Goal: Communication & Community: Answer question/provide support

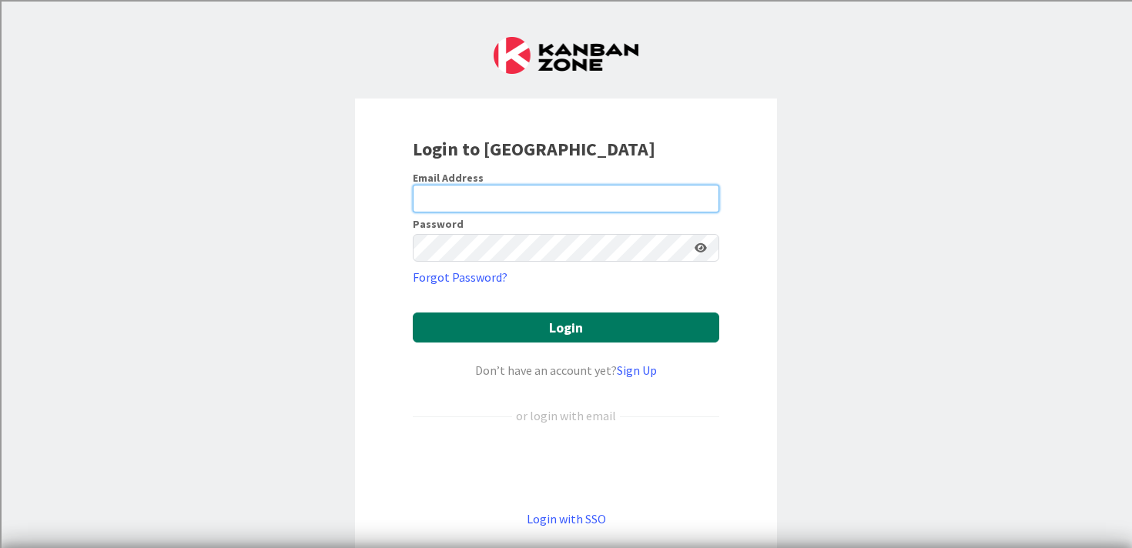
type input "[PERSON_NAME][EMAIL_ADDRESS][PERSON_NAME][DOMAIN_NAME]"
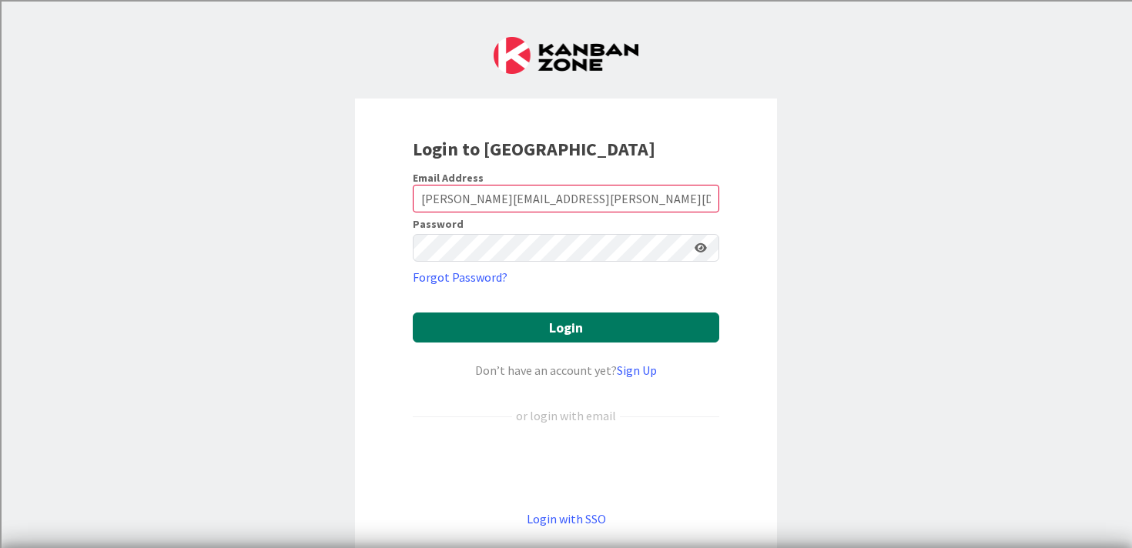
click at [572, 324] on button "Login" at bounding box center [566, 328] width 306 height 30
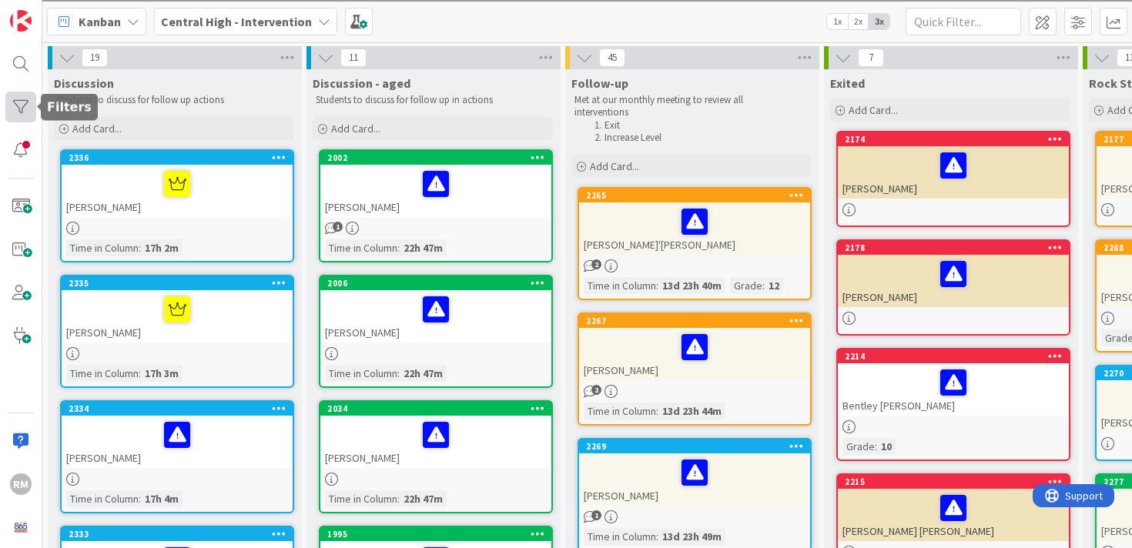
click at [22, 109] on div at bounding box center [20, 107] width 31 height 31
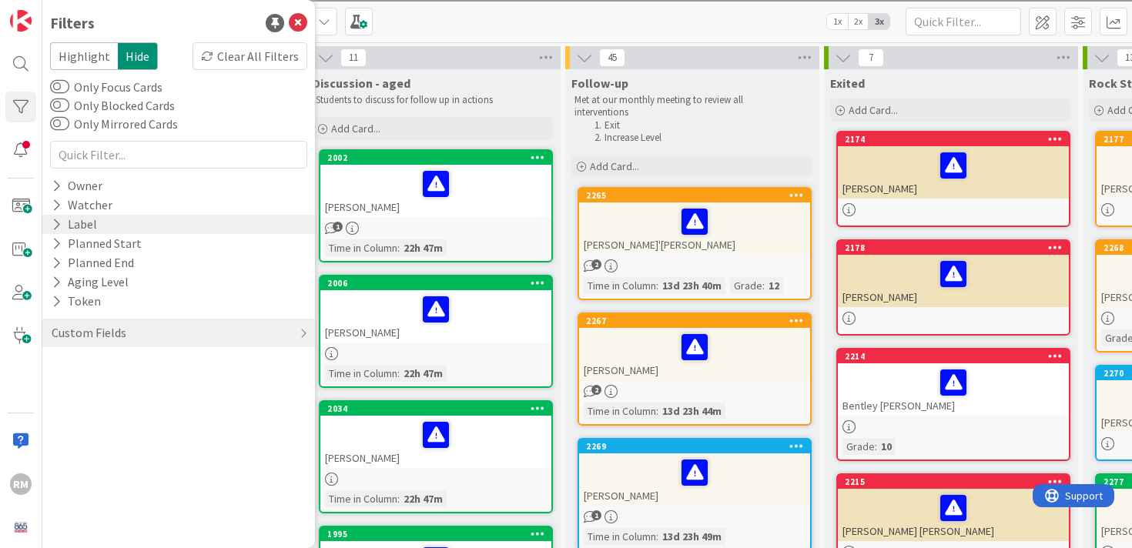
click at [103, 233] on div "Label" at bounding box center [178, 224] width 273 height 19
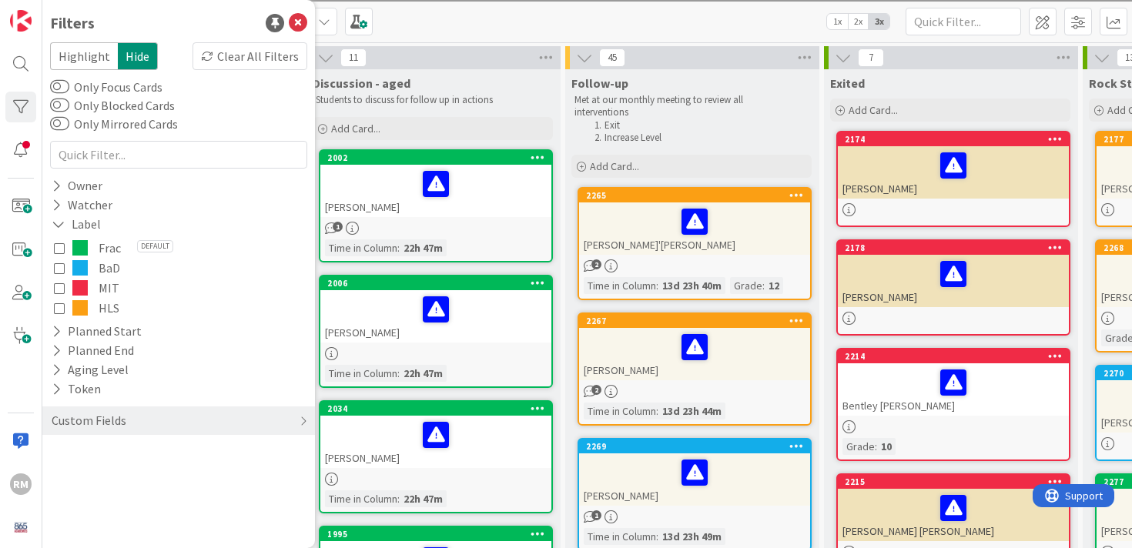
click at [63, 267] on icon at bounding box center [59, 268] width 11 height 11
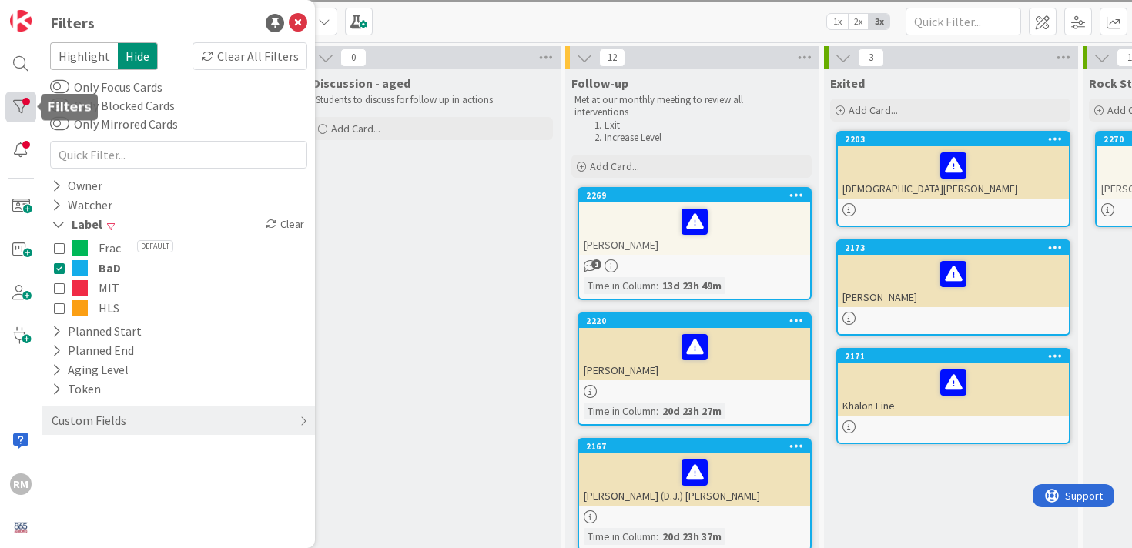
click at [25, 104] on div at bounding box center [20, 107] width 31 height 31
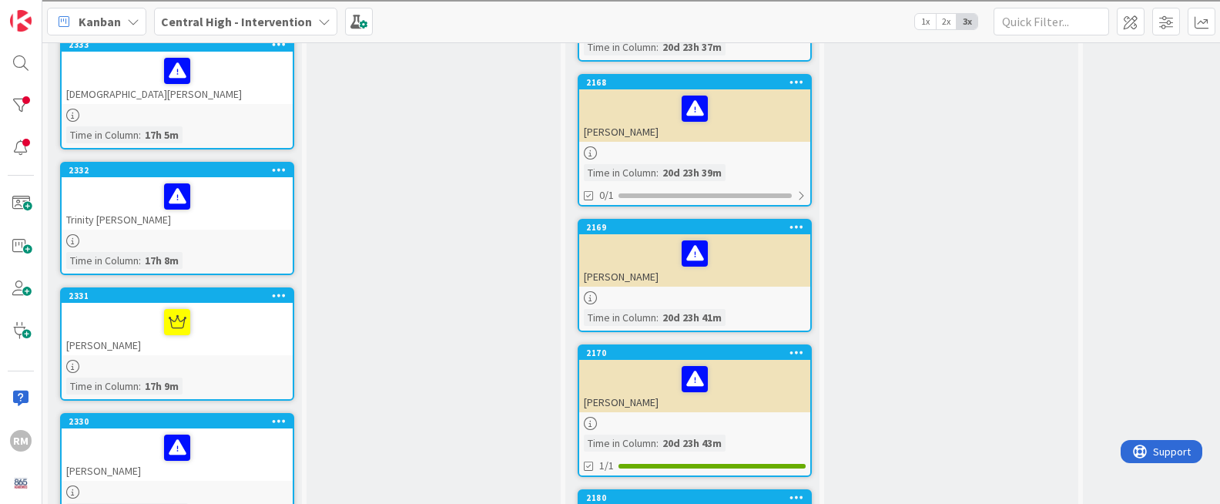
scroll to position [479, 0]
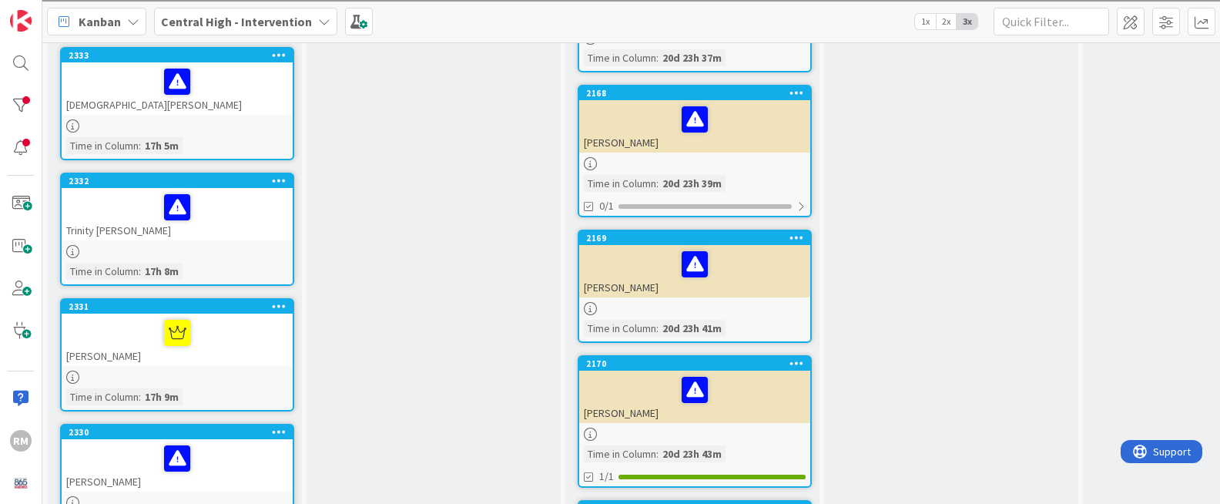
click at [241, 263] on div "Discussion Students to discuss for follow up actions Add Card... 2336 Natalia C…" at bounding box center [174, 328] width 253 height 1476
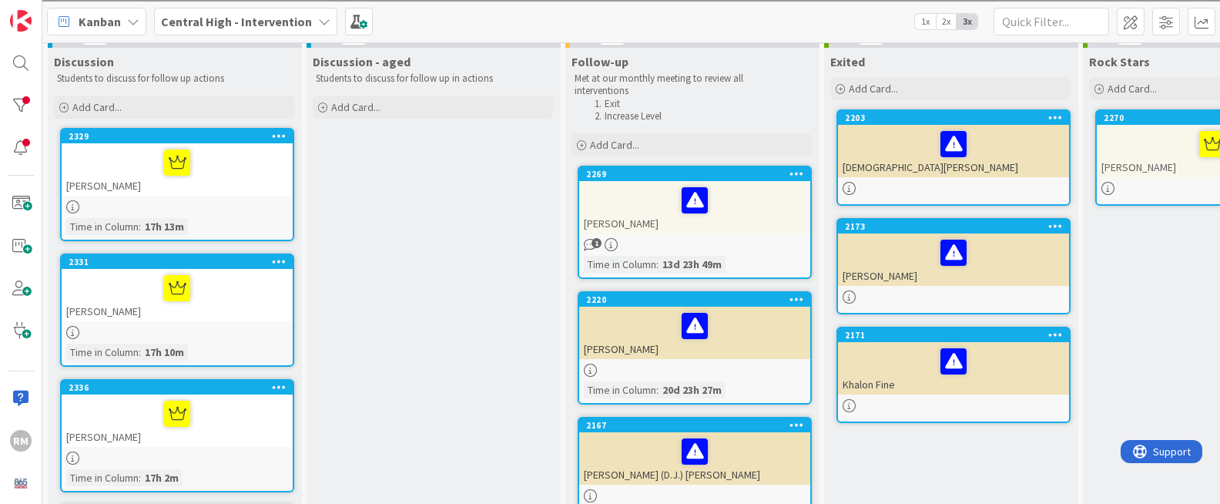
scroll to position [0, 0]
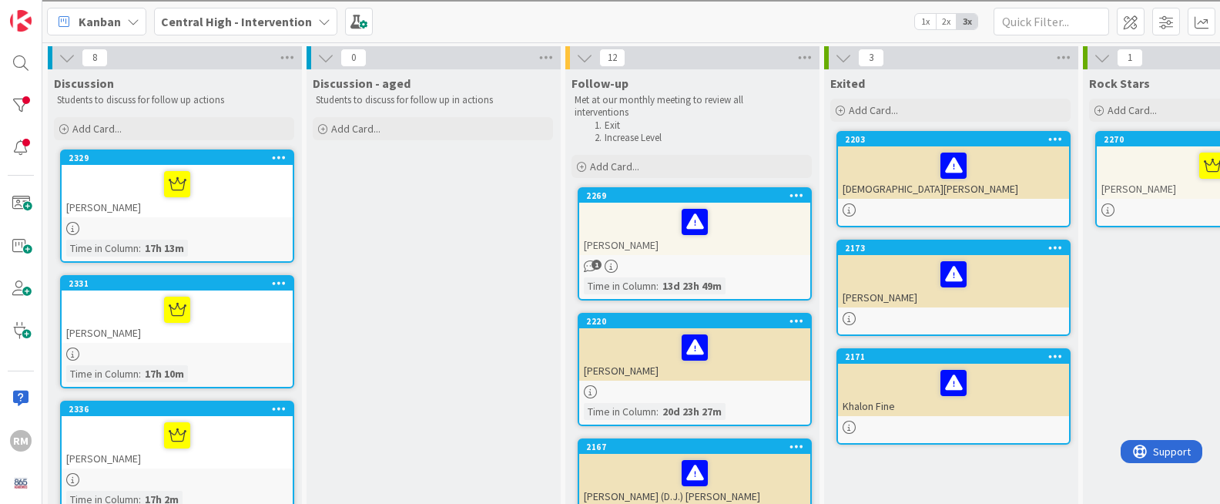
click at [320, 57] on icon at bounding box center [325, 57] width 17 height 17
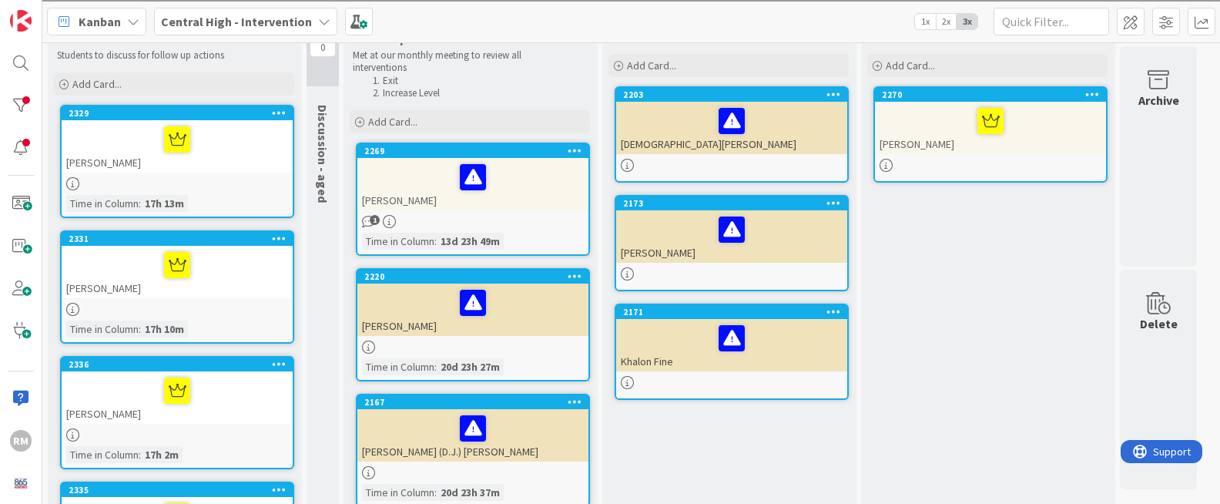
scroll to position [44, 0]
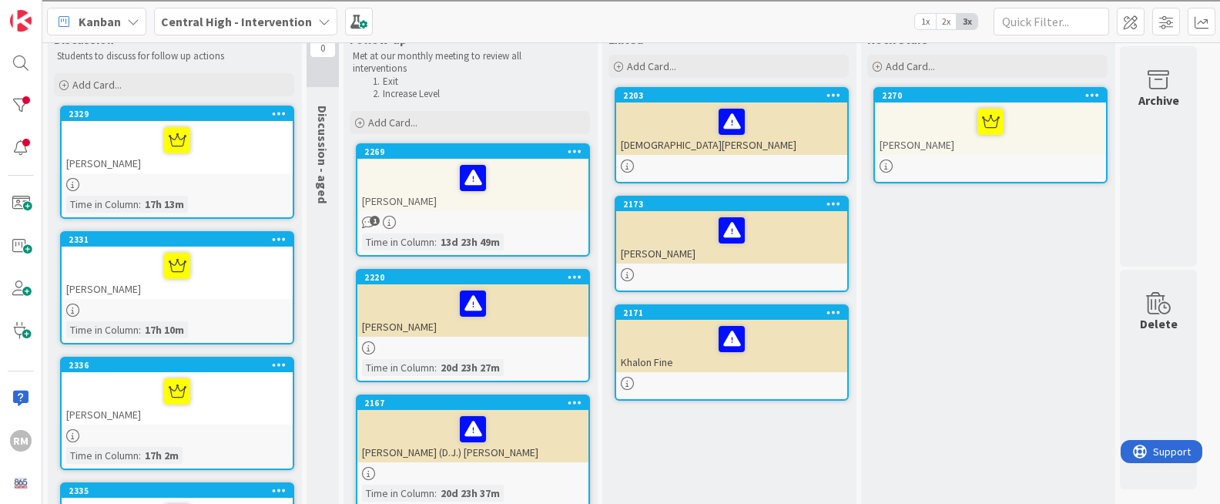
click at [539, 209] on div "[PERSON_NAME]" at bounding box center [472, 185] width 231 height 52
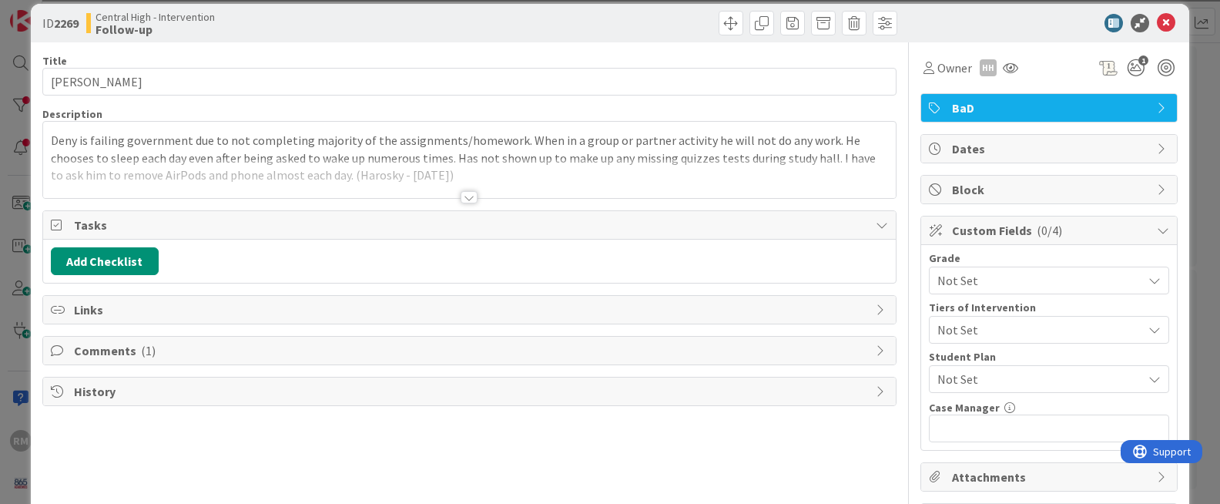
click at [301, 356] on span "Comments ( 1 )" at bounding box center [471, 350] width 795 height 18
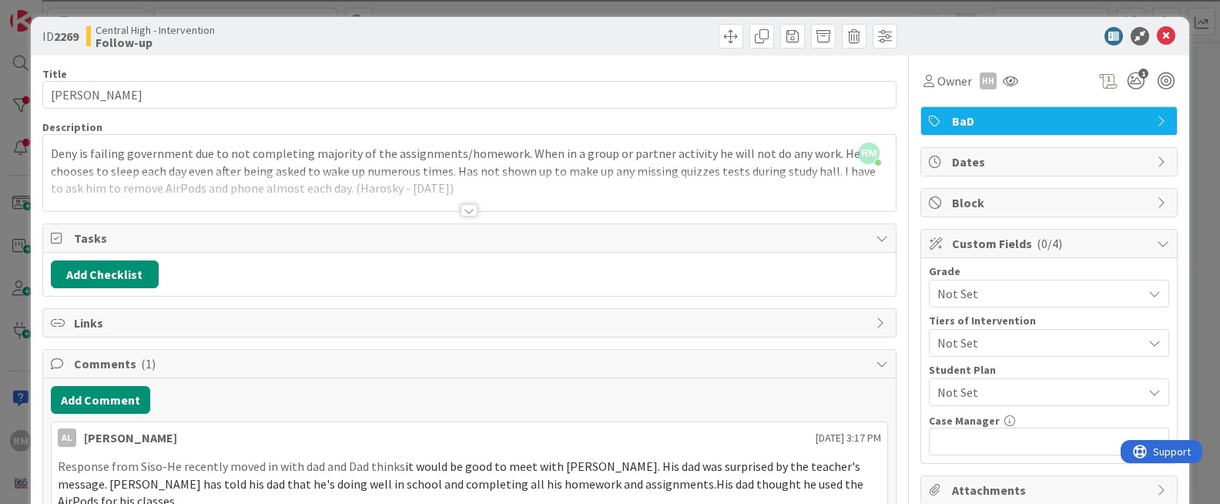
scroll to position [4, 0]
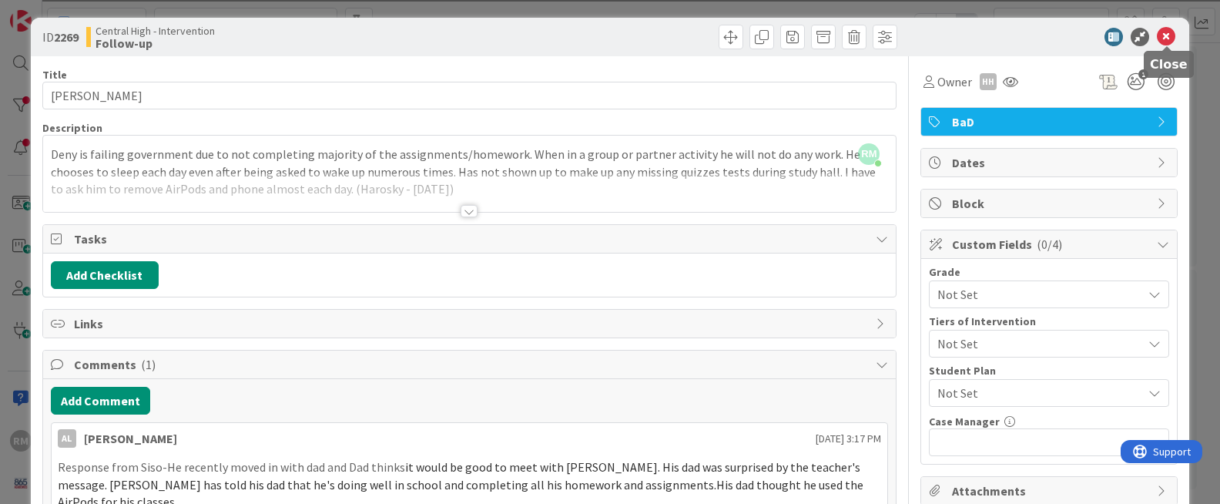
click at [1131, 38] on icon at bounding box center [1165, 37] width 18 height 18
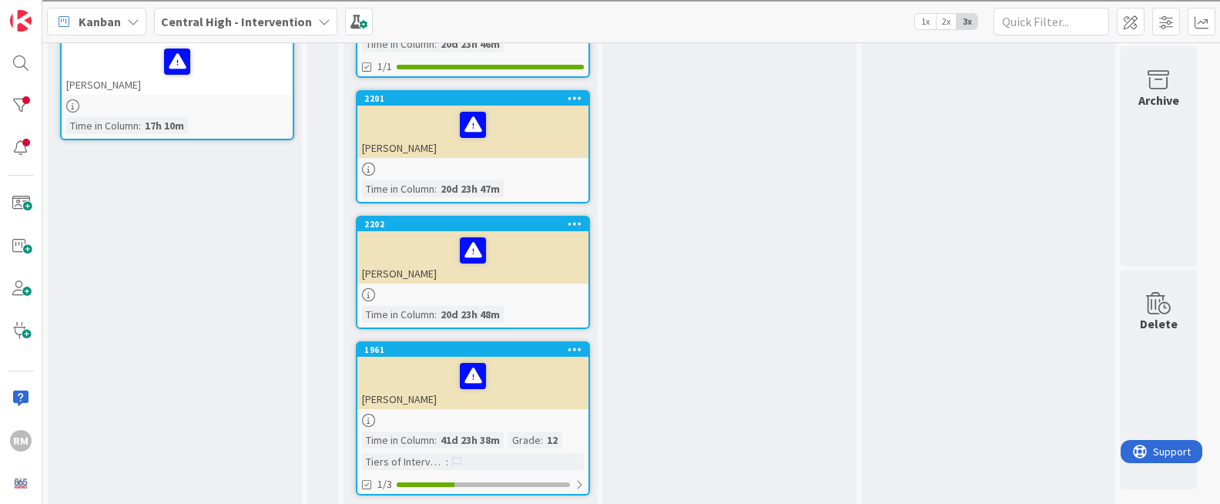
scroll to position [1049, 0]
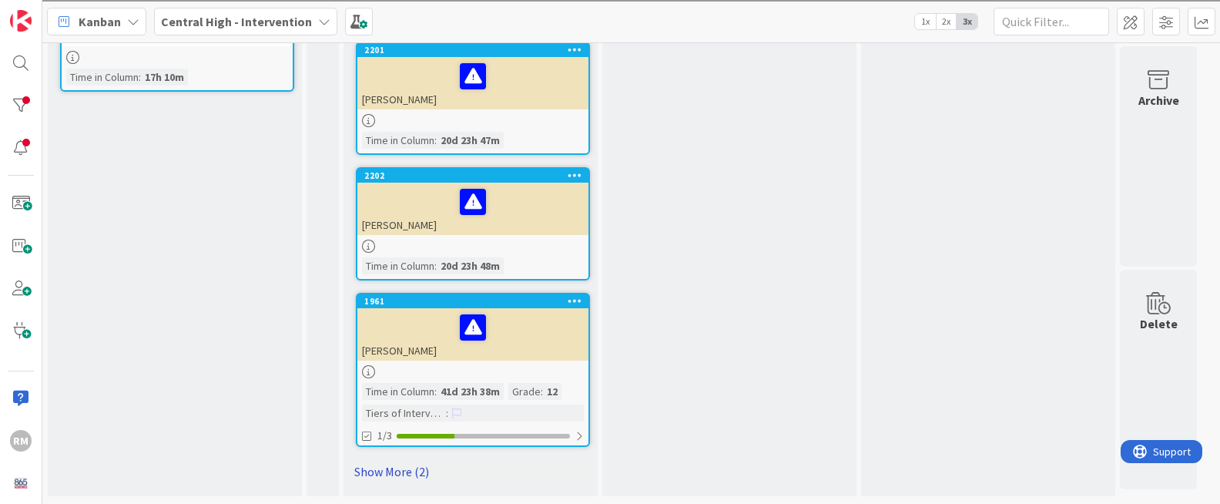
click at [407, 469] on link "Show More (2)" at bounding box center [470, 471] width 240 height 25
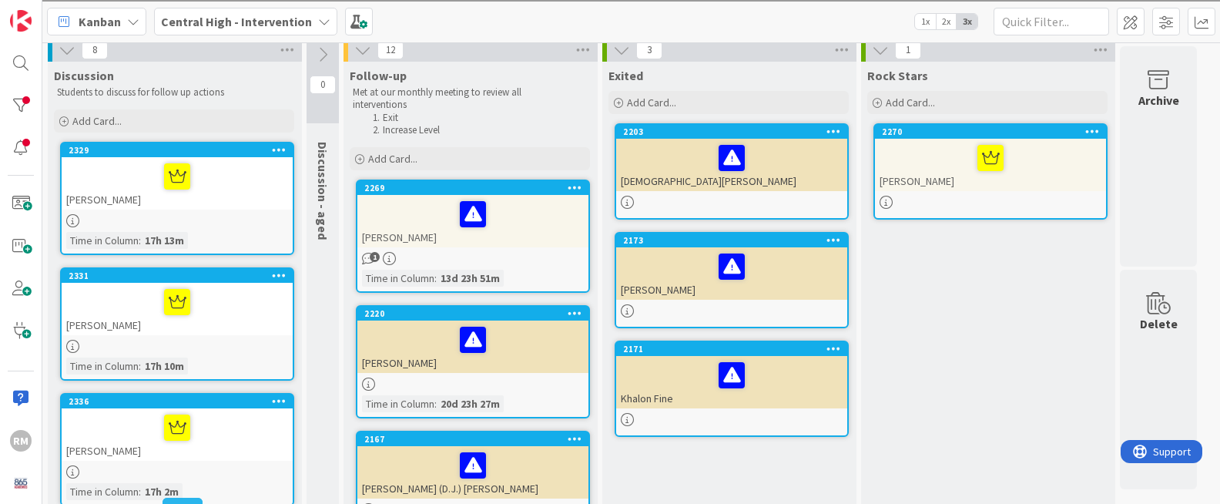
scroll to position [0, 0]
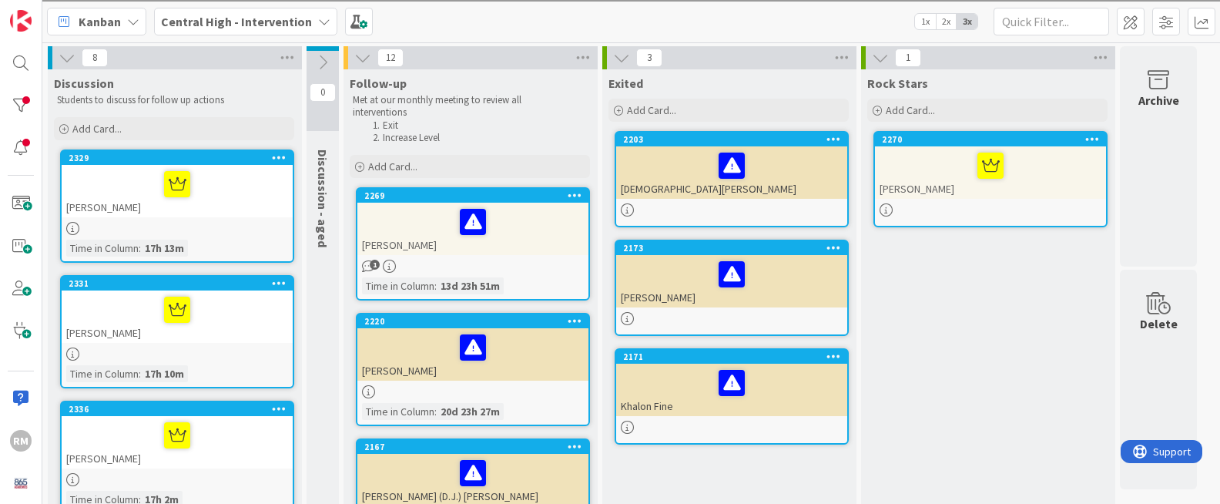
click at [253, 183] on div at bounding box center [177, 184] width 222 height 32
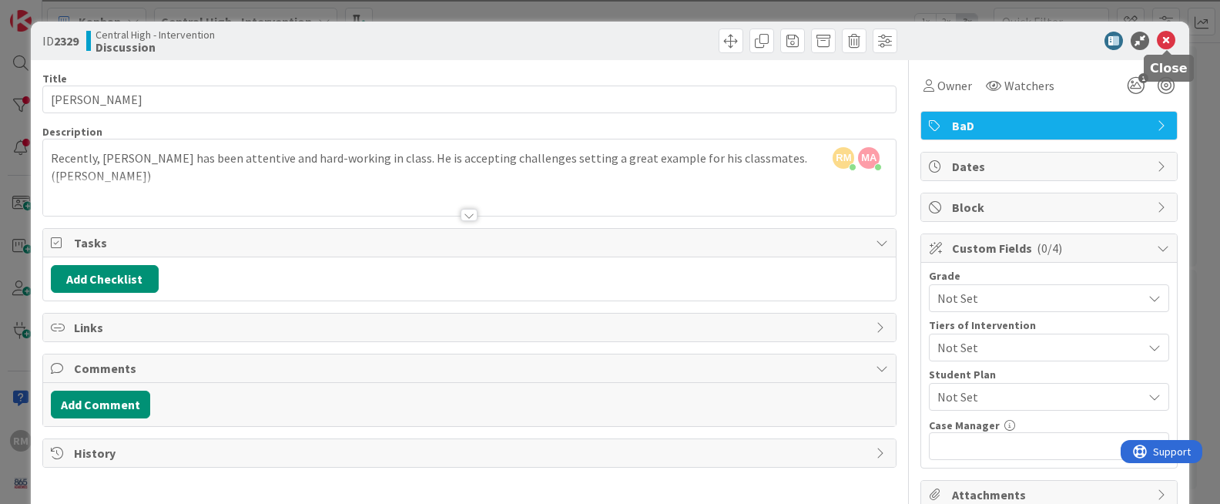
click at [1131, 47] on icon at bounding box center [1165, 41] width 18 height 18
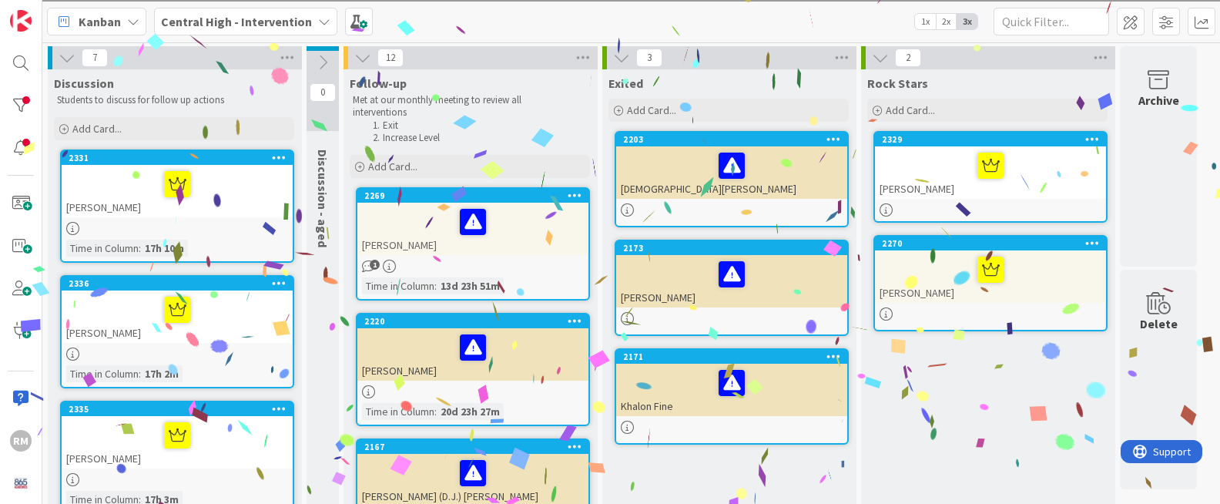
click at [253, 204] on div "[PERSON_NAME]" at bounding box center [177, 191] width 231 height 52
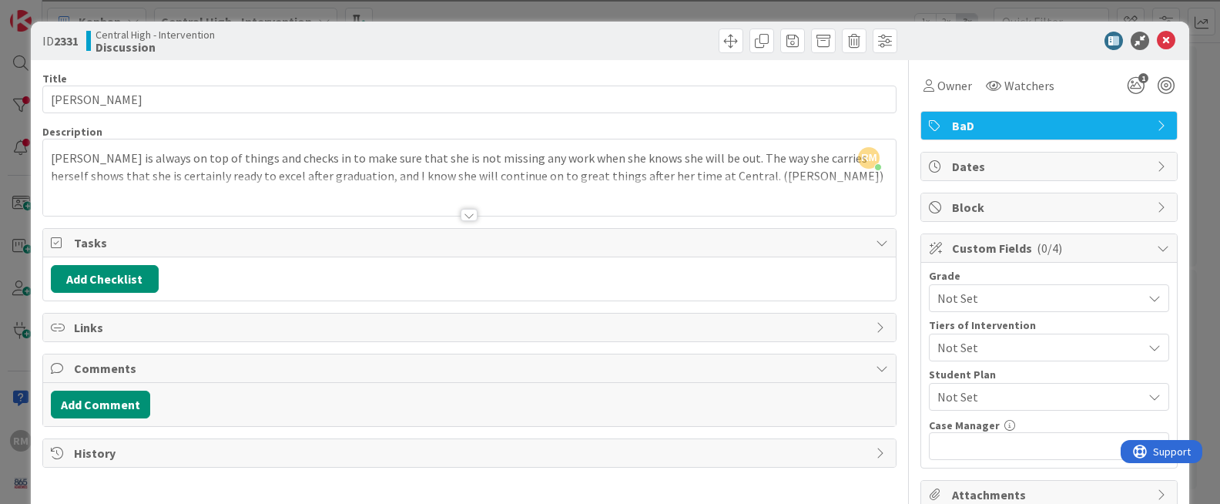
click at [467, 216] on div at bounding box center [468, 215] width 17 height 12
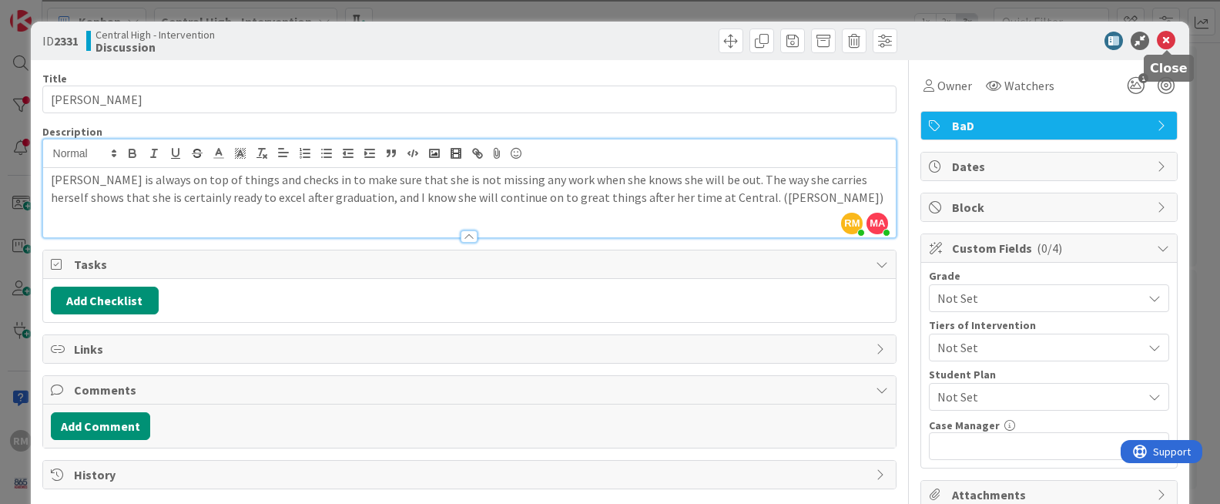
click at [1131, 46] on icon at bounding box center [1165, 41] width 18 height 18
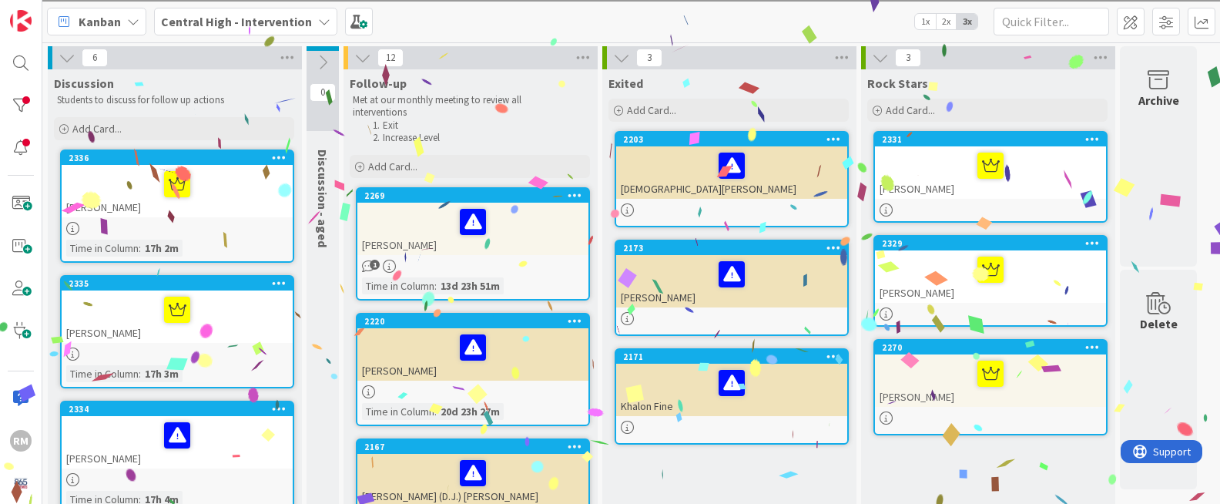
click at [249, 199] on div "[PERSON_NAME]" at bounding box center [177, 191] width 231 height 52
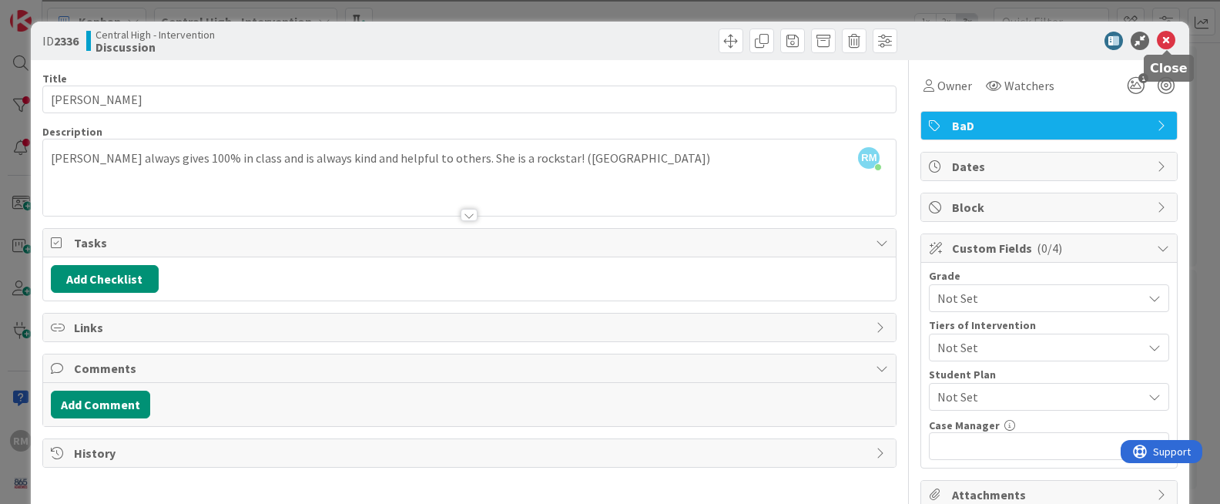
click at [1131, 45] on icon at bounding box center [1165, 41] width 18 height 18
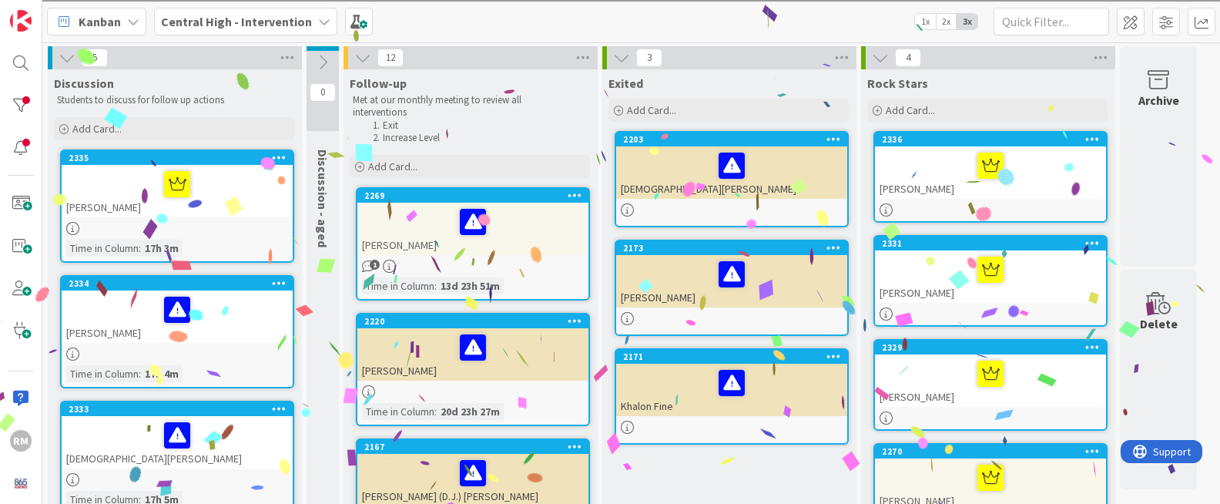
click at [251, 202] on div "[PERSON_NAME]" at bounding box center [177, 191] width 231 height 52
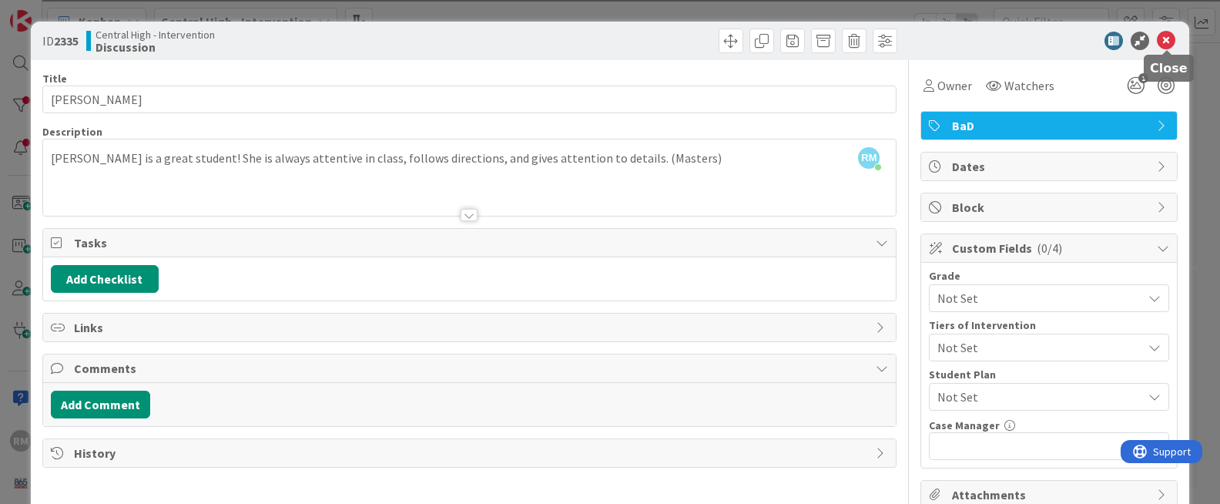
click at [1131, 46] on icon at bounding box center [1165, 41] width 18 height 18
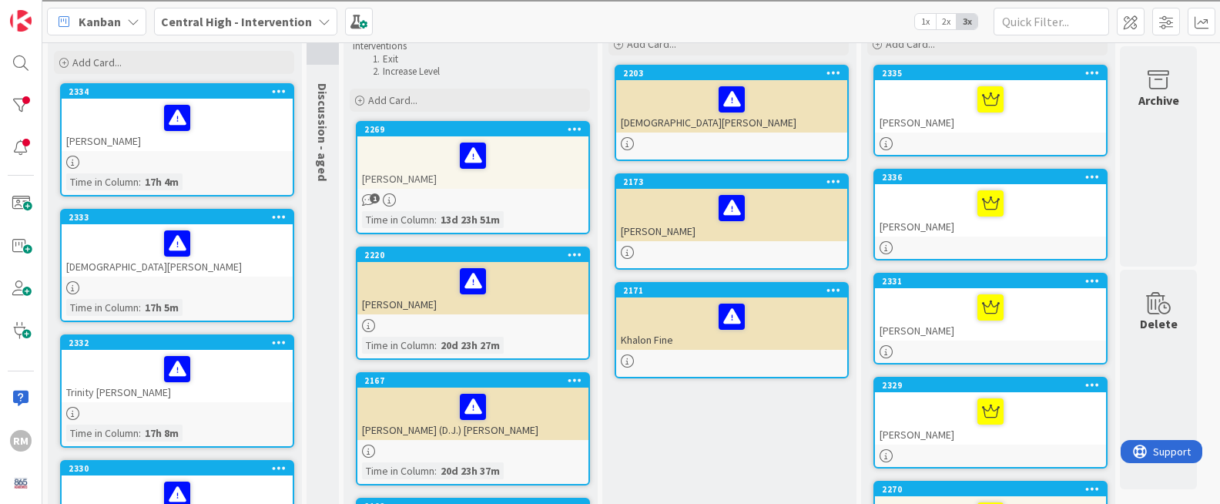
scroll to position [72, 0]
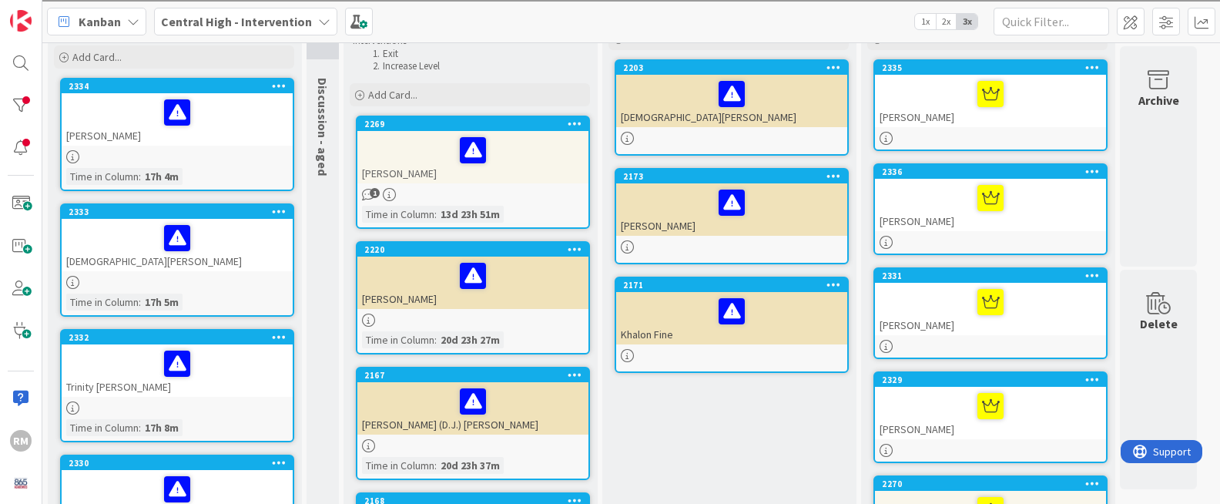
click at [240, 253] on div "[DEMOGRAPHIC_DATA][PERSON_NAME]" at bounding box center [177, 245] width 231 height 52
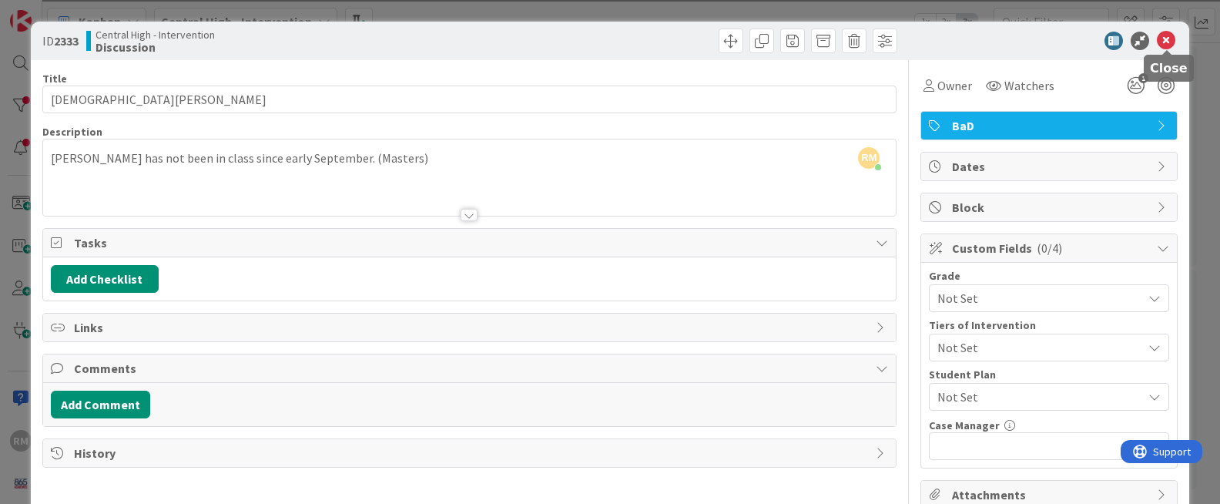
click at [1131, 38] on icon at bounding box center [1165, 41] width 18 height 18
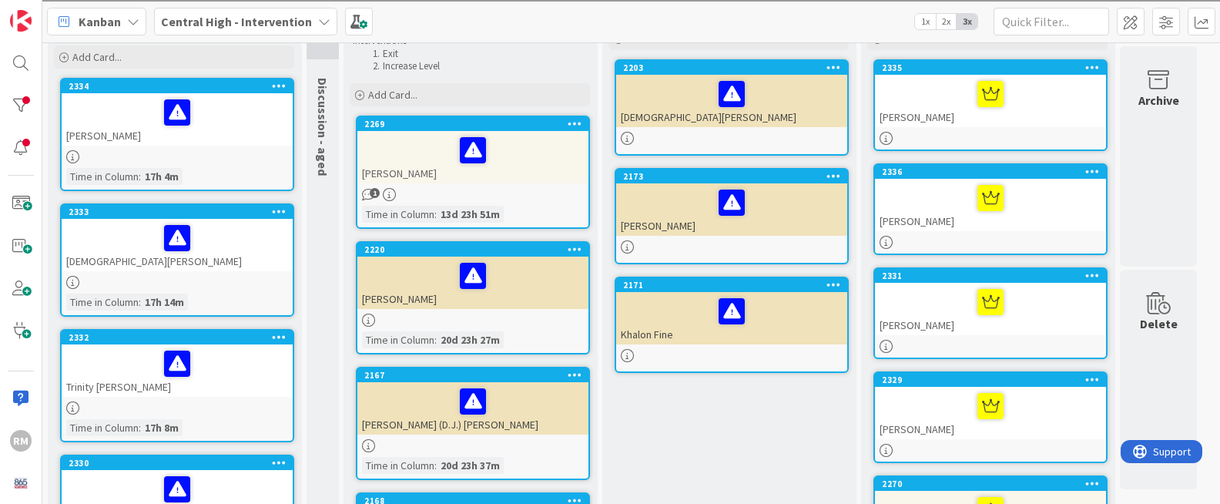
click at [243, 254] on div "[DEMOGRAPHIC_DATA][PERSON_NAME]" at bounding box center [177, 245] width 231 height 52
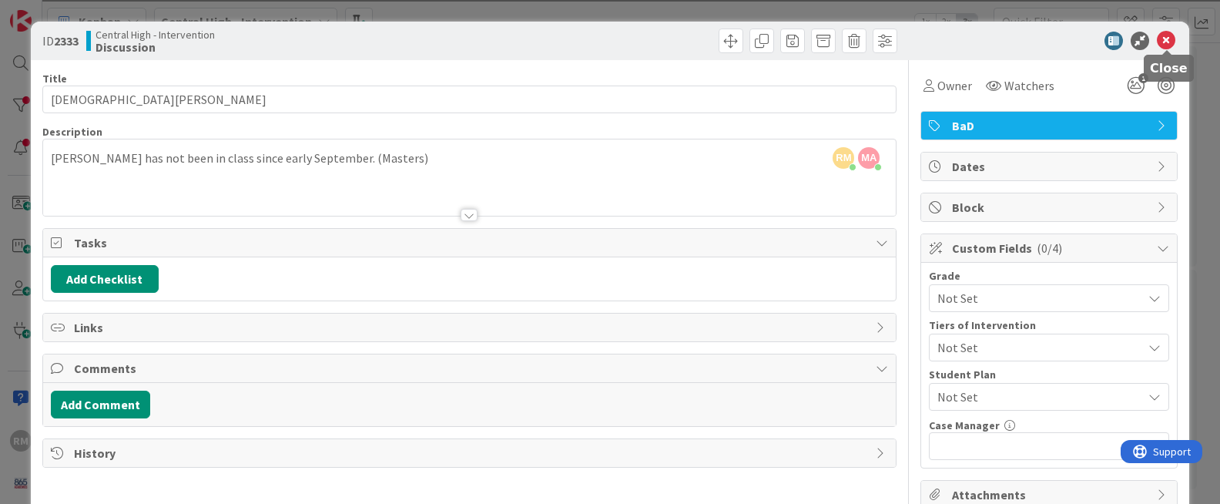
click at [1131, 45] on icon at bounding box center [1165, 41] width 18 height 18
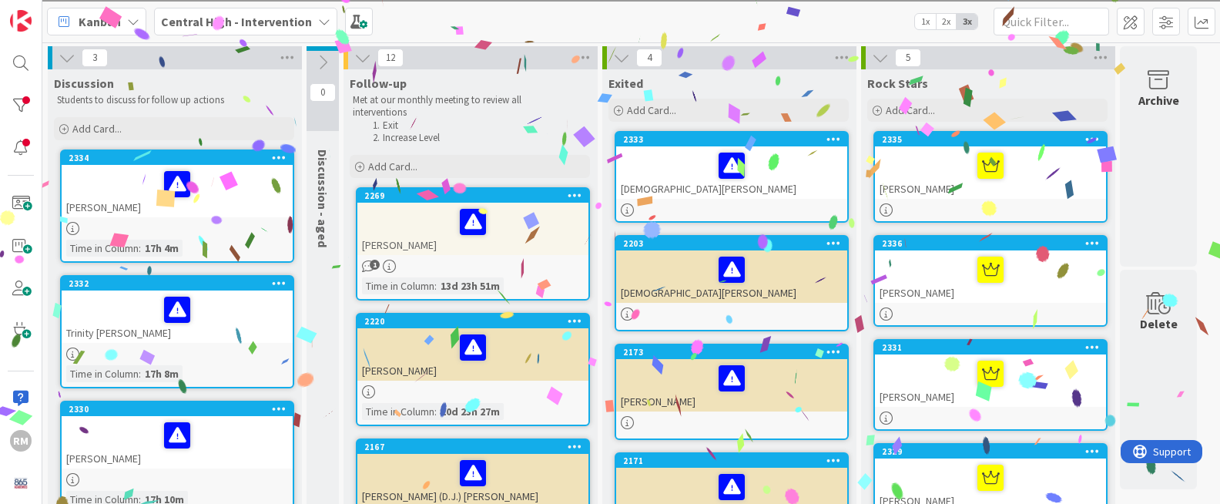
click at [243, 193] on div at bounding box center [177, 184] width 222 height 32
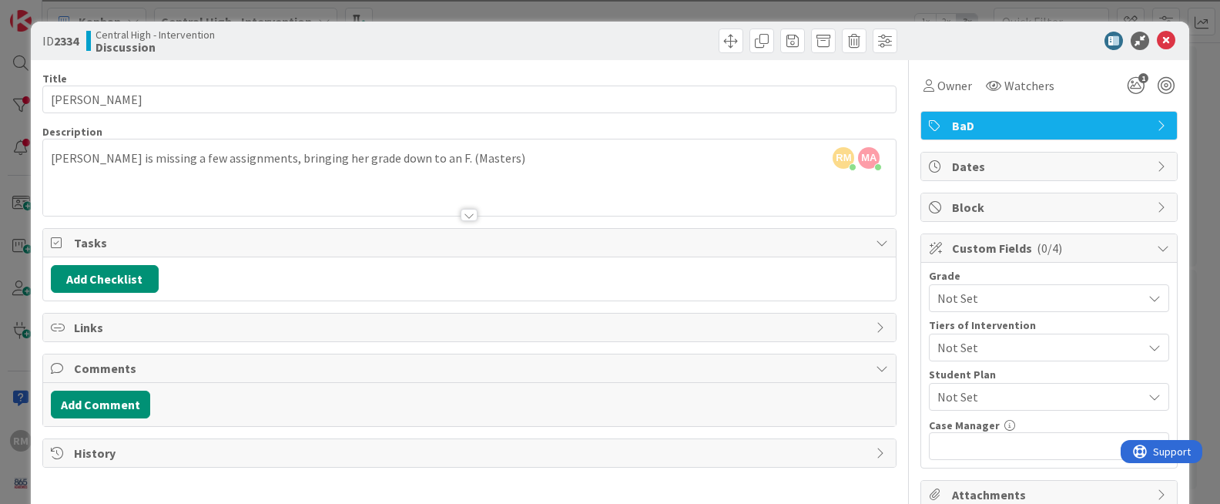
click at [489, 159] on div "RM Richard Morgan just joined MA Mark Alexander just joined Erika is missing a …" at bounding box center [469, 177] width 853 height 76
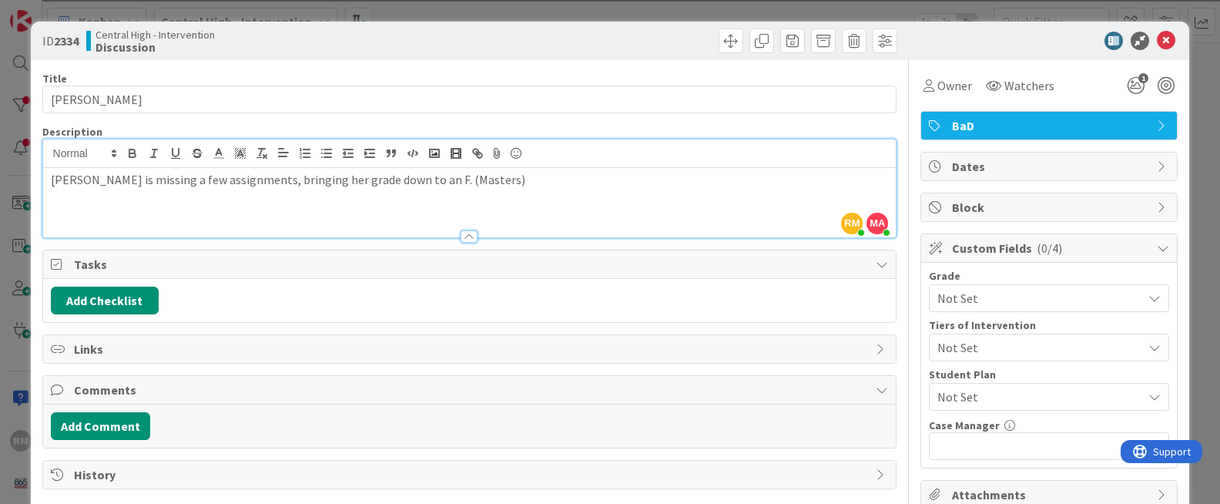
click at [473, 184] on p "Erika is missing a few assignments, bringing her grade down to an F. (Masters)" at bounding box center [470, 180] width 838 height 18
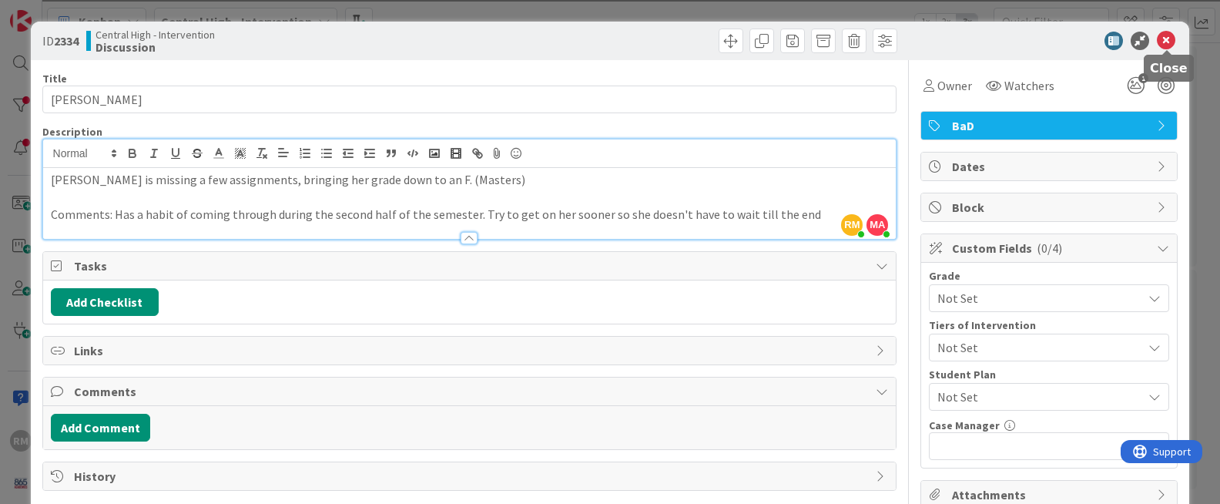
click at [1131, 45] on icon at bounding box center [1165, 41] width 18 height 18
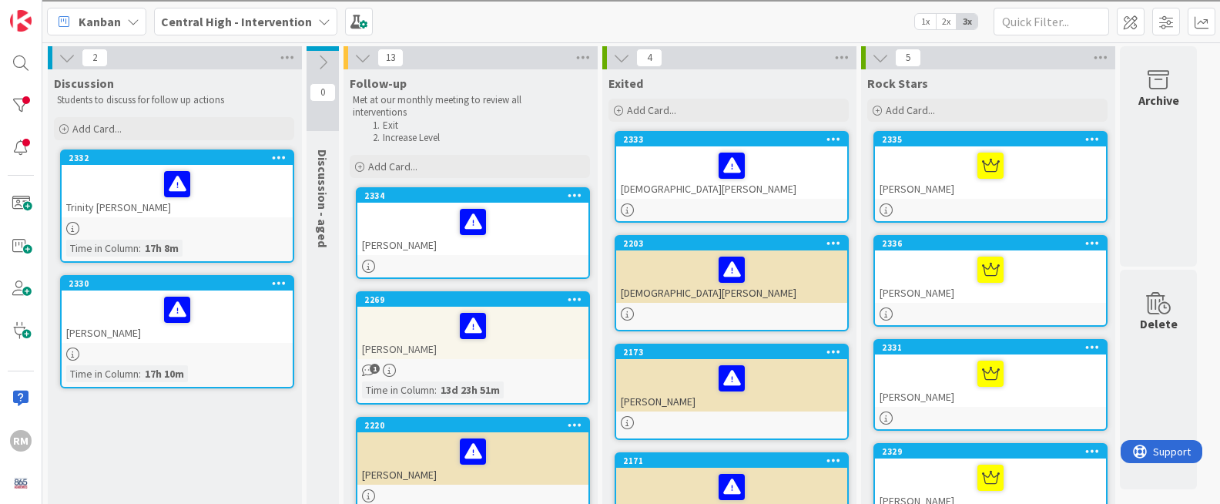
click at [251, 192] on div at bounding box center [177, 184] width 222 height 32
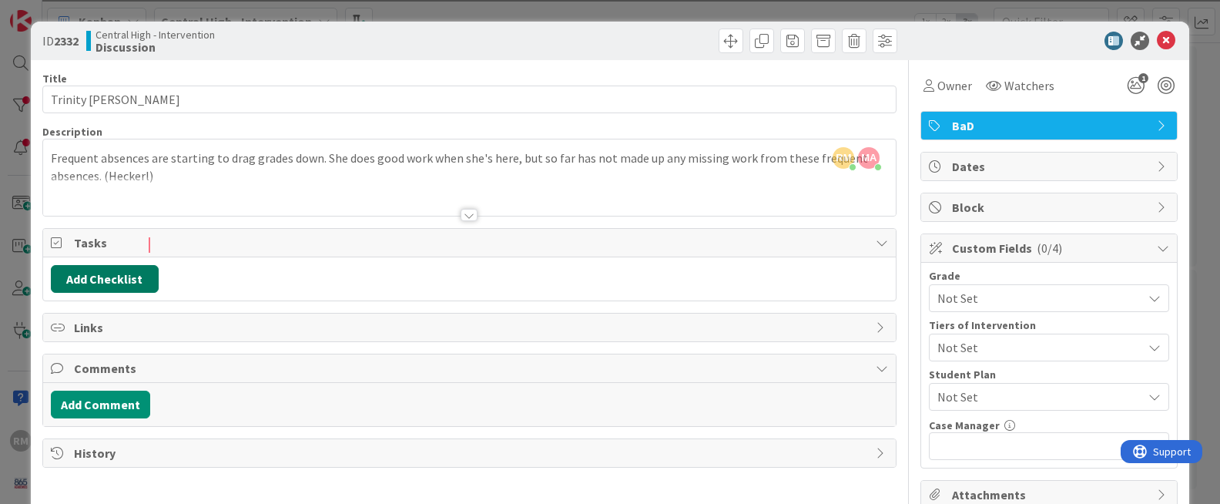
click at [144, 270] on button "Add Checklist" at bounding box center [105, 279] width 108 height 28
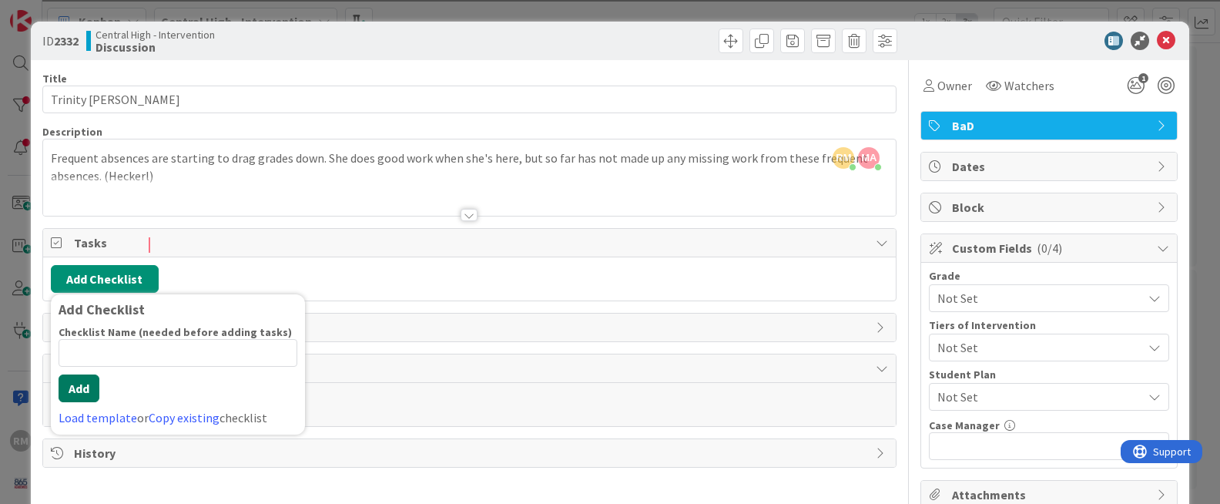
click at [81, 397] on button "Add" at bounding box center [79, 388] width 41 height 28
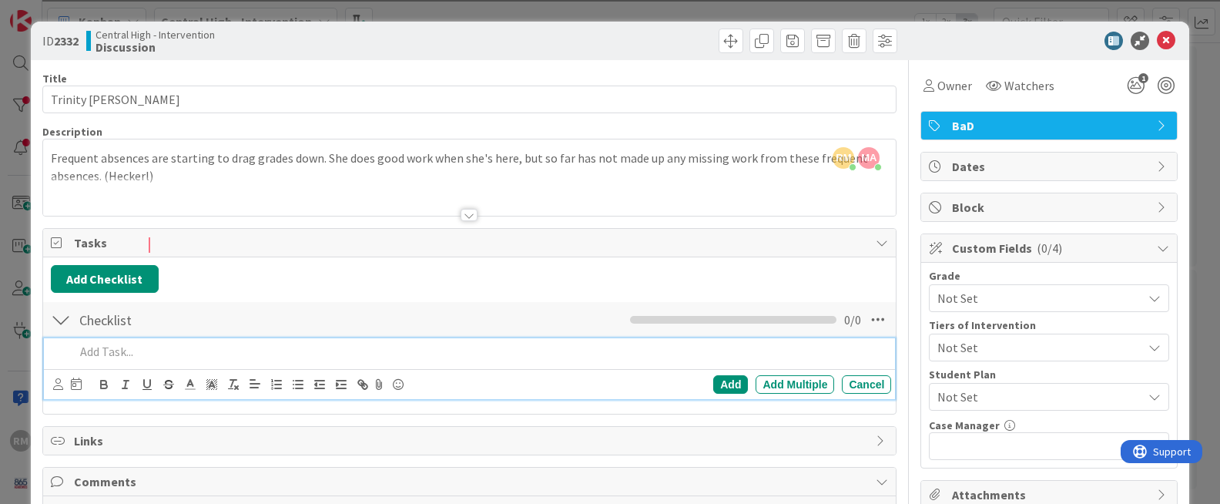
click at [207, 360] on p at bounding box center [480, 352] width 811 height 18
click at [735, 386] on div "Add" at bounding box center [730, 384] width 35 height 18
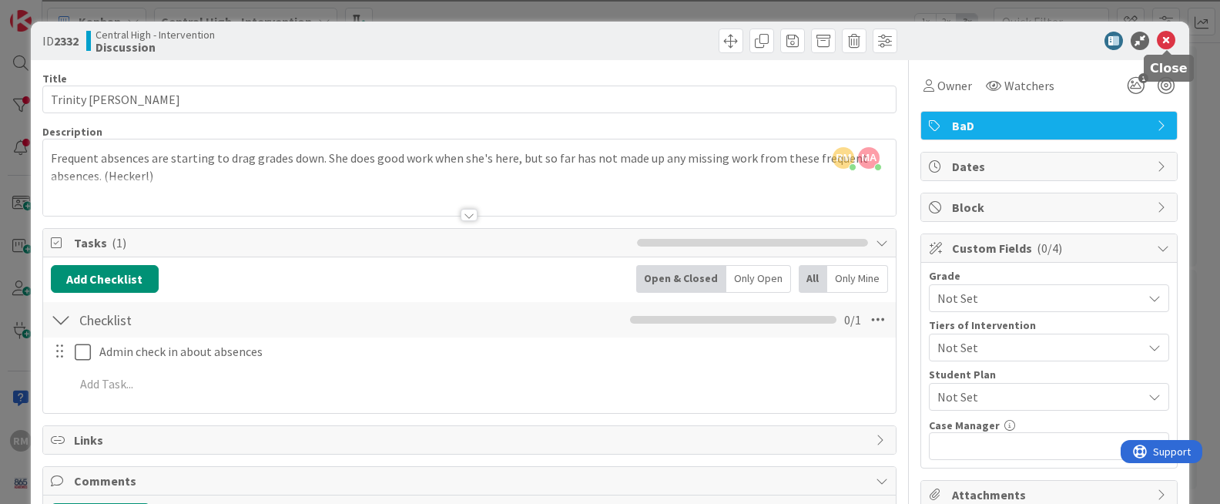
click at [1131, 45] on icon at bounding box center [1165, 41] width 18 height 18
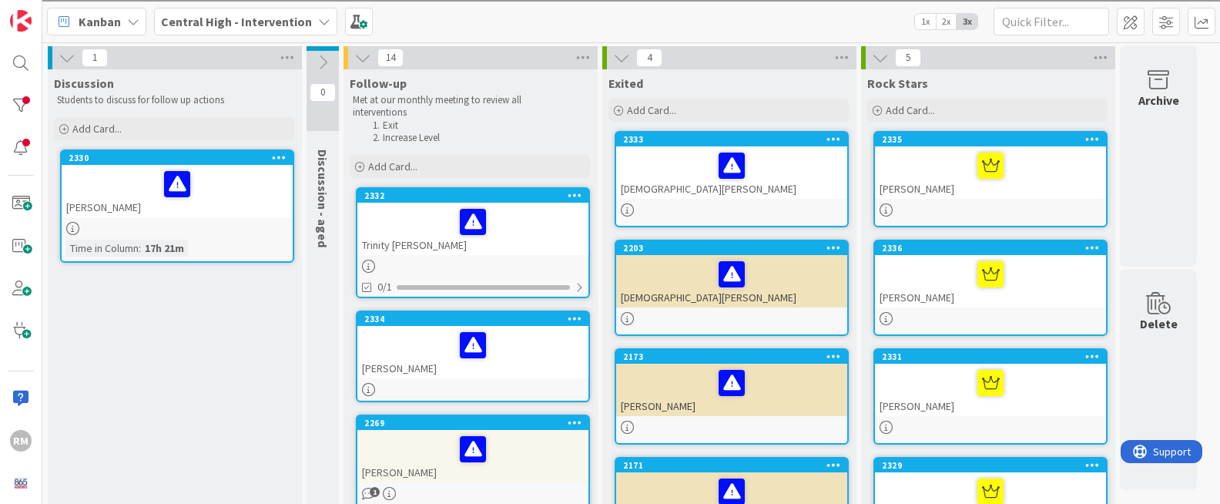
click at [259, 179] on div at bounding box center [177, 184] width 222 height 32
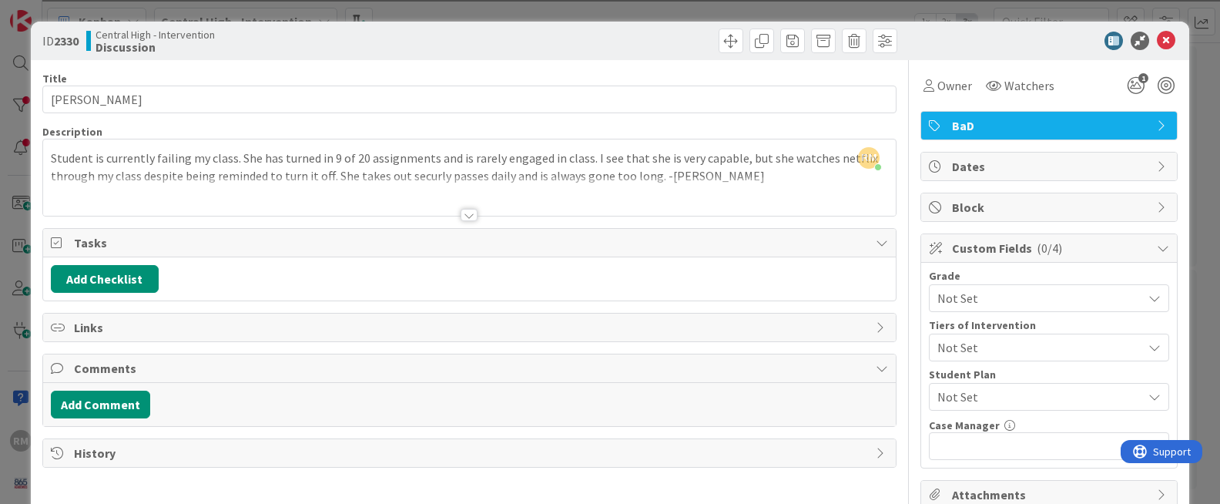
click at [467, 215] on div at bounding box center [468, 215] width 17 height 12
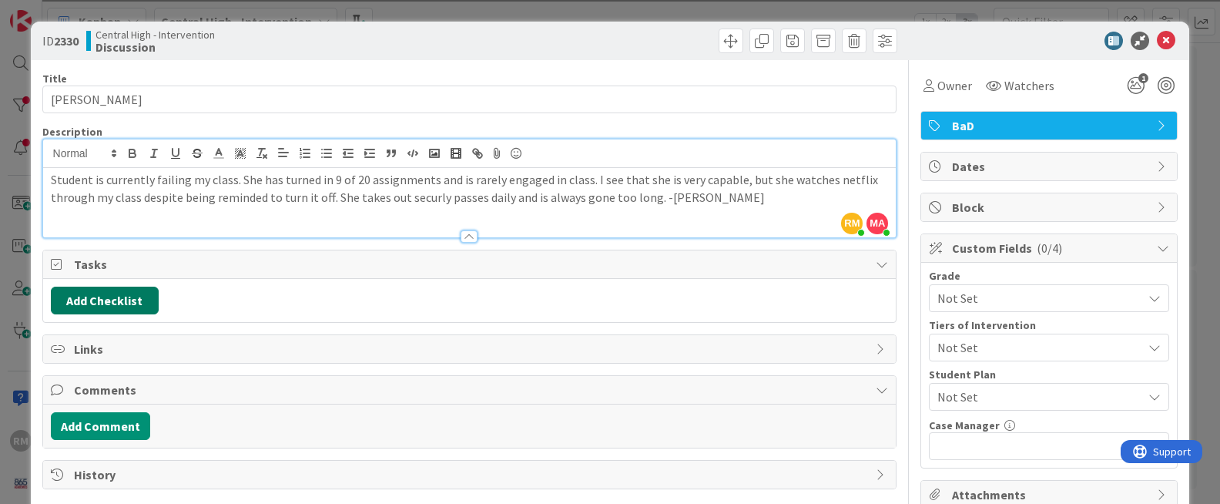
click at [142, 299] on button "Add Checklist" at bounding box center [105, 300] width 108 height 28
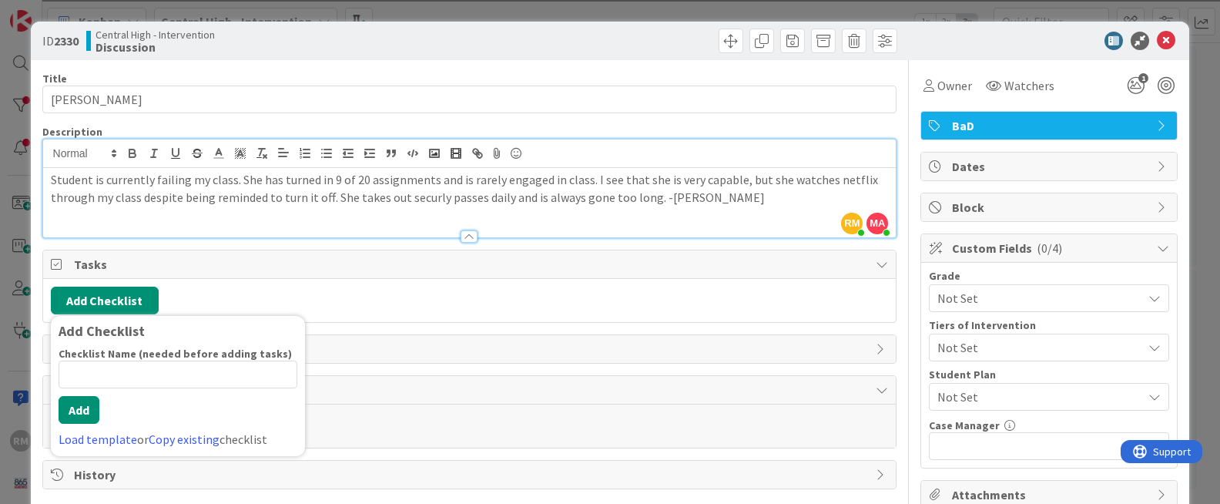
click at [340, 269] on span "Tasks" at bounding box center [471, 264] width 795 height 18
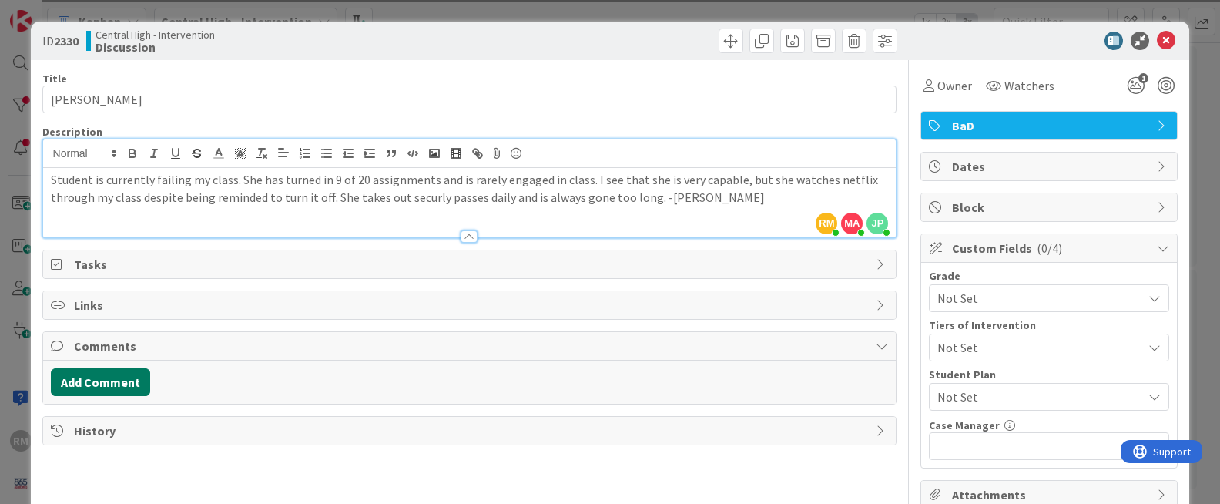
click at [126, 388] on button "Add Comment" at bounding box center [100, 382] width 99 height 28
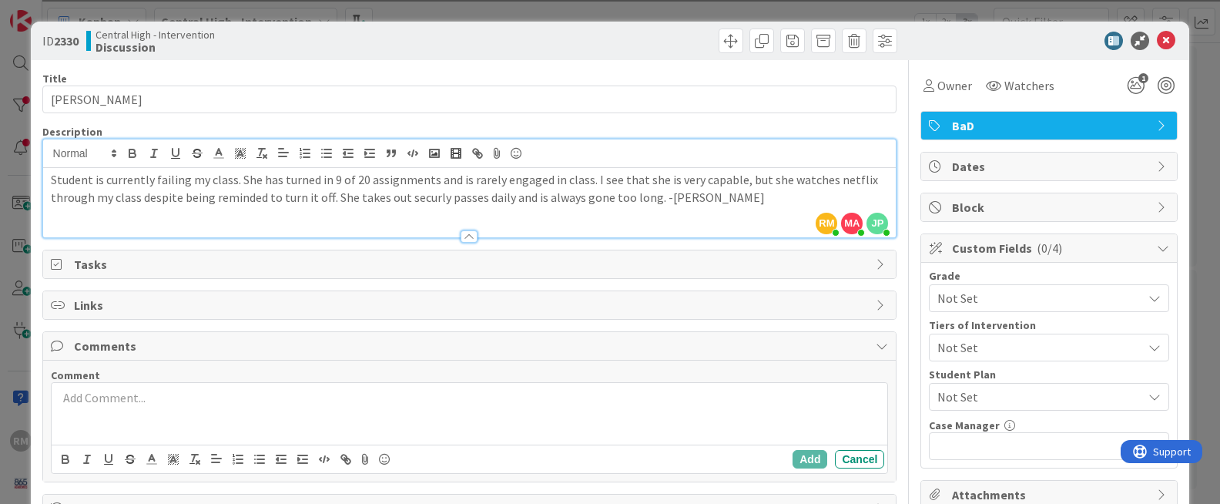
click at [118, 266] on span "Tasks" at bounding box center [471, 264] width 795 height 18
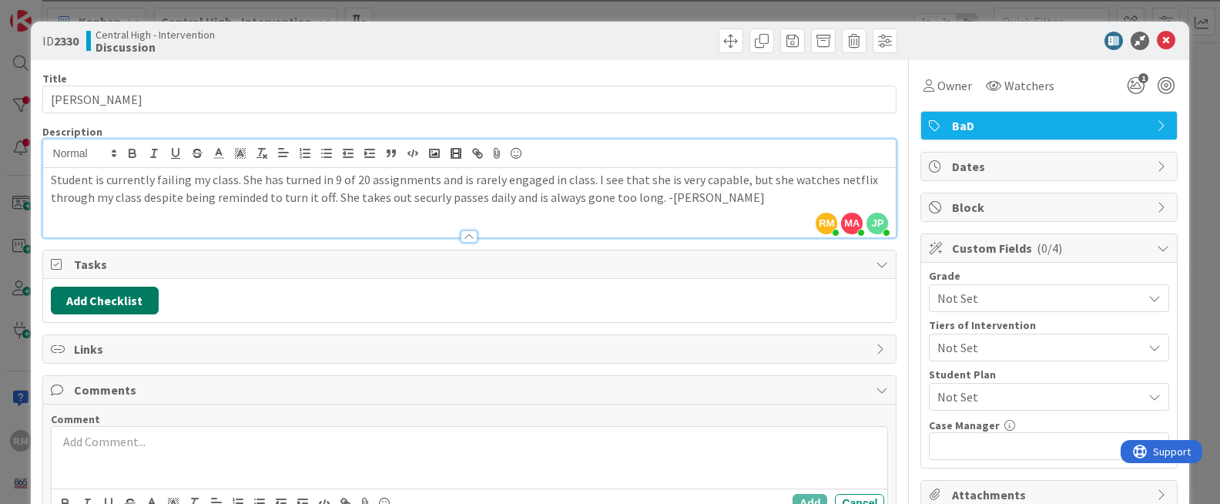
click at [128, 305] on button "Add Checklist" at bounding box center [105, 300] width 108 height 28
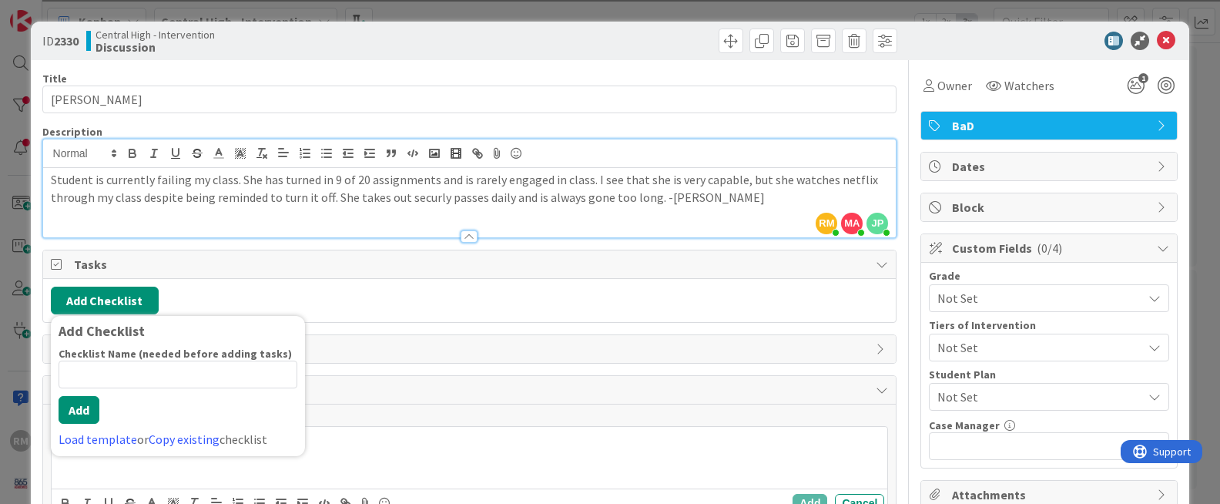
click at [173, 373] on input at bounding box center [178, 374] width 239 height 28
type input "Use hapara to block access to Netflix"
click at [79, 421] on button "Add" at bounding box center [79, 410] width 41 height 28
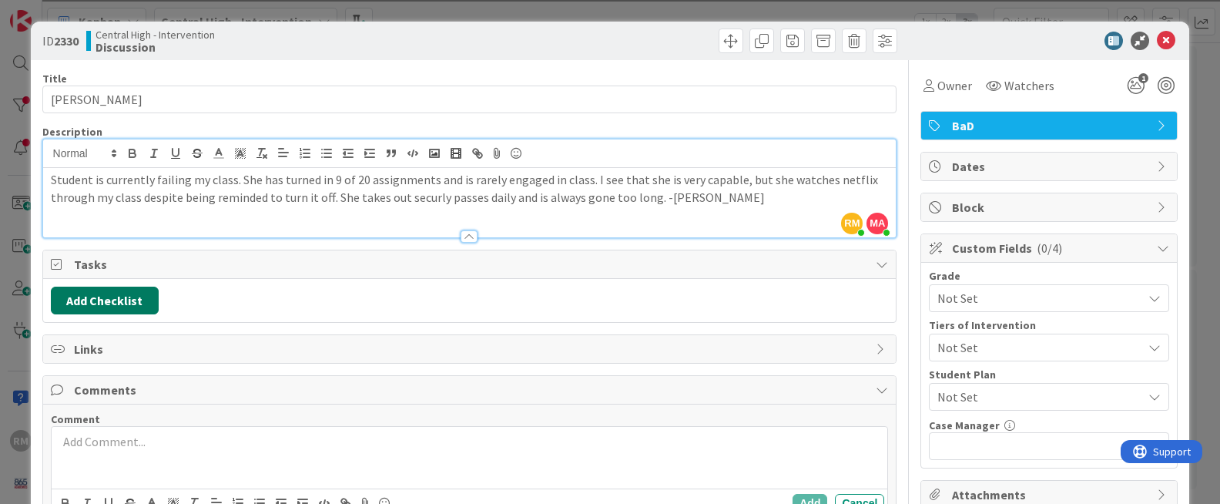
click at [129, 298] on button "Add Checklist" at bounding box center [105, 300] width 108 height 28
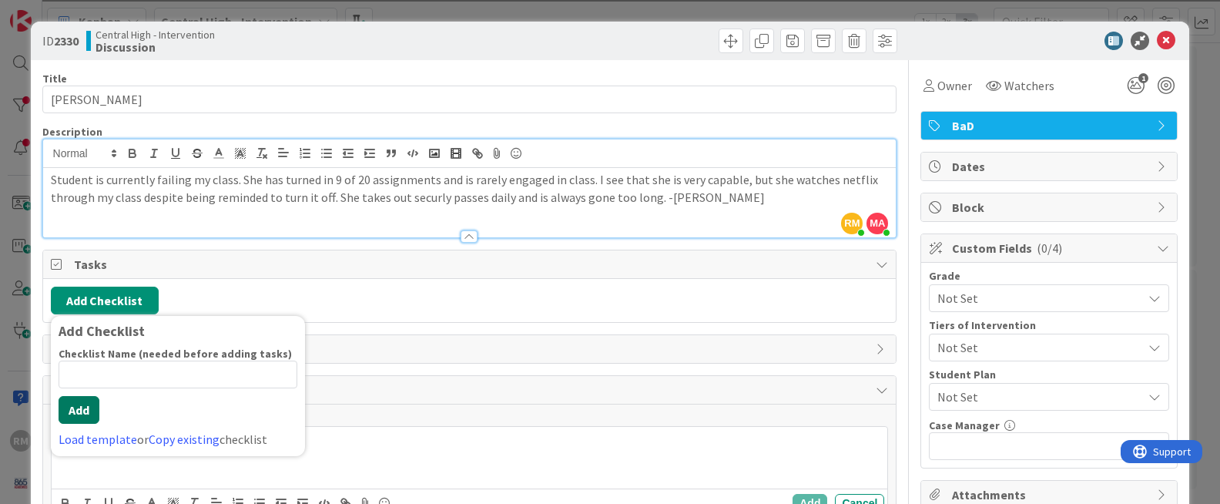
click at [94, 404] on button "Add" at bounding box center [79, 410] width 41 height 28
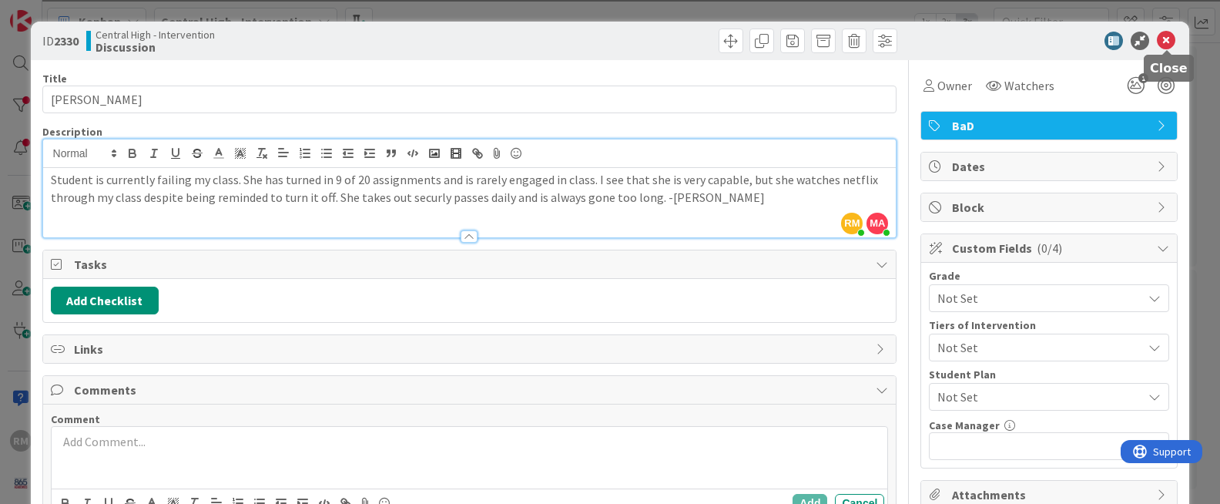
click at [1131, 42] on icon at bounding box center [1165, 41] width 18 height 18
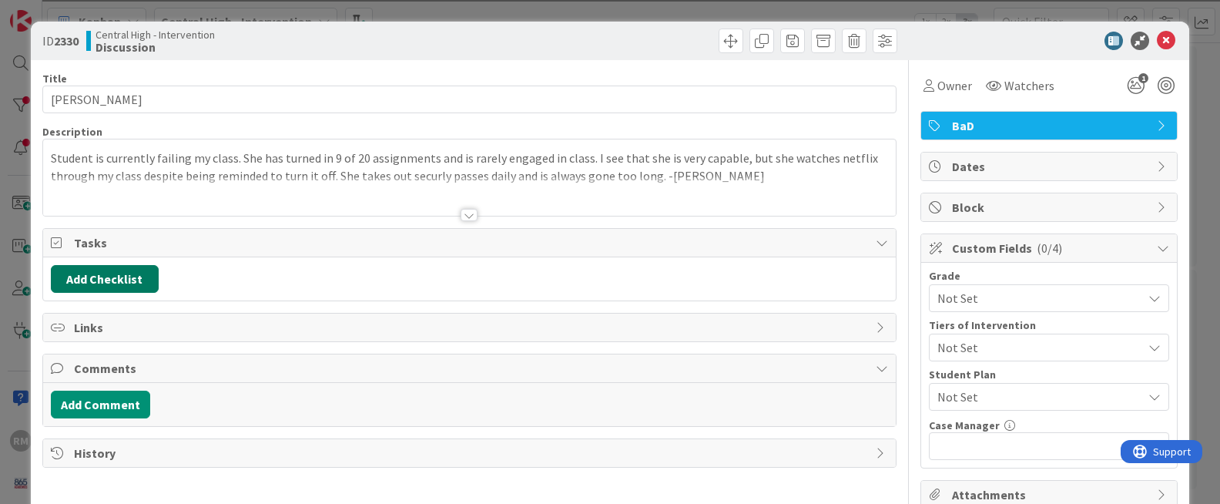
click at [117, 285] on button "Add Checklist" at bounding box center [105, 279] width 108 height 28
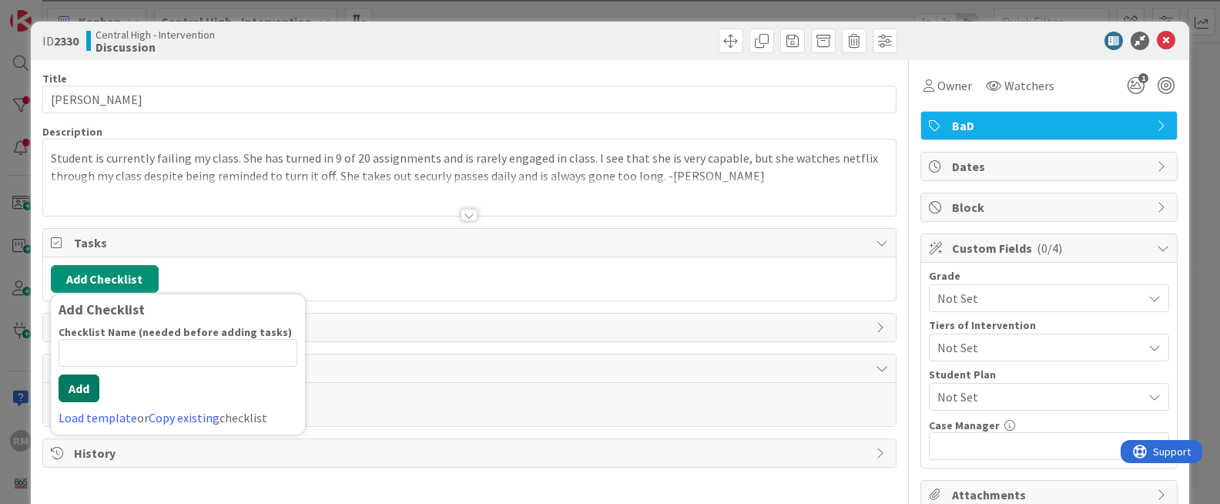
click at [85, 387] on button "Add" at bounding box center [79, 388] width 41 height 28
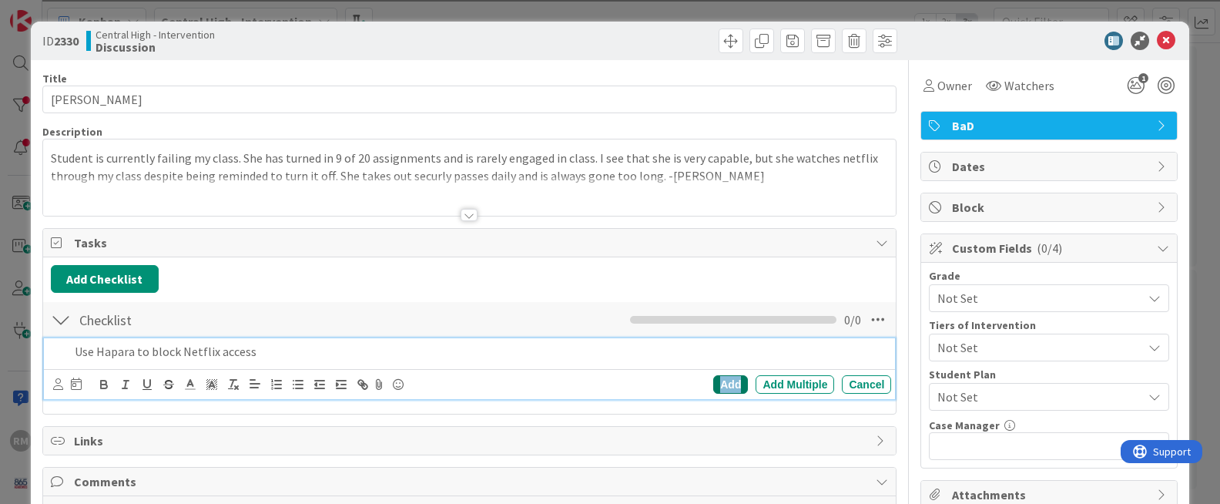
click at [737, 390] on div "Add" at bounding box center [730, 384] width 35 height 18
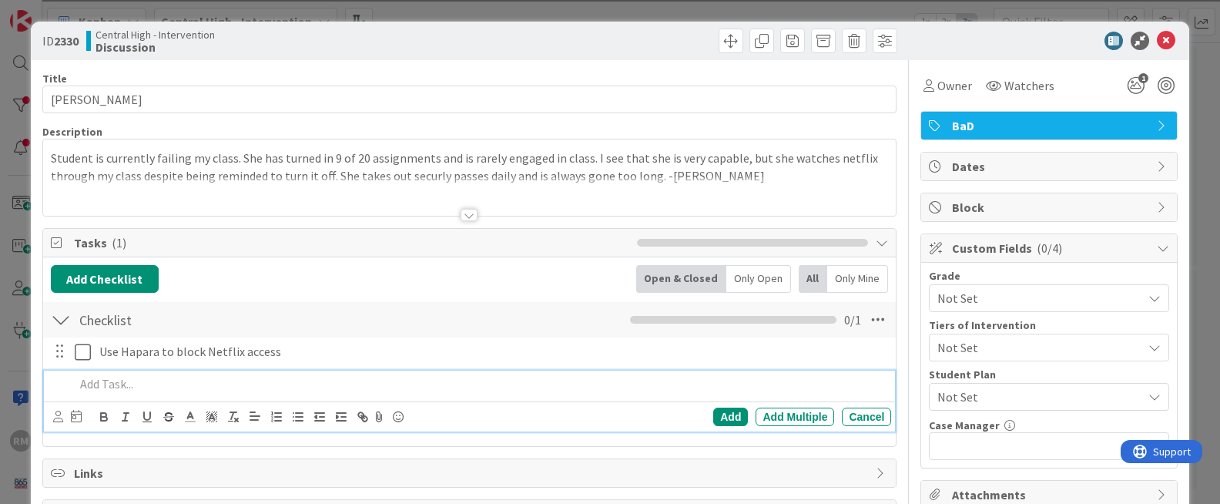
click at [120, 387] on p at bounding box center [480, 384] width 811 height 18
click at [729, 421] on div "Add" at bounding box center [730, 416] width 35 height 18
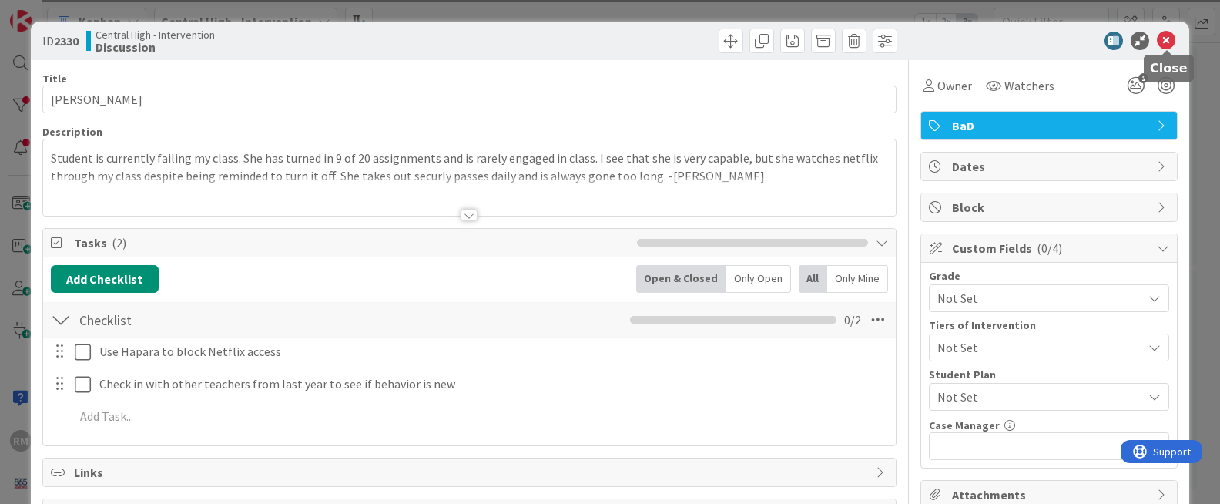
click at [1170, 42] on icon at bounding box center [1165, 41] width 18 height 18
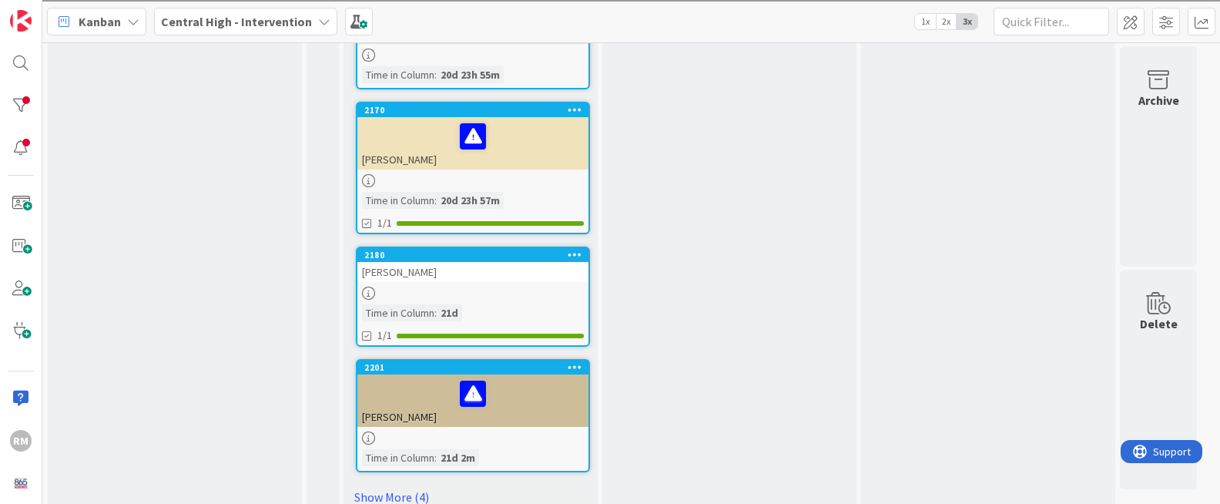
scroll to position [1028, 0]
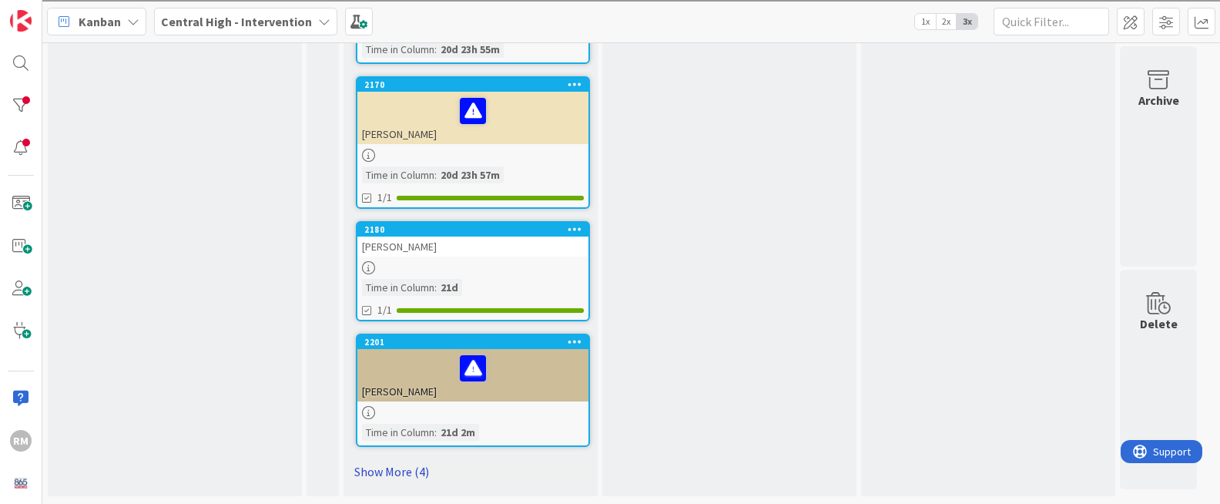
click at [403, 471] on link "Show More (4)" at bounding box center [470, 471] width 240 height 25
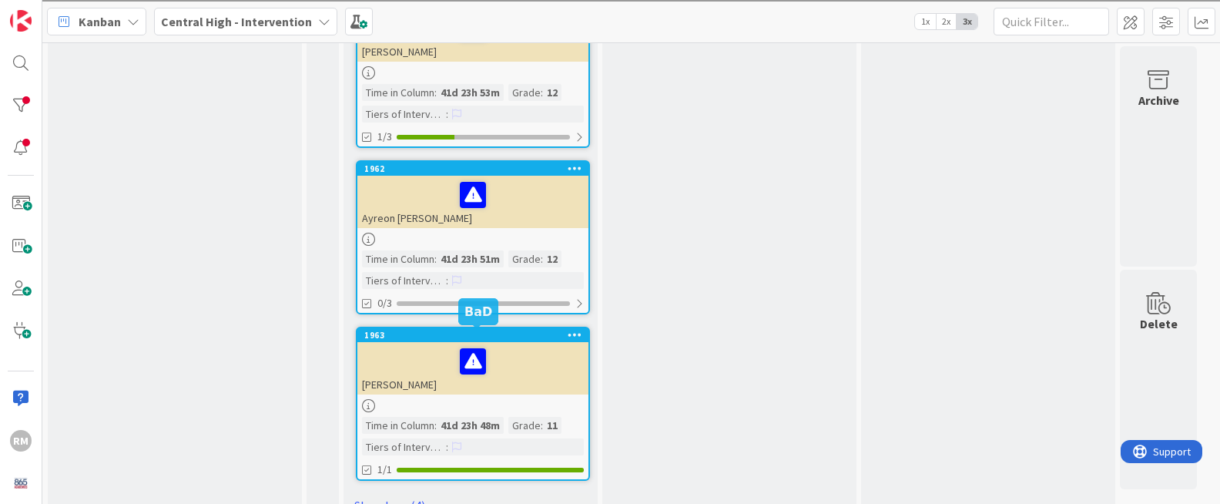
scroll to position [1652, 0]
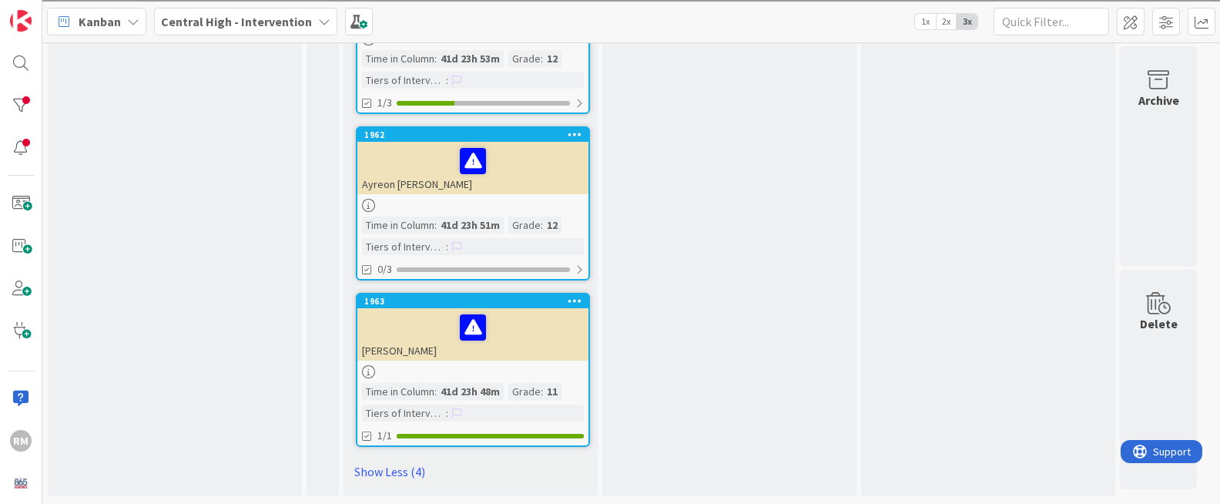
click at [550, 340] on div at bounding box center [473, 327] width 222 height 32
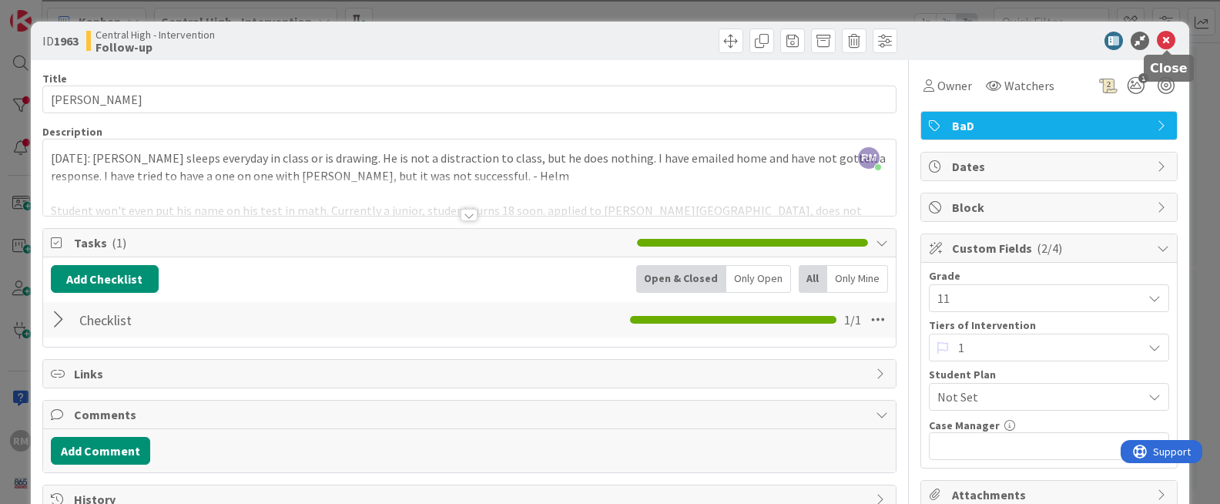
click at [1168, 42] on icon at bounding box center [1165, 41] width 18 height 18
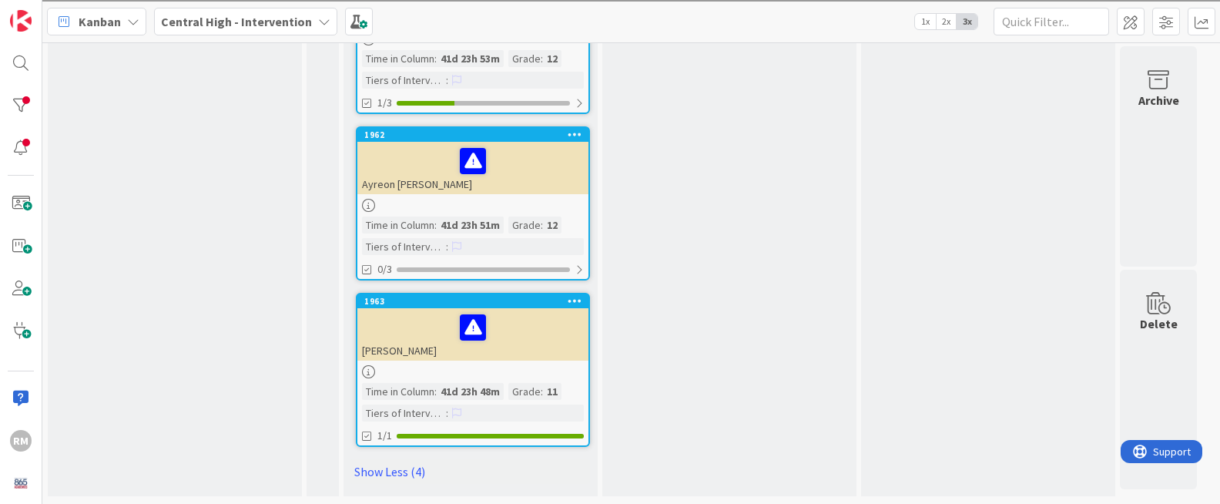
click at [530, 333] on div at bounding box center [473, 327] width 222 height 32
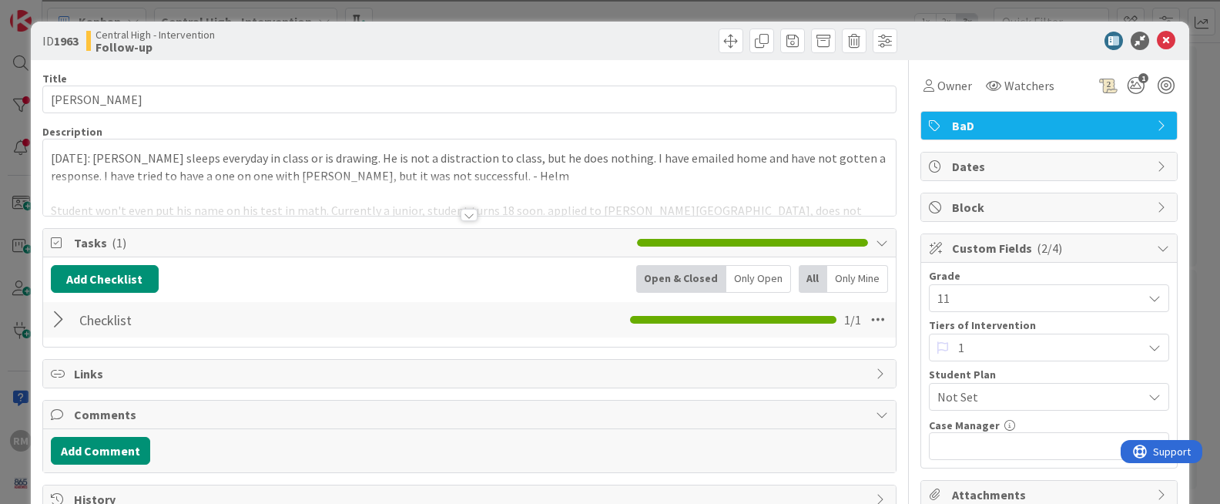
click at [463, 217] on div at bounding box center [468, 215] width 17 height 12
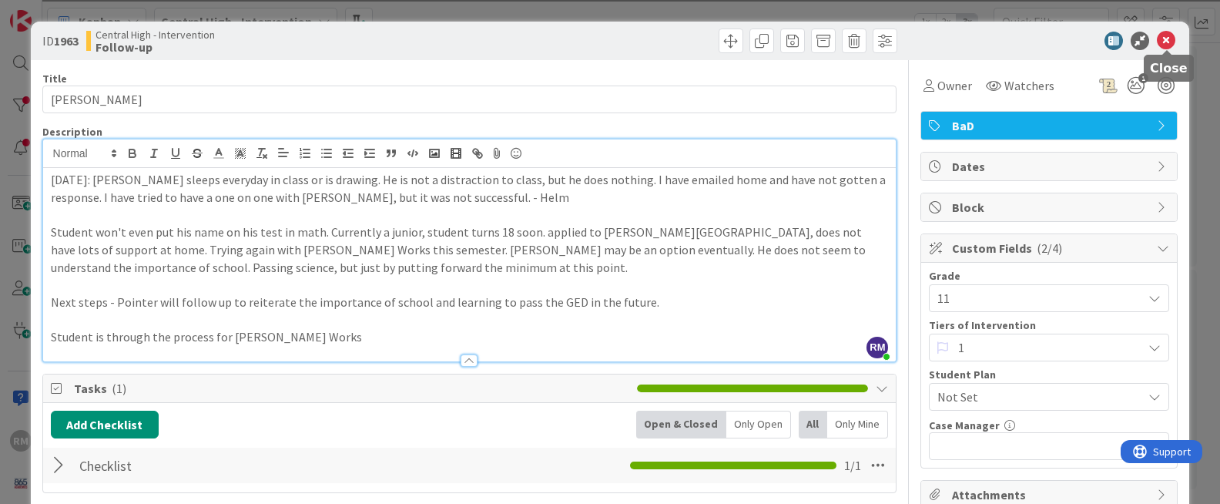
click at [1166, 42] on icon at bounding box center [1165, 41] width 18 height 18
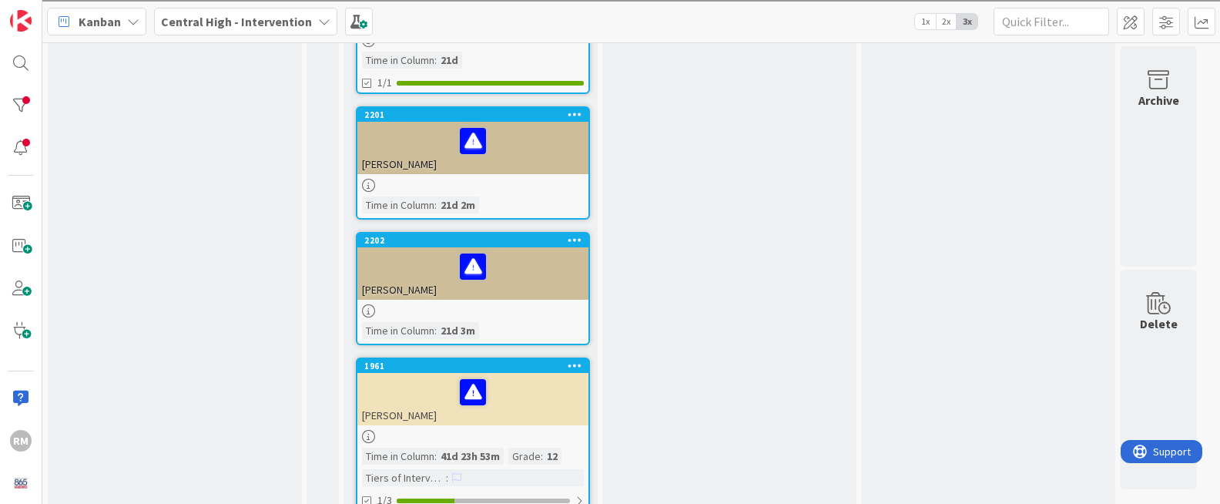
scroll to position [1241, 0]
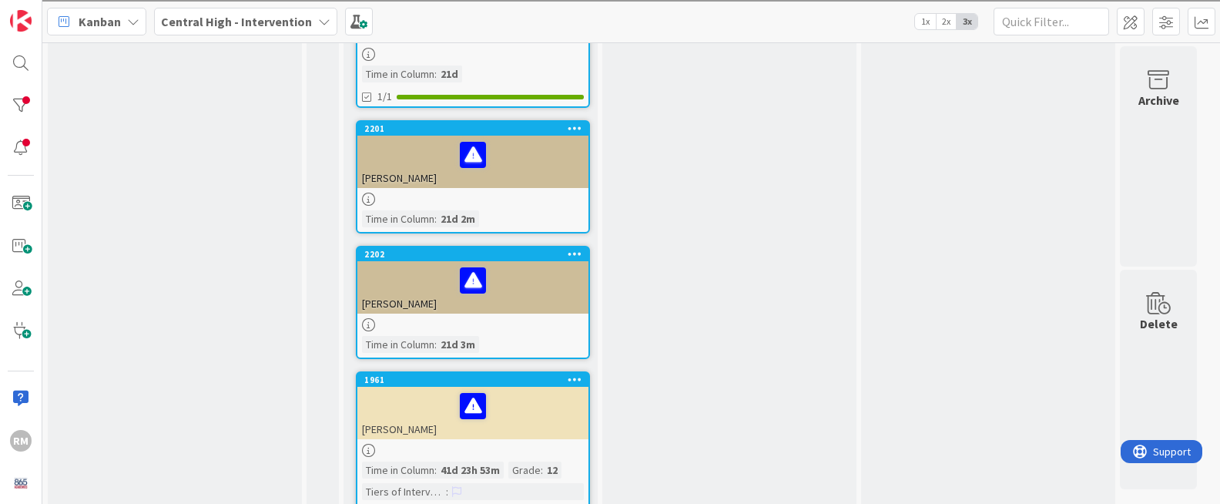
click at [538, 293] on div at bounding box center [473, 280] width 222 height 32
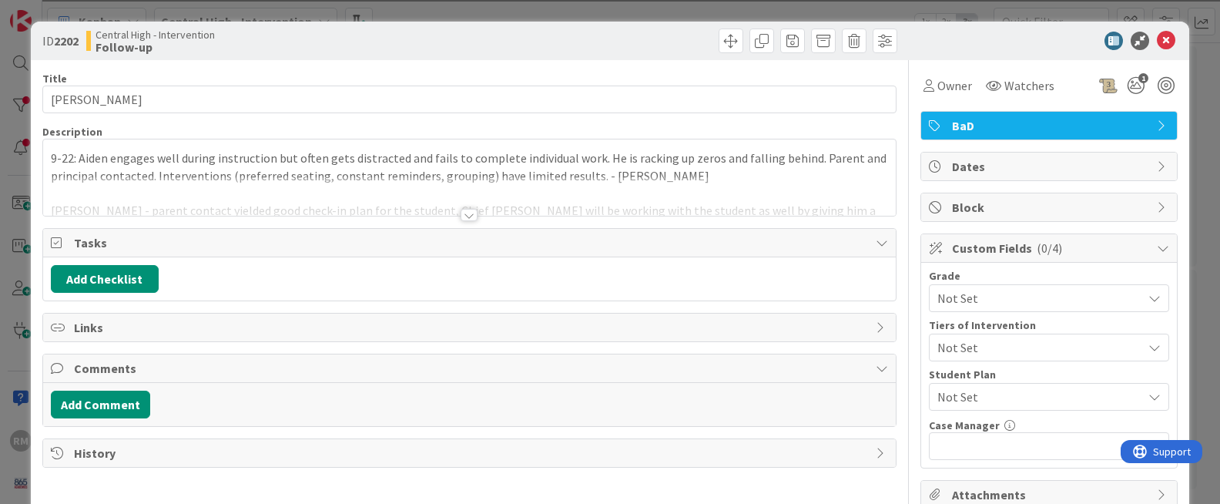
click at [470, 216] on div at bounding box center [468, 215] width 17 height 12
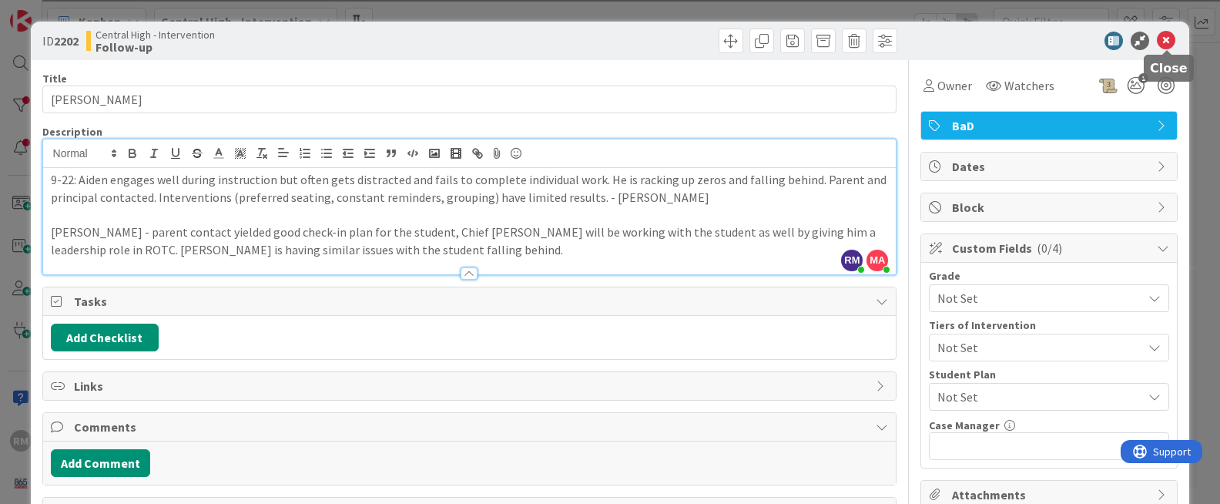
click at [1169, 44] on icon at bounding box center [1165, 41] width 18 height 18
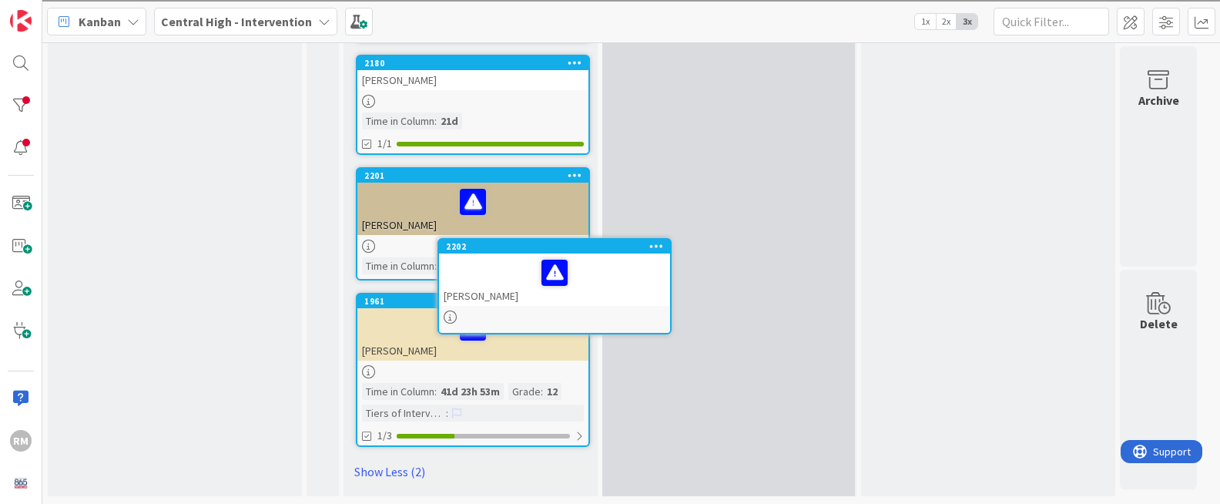
scroll to position [1194, 0]
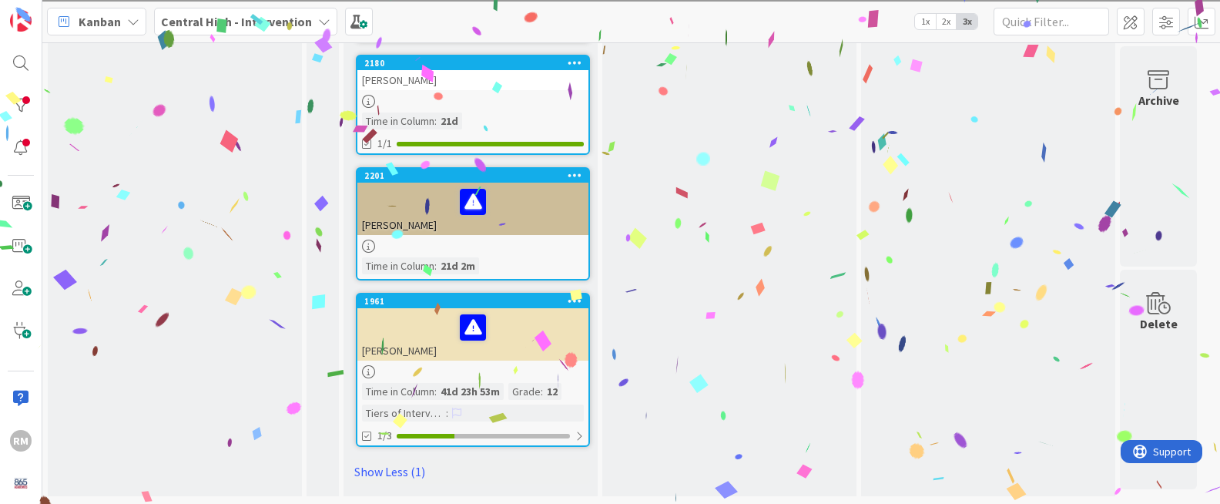
click at [537, 223] on div "[PERSON_NAME]" at bounding box center [472, 208] width 231 height 52
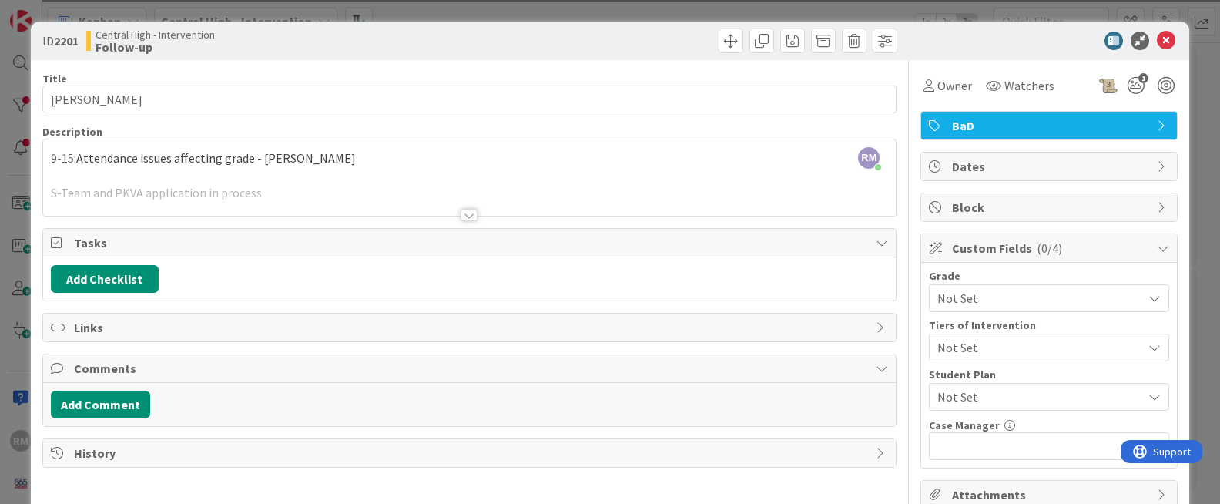
click at [470, 216] on div at bounding box center [468, 215] width 17 height 12
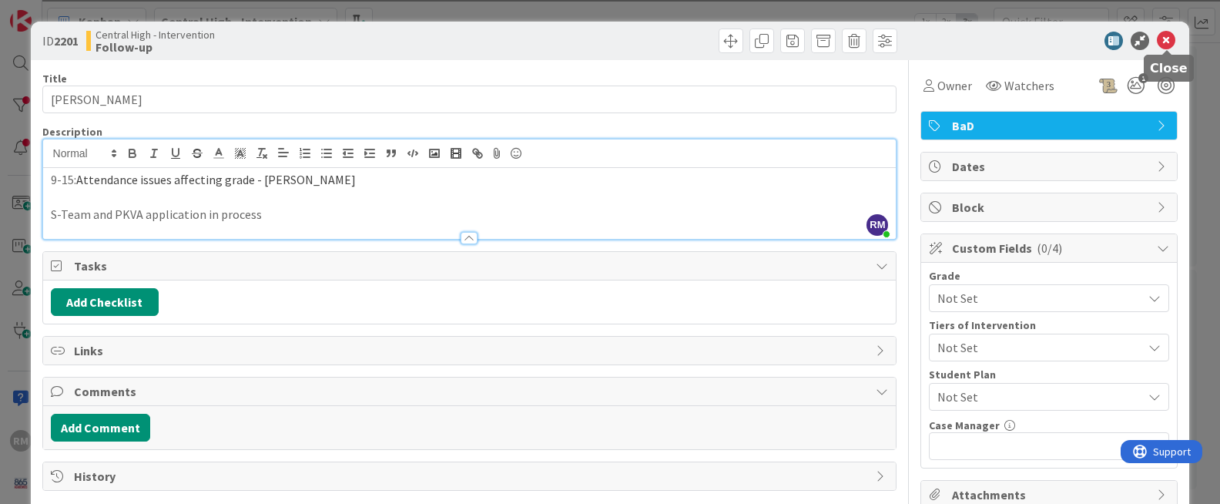
click at [1164, 44] on icon at bounding box center [1165, 41] width 18 height 18
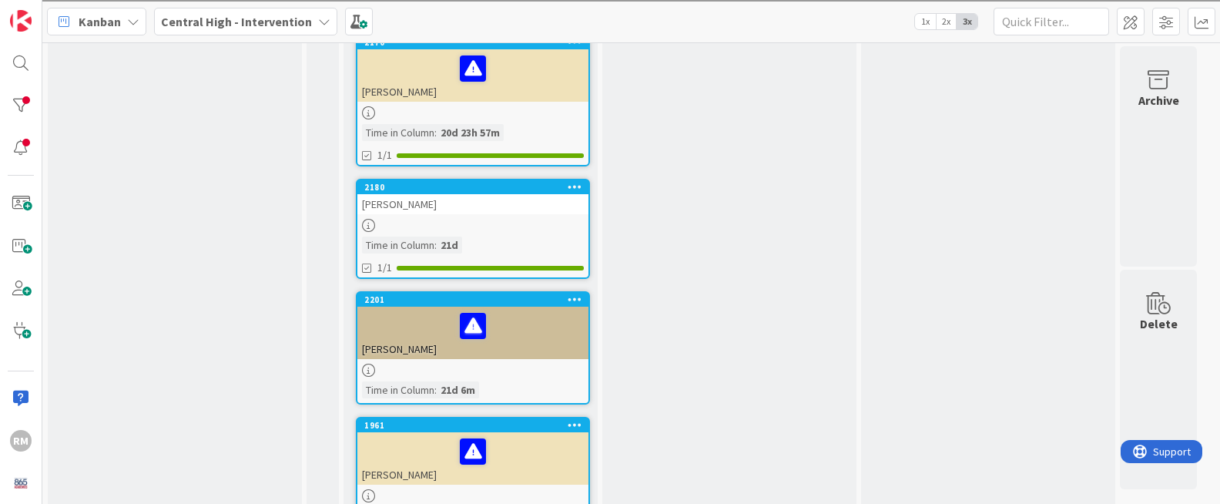
scroll to position [1031, 0]
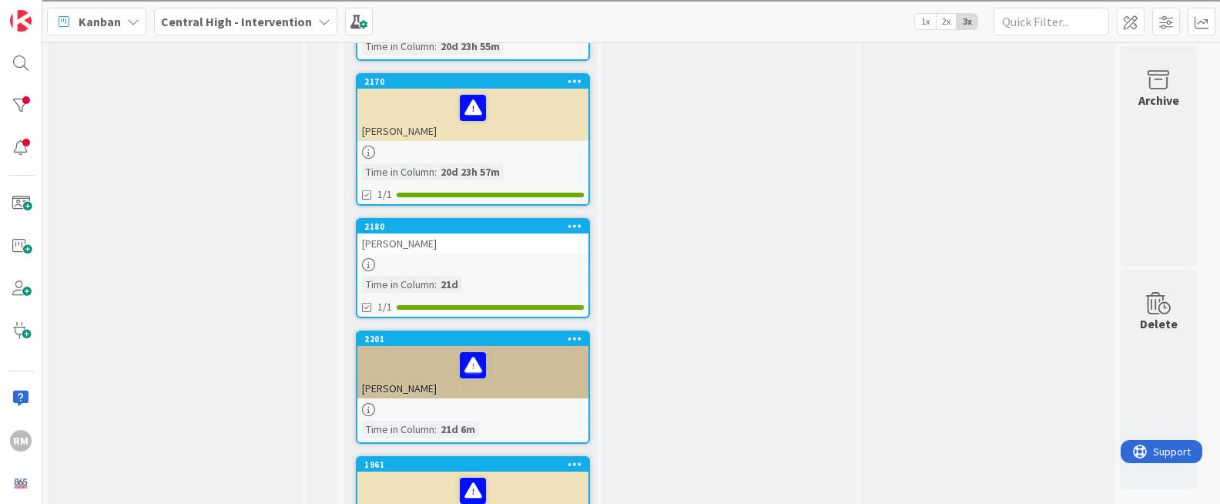
click at [541, 276] on div "Time in Column : 21d" at bounding box center [473, 284] width 222 height 17
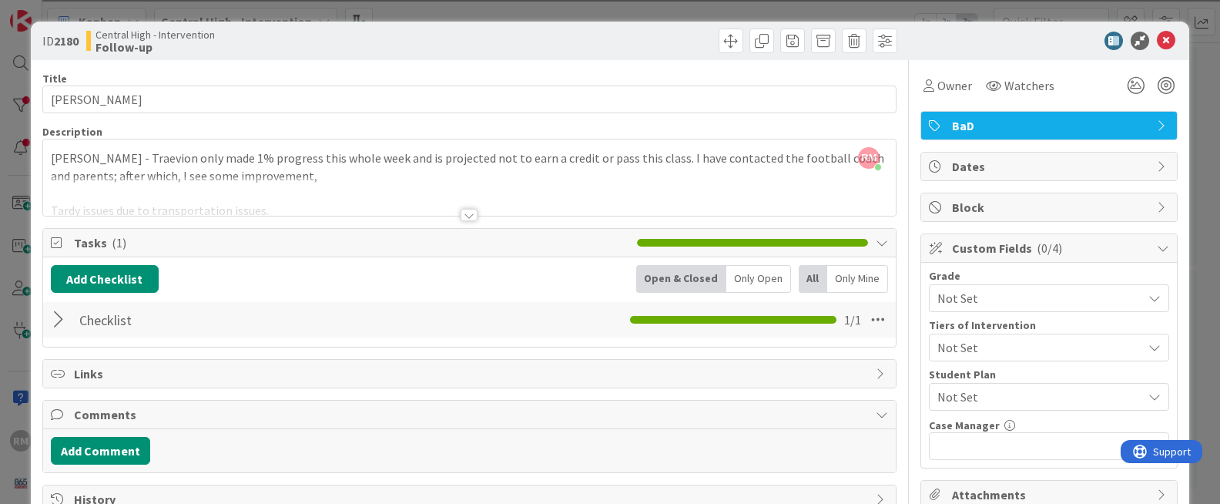
click at [470, 215] on div at bounding box center [468, 215] width 17 height 12
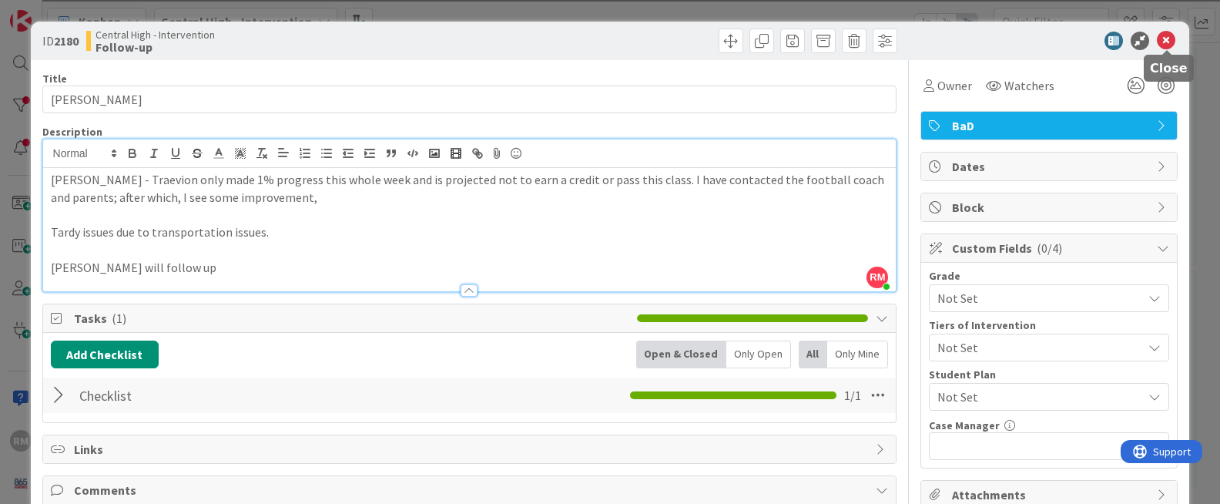
click at [1163, 42] on icon at bounding box center [1165, 41] width 18 height 18
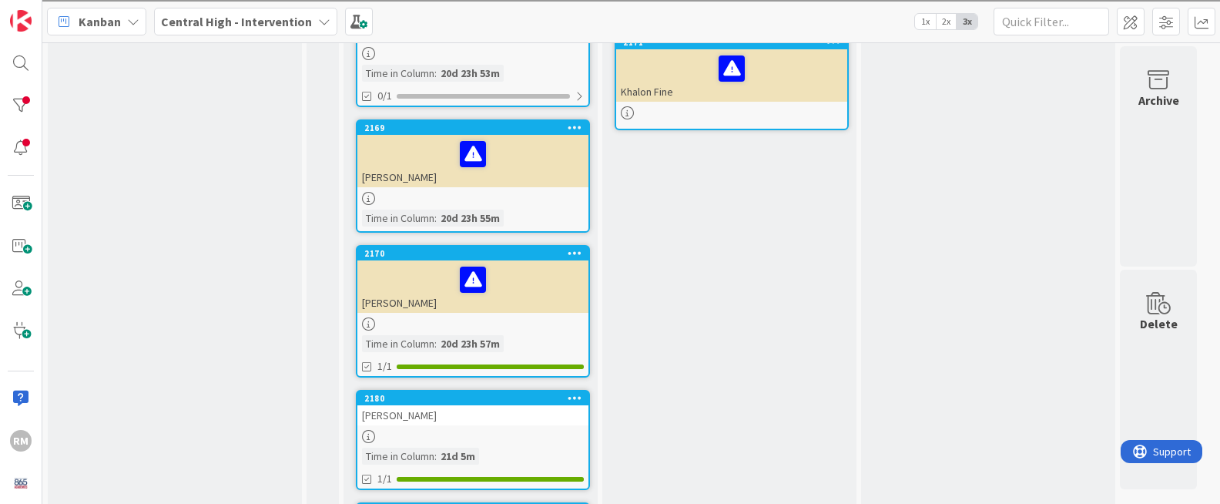
scroll to position [858, 0]
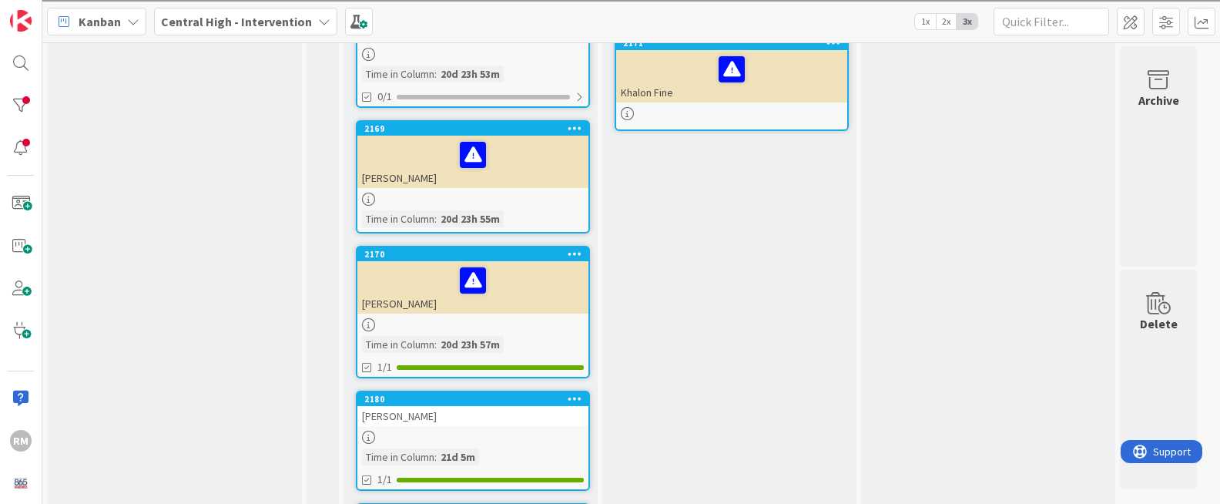
click at [537, 290] on div at bounding box center [473, 280] width 222 height 32
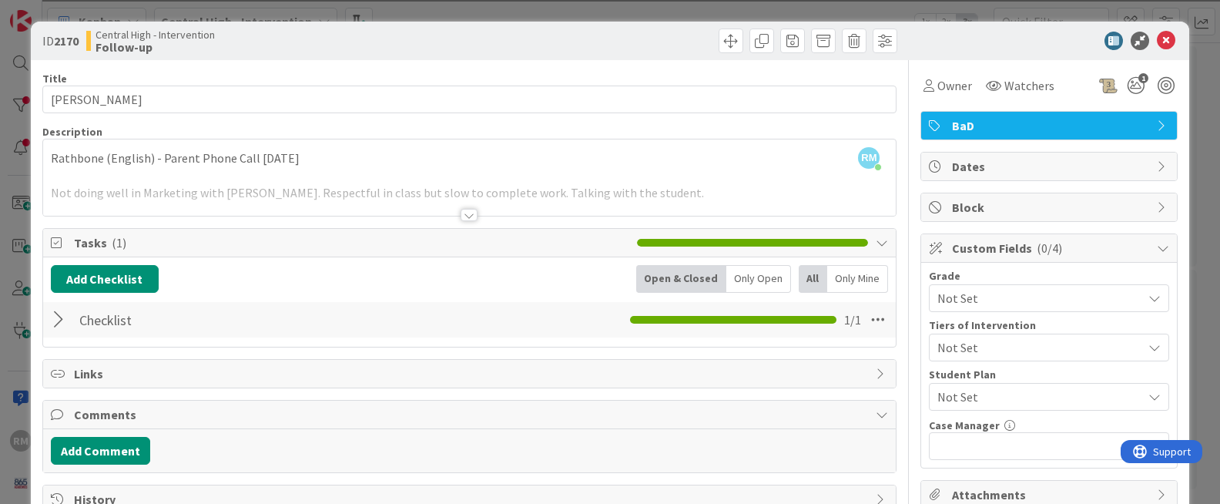
click at [471, 218] on div at bounding box center [468, 215] width 17 height 12
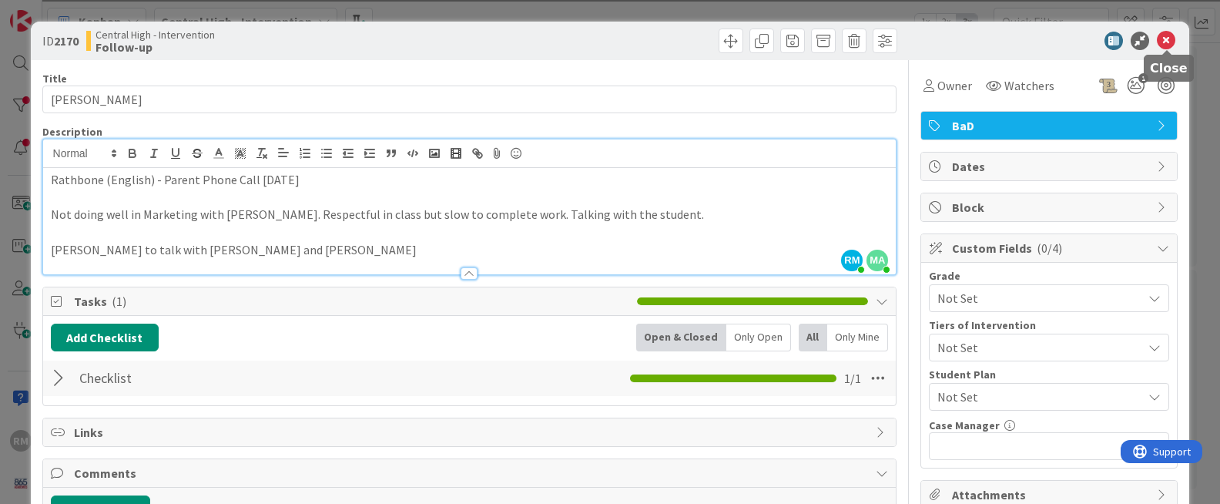
click at [1165, 42] on icon at bounding box center [1165, 41] width 18 height 18
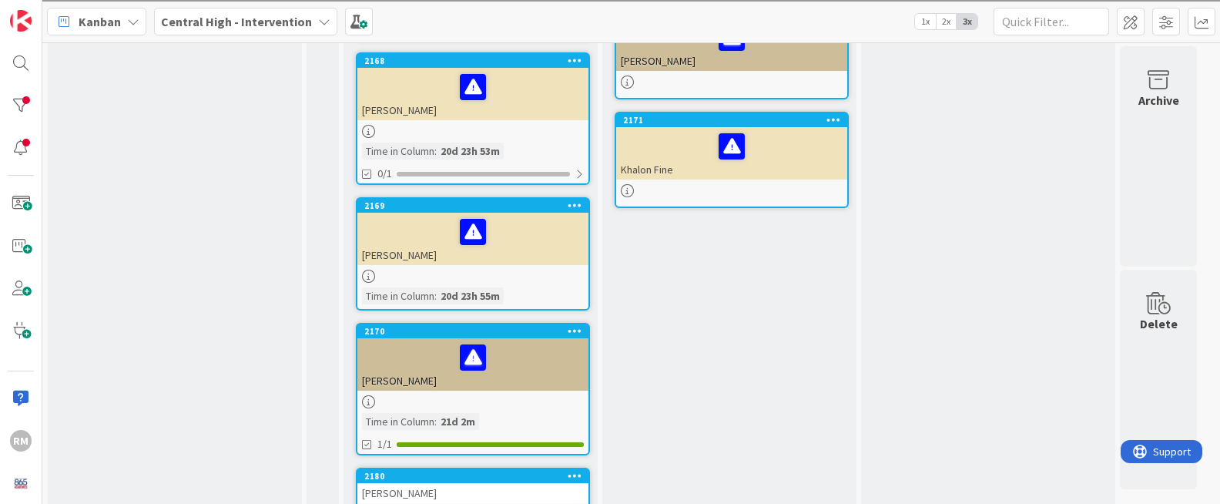
scroll to position [777, 0]
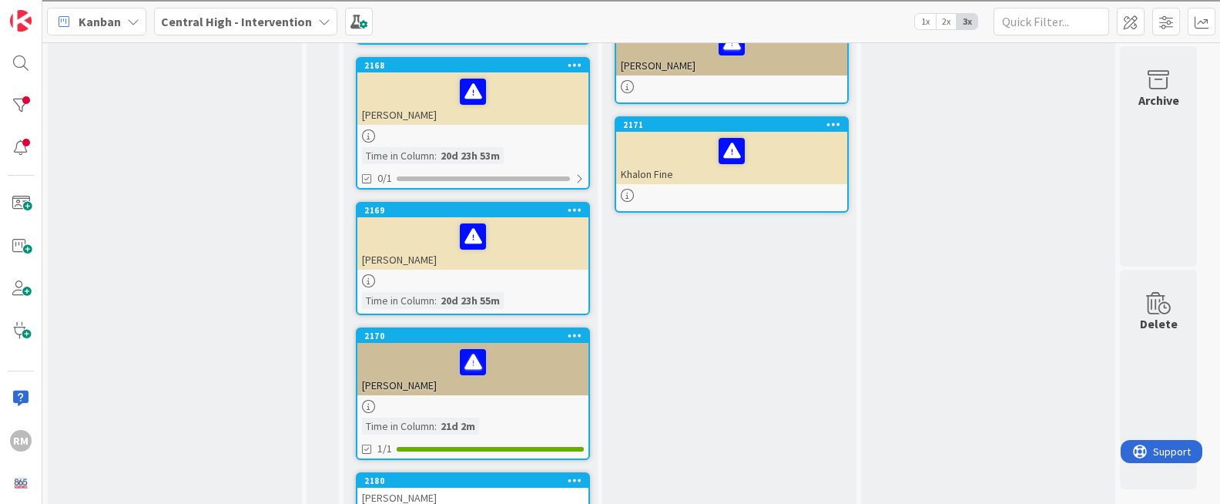
click at [549, 257] on div "[PERSON_NAME]" at bounding box center [472, 243] width 231 height 52
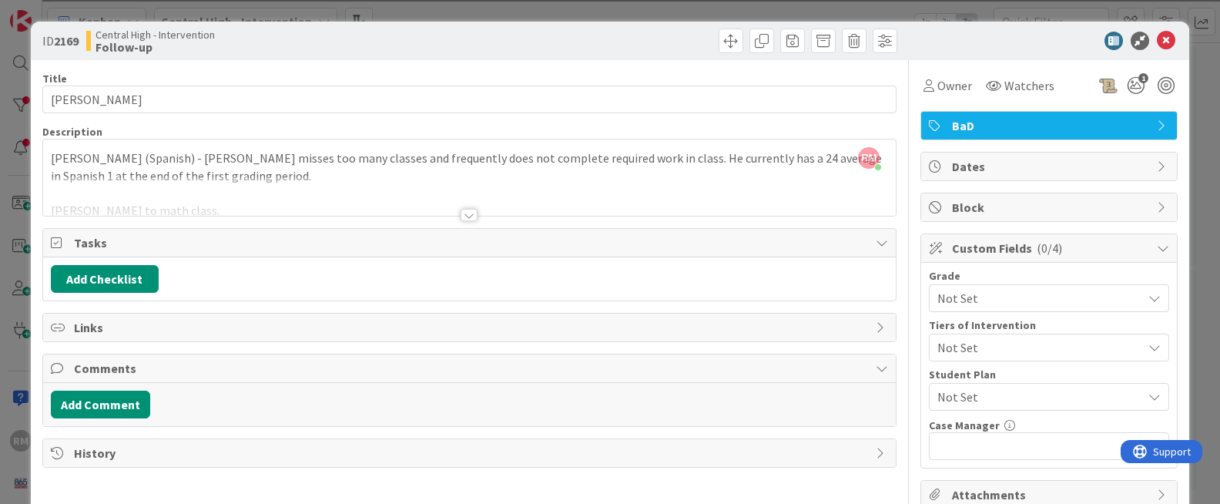
click at [468, 214] on div at bounding box center [468, 215] width 17 height 12
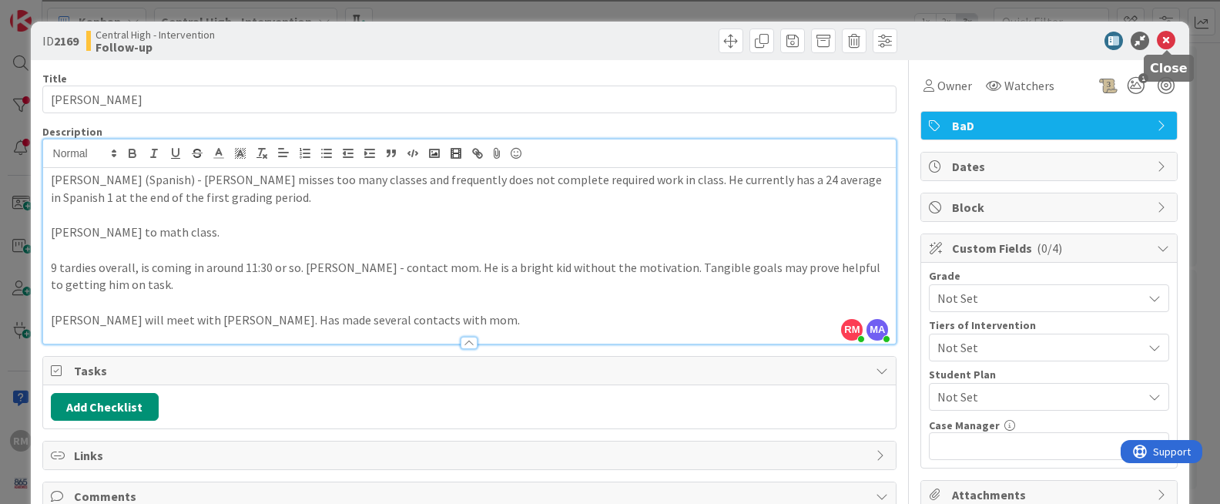
click at [1163, 45] on icon at bounding box center [1165, 41] width 18 height 18
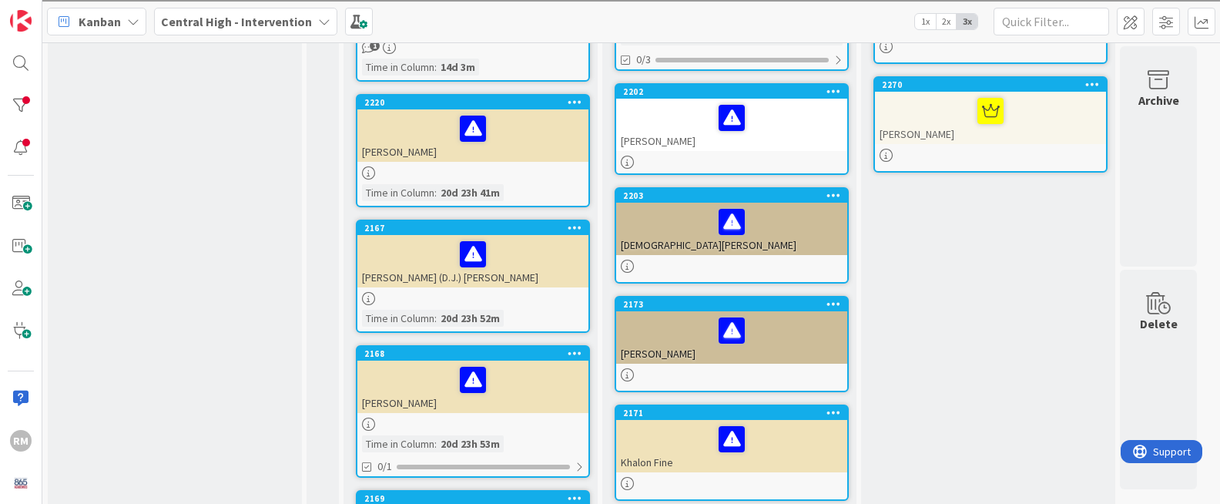
scroll to position [512, 0]
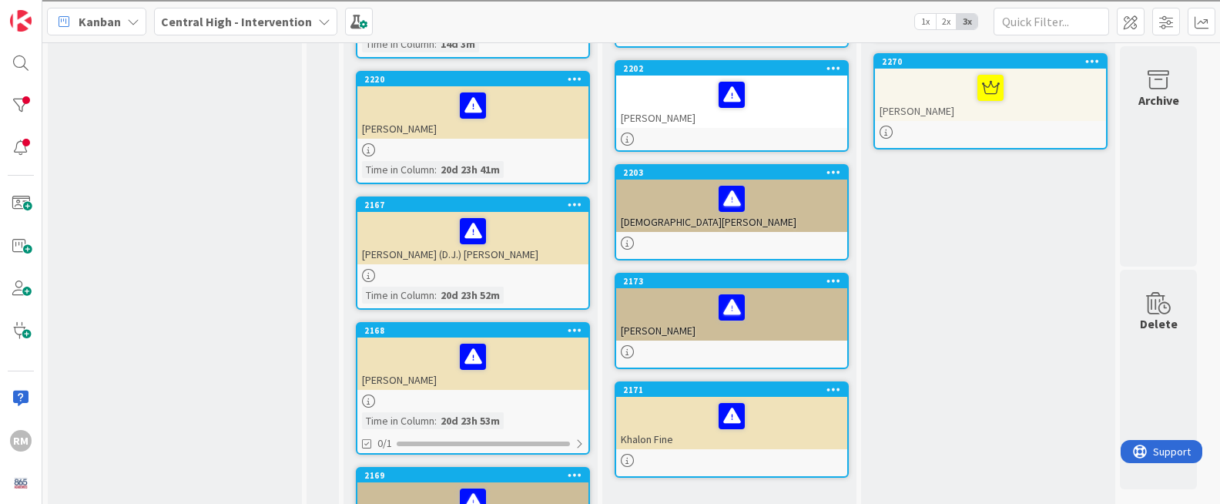
click at [545, 119] on div at bounding box center [473, 105] width 222 height 32
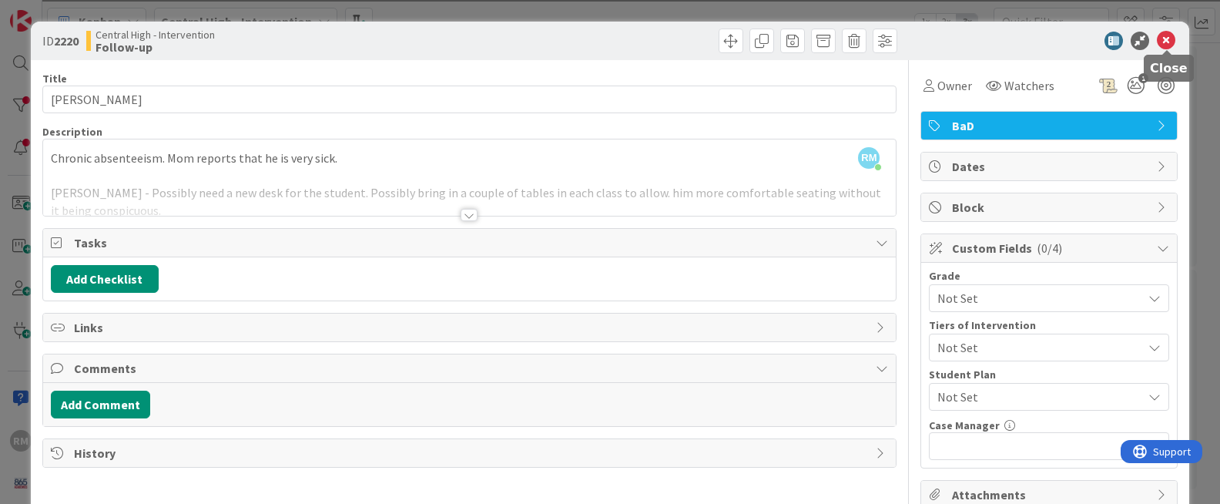
click at [1166, 40] on icon at bounding box center [1165, 41] width 18 height 18
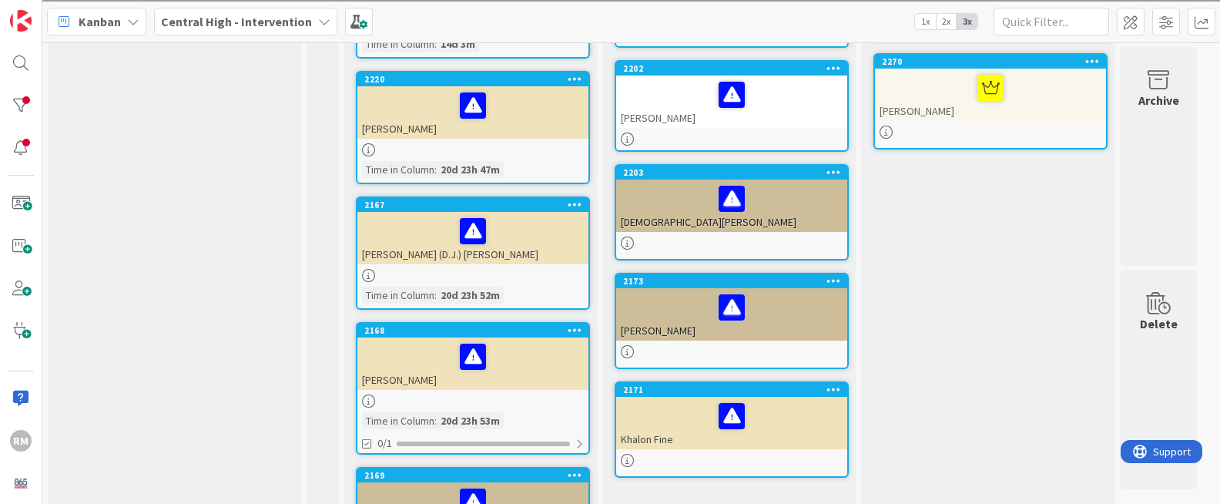
click at [527, 105] on div at bounding box center [473, 105] width 222 height 32
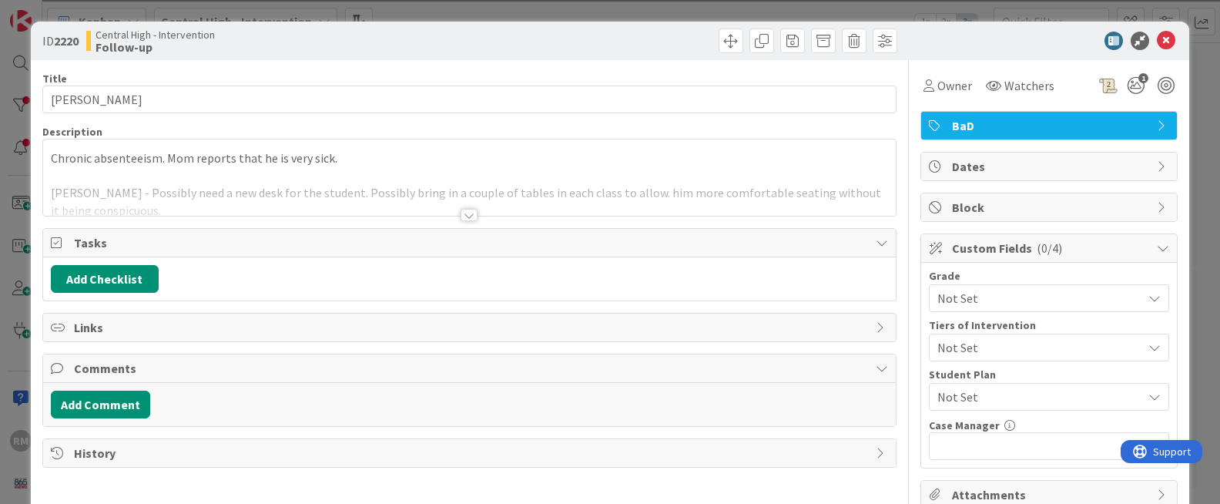
click at [470, 215] on div at bounding box center [468, 215] width 17 height 12
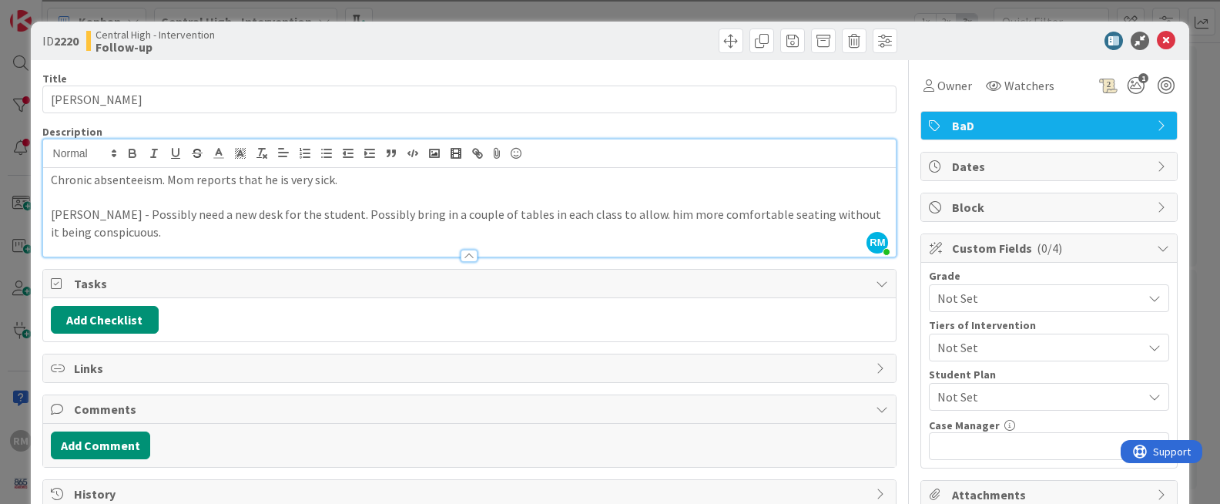
click at [145, 233] on p "[PERSON_NAME] - Possibly need a new desk for the student. Possibly bring in a c…" at bounding box center [470, 223] width 838 height 35
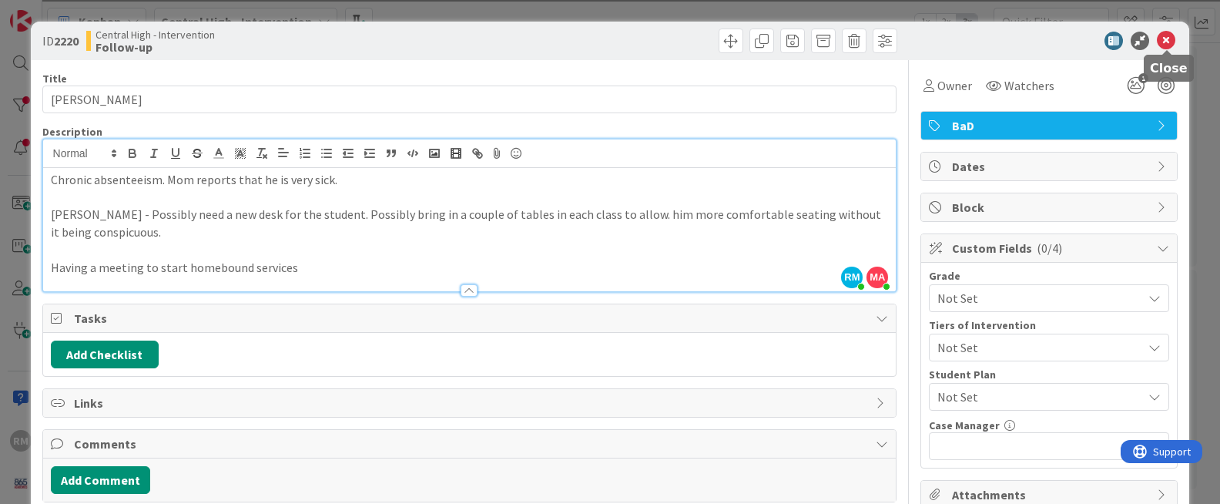
click at [1170, 41] on icon at bounding box center [1165, 41] width 18 height 18
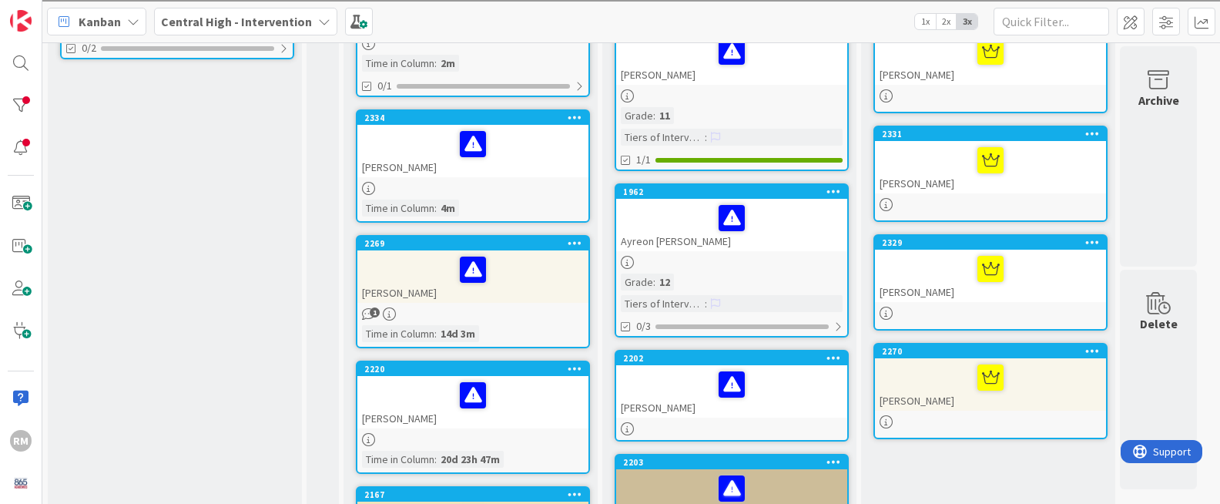
scroll to position [221, 0]
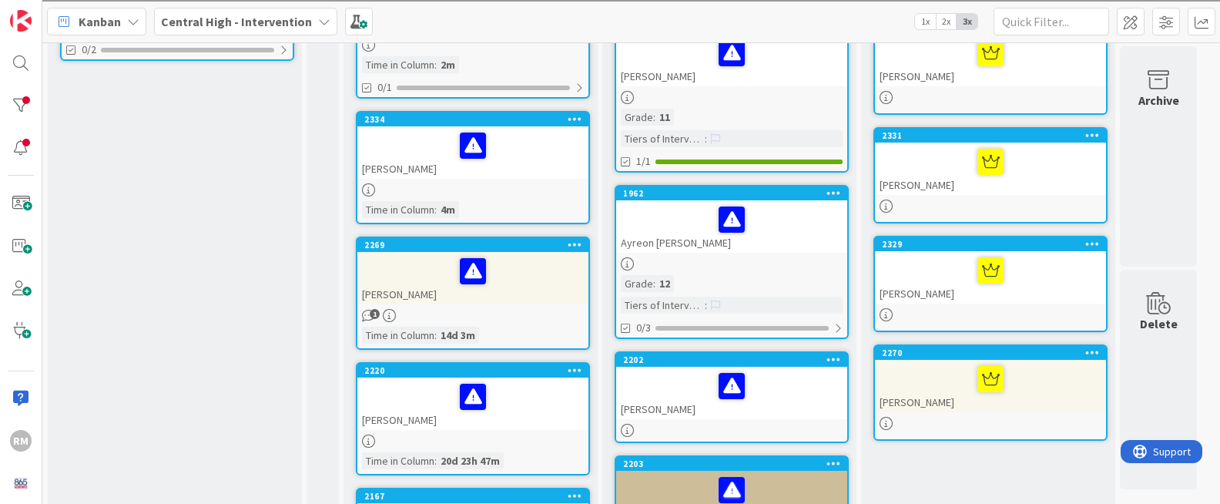
click at [541, 290] on div "[PERSON_NAME]" at bounding box center [472, 278] width 231 height 52
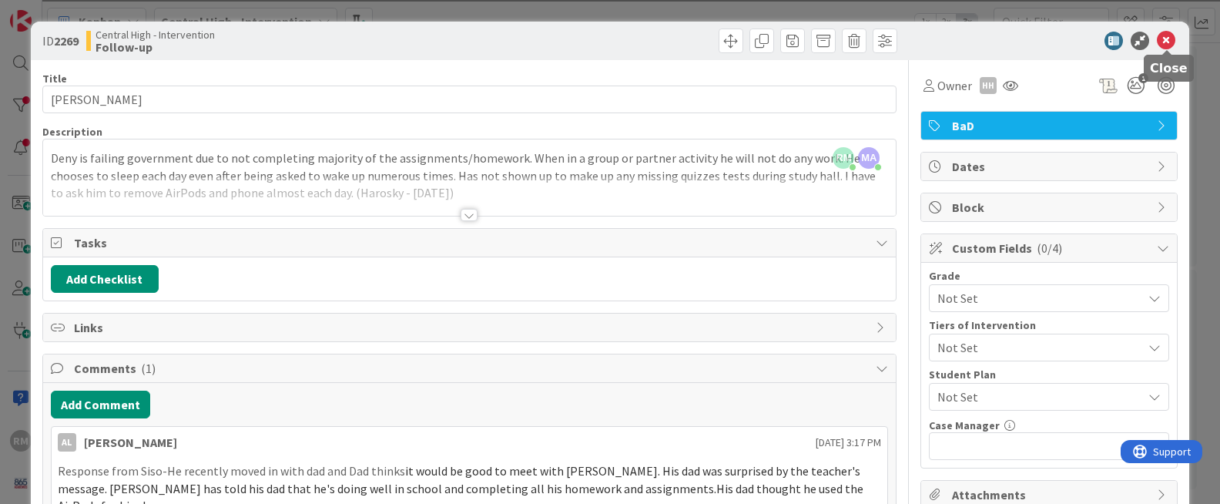
click at [1165, 43] on icon at bounding box center [1165, 41] width 18 height 18
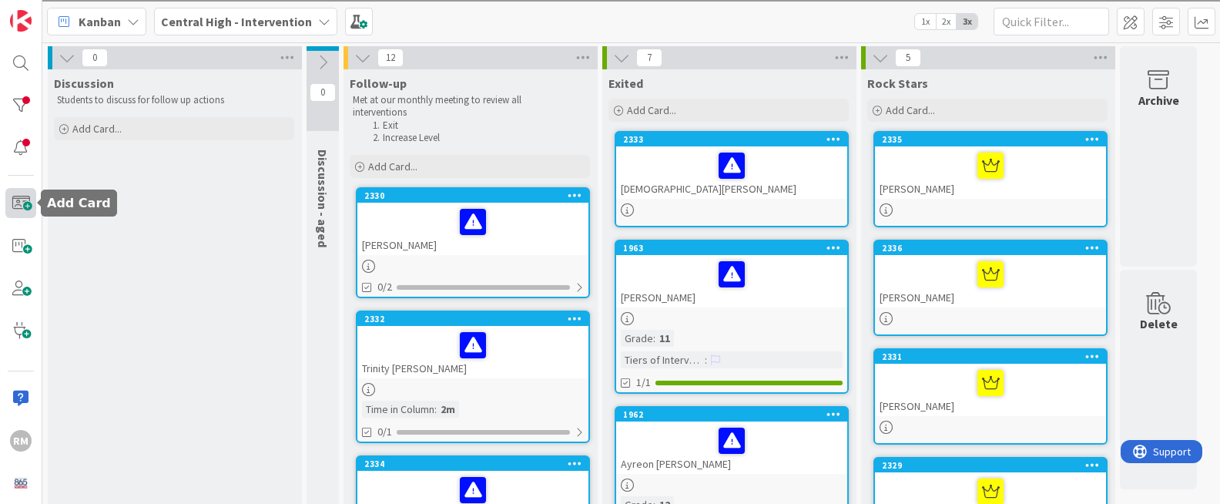
click at [25, 206] on span at bounding box center [20, 203] width 31 height 30
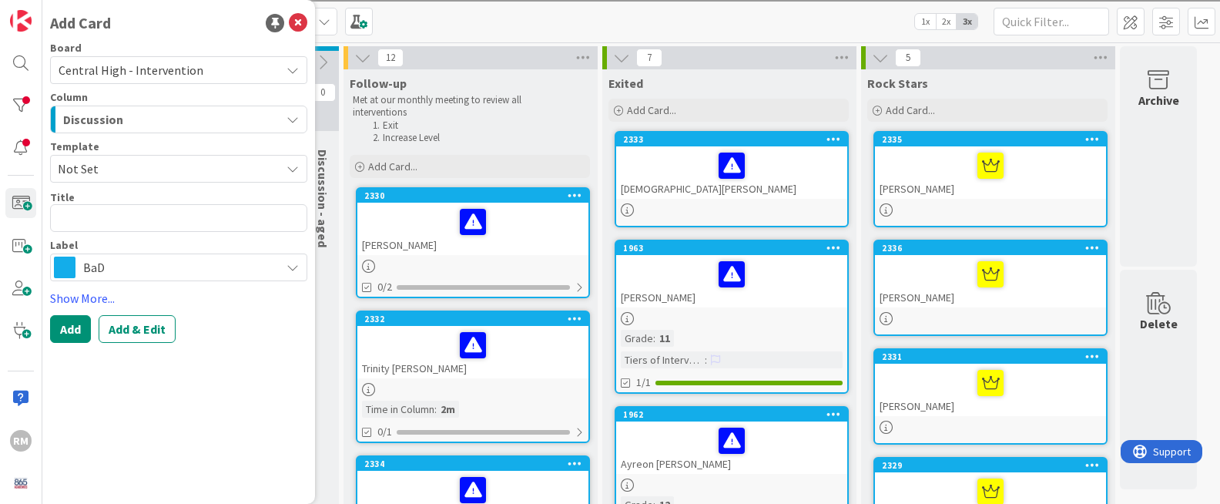
click at [127, 219] on textarea at bounding box center [178, 218] width 257 height 28
click at [301, 26] on icon at bounding box center [298, 23] width 18 height 18
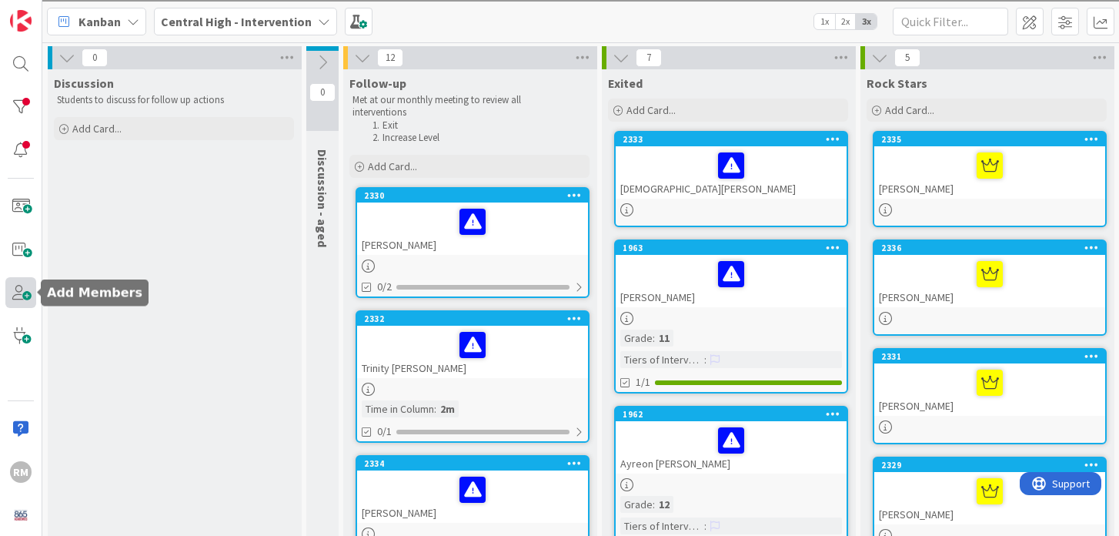
click at [19, 297] on span at bounding box center [20, 292] width 31 height 31
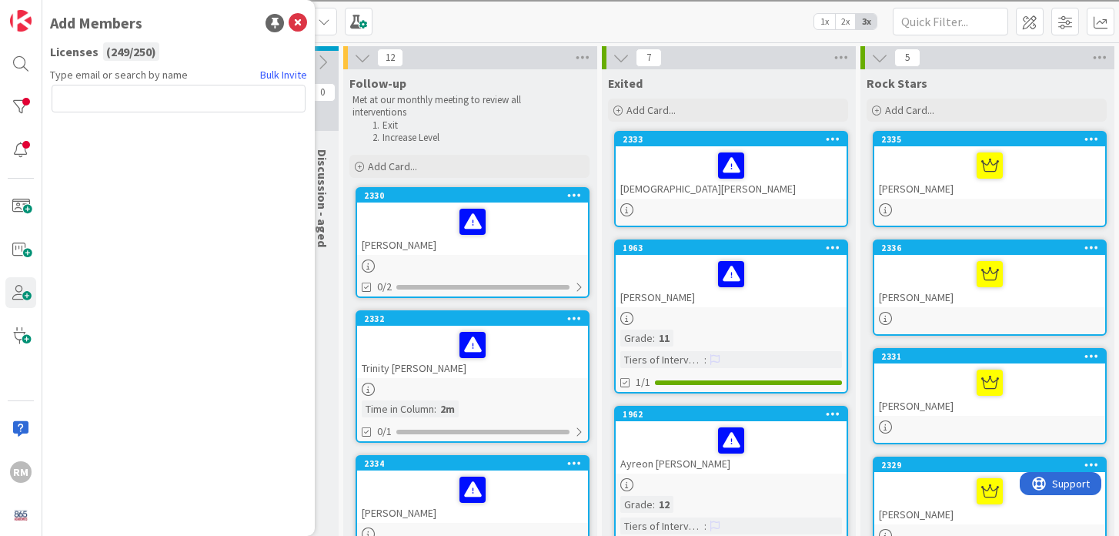
click at [156, 97] on input "text" at bounding box center [179, 99] width 254 height 28
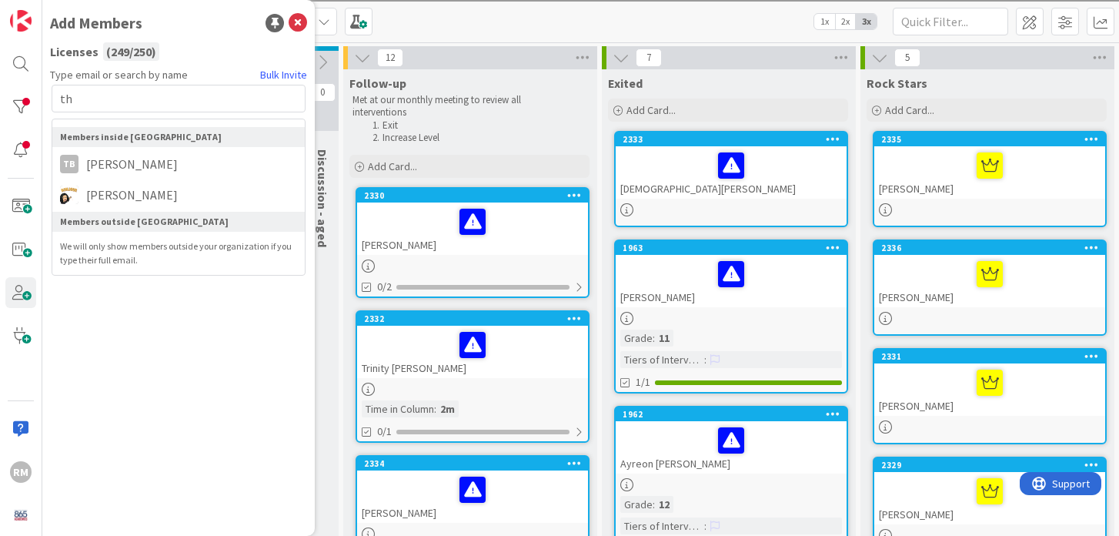
type input "t"
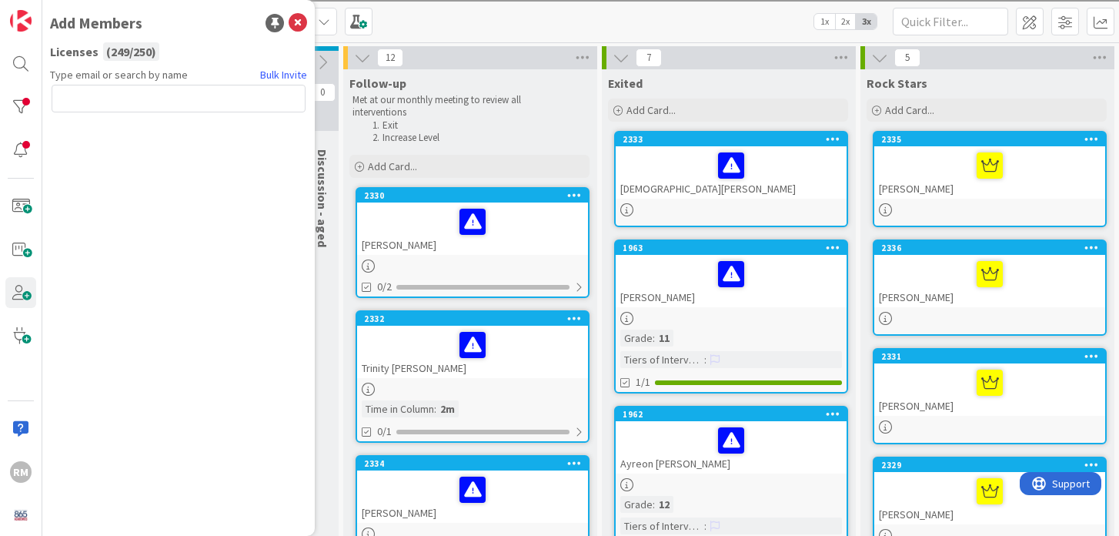
click at [112, 283] on div "Type email or search by name Bulk Invite" at bounding box center [178, 295] width 257 height 457
click at [300, 22] on icon at bounding box center [298, 23] width 18 height 18
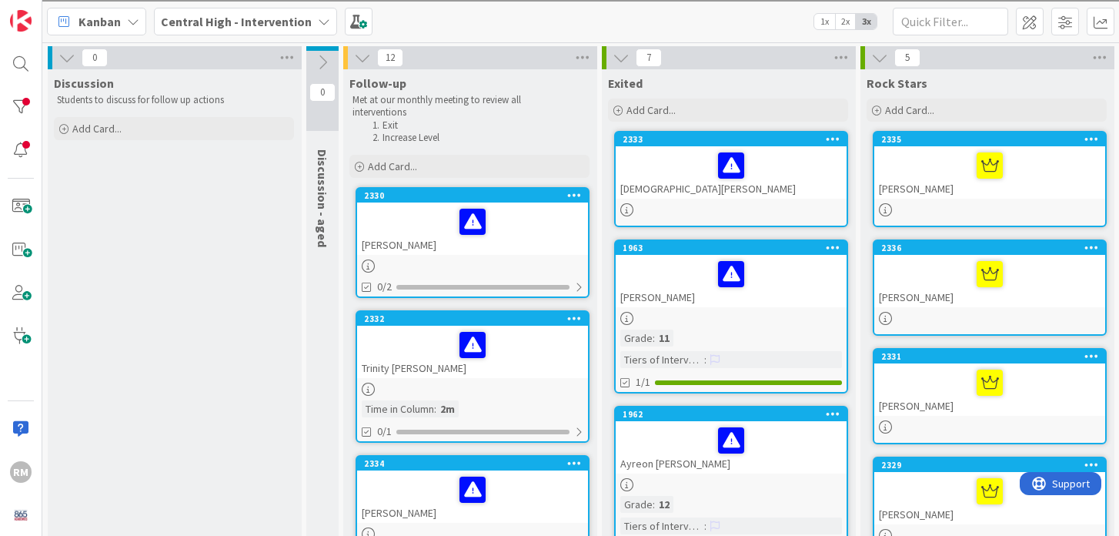
click at [132, 20] on icon at bounding box center [133, 21] width 12 height 12
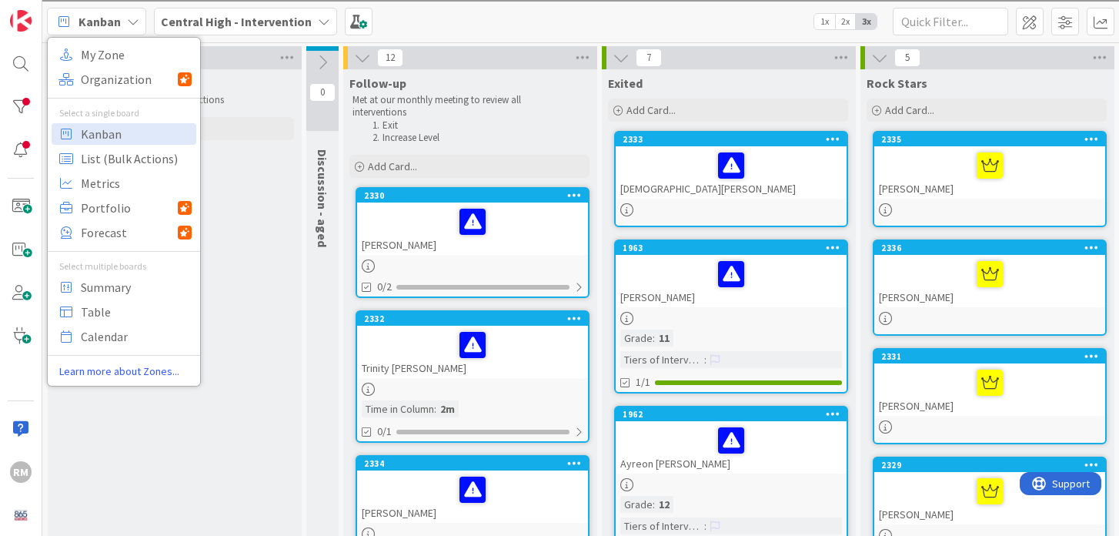
click at [260, 20] on b "Central High - Intervention" at bounding box center [236, 21] width 151 height 15
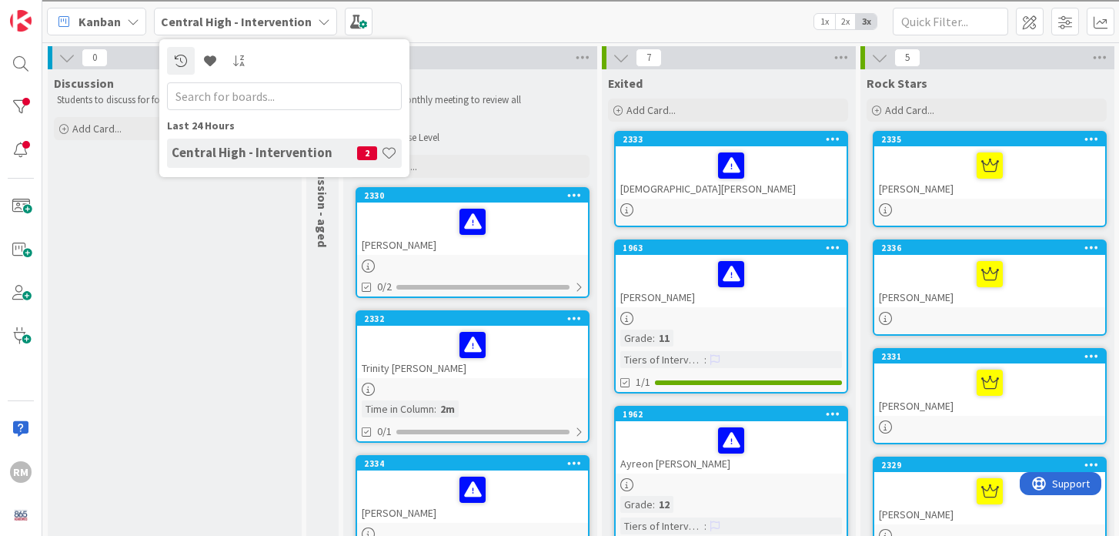
click at [284, 158] on h4 "Central High - Intervention" at bounding box center [265, 152] width 186 height 15
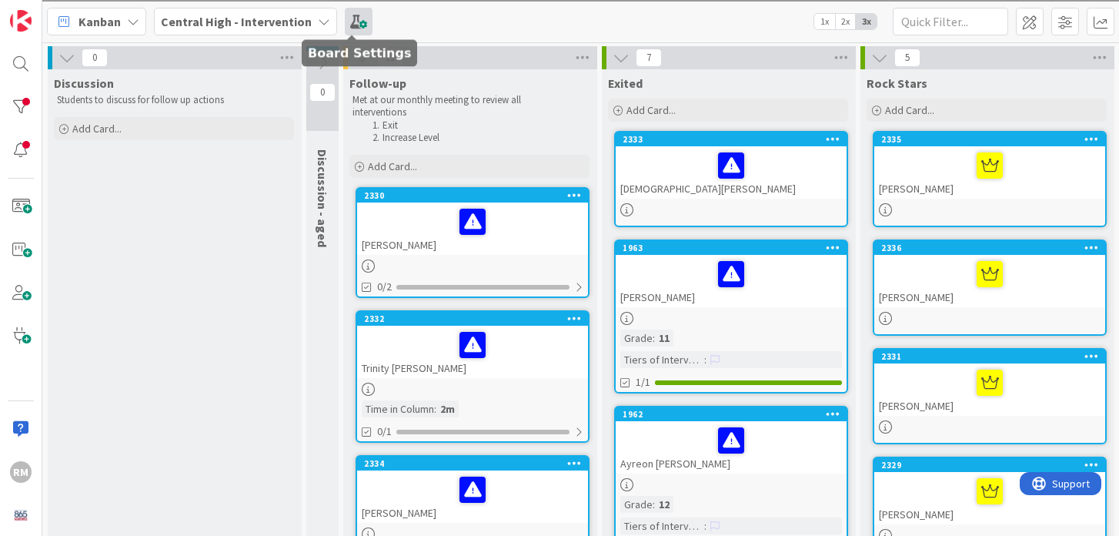
click at [345, 25] on span at bounding box center [359, 22] width 28 height 28
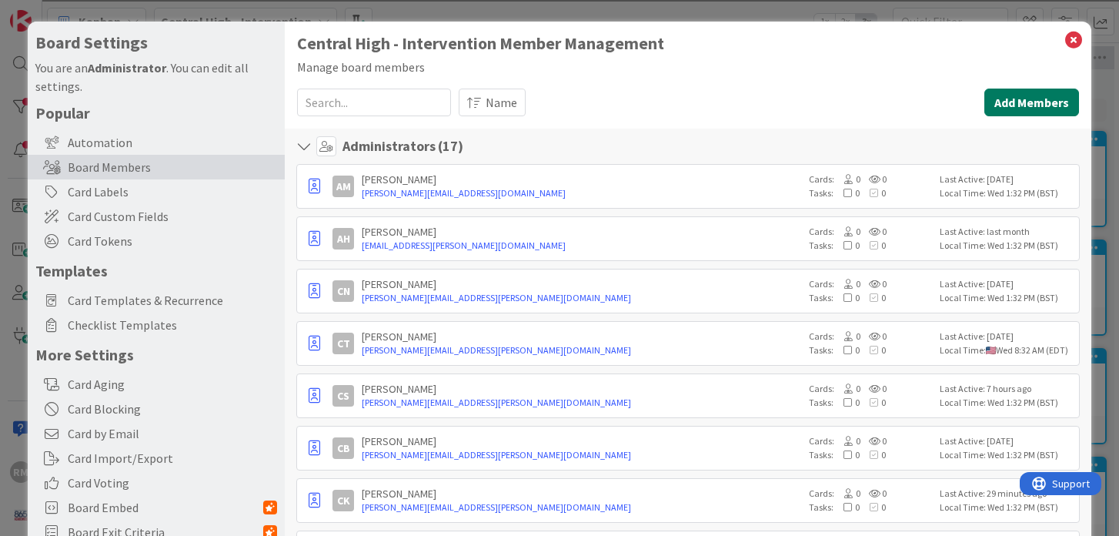
click at [1022, 96] on button "Add Members" at bounding box center [1032, 103] width 95 height 28
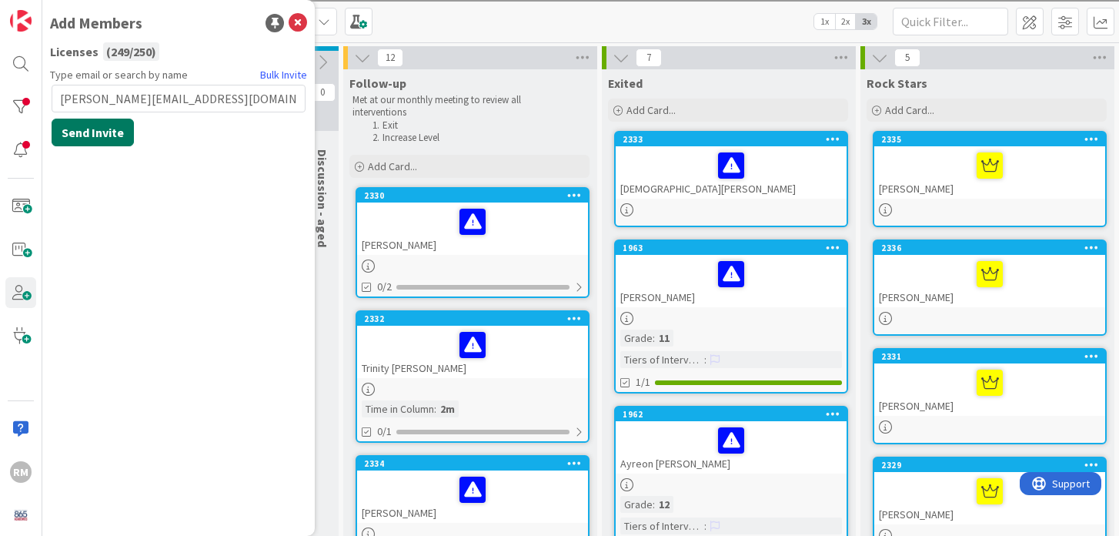
type input "[PERSON_NAME][EMAIL_ADDRESS][DOMAIN_NAME]"
click at [91, 132] on button "Send Invite" at bounding box center [93, 133] width 82 height 28
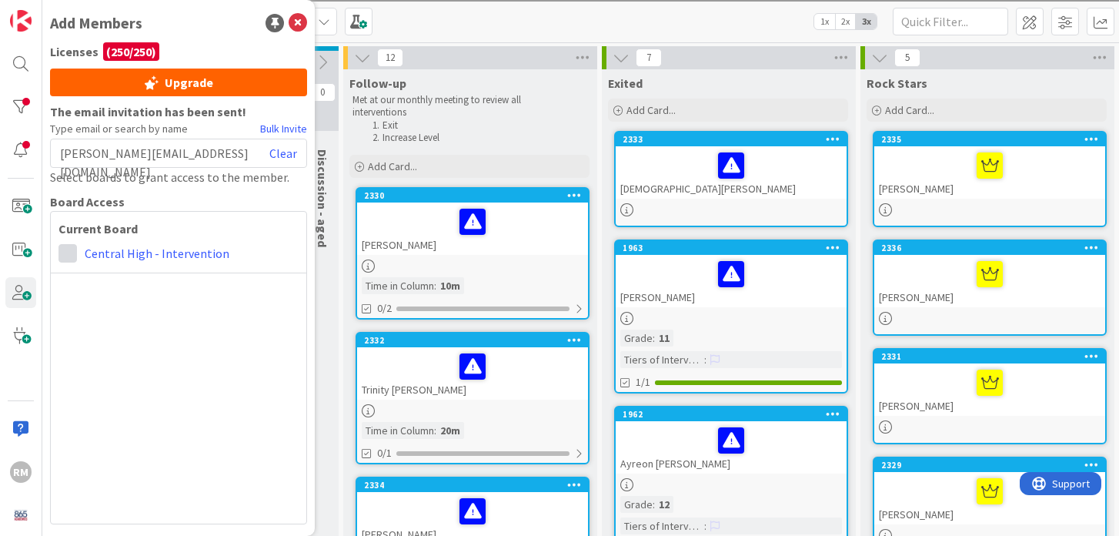
click at [69, 254] on span at bounding box center [68, 253] width 18 height 18
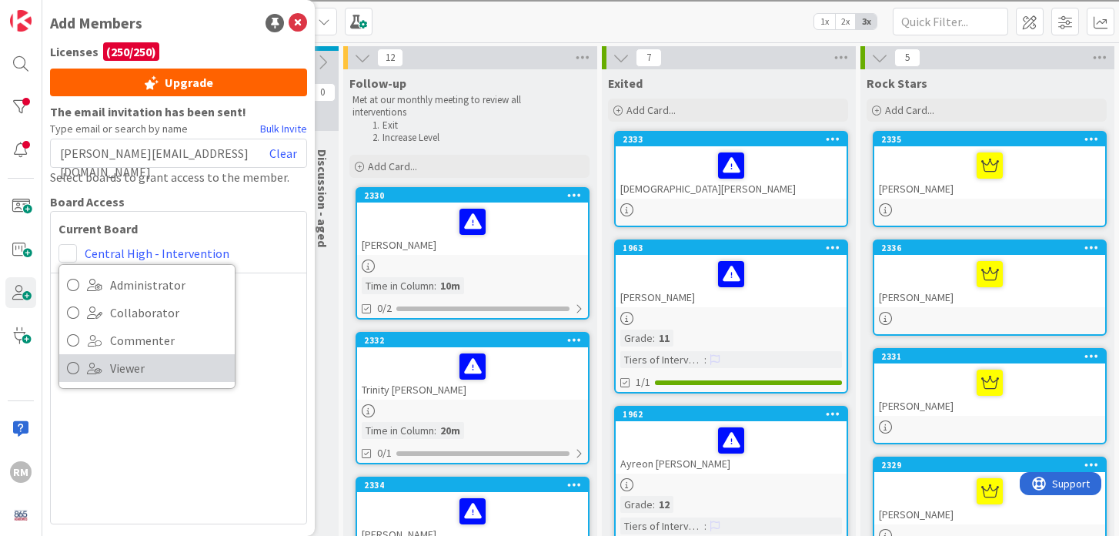
click at [127, 370] on span "Viewer" at bounding box center [168, 367] width 117 height 23
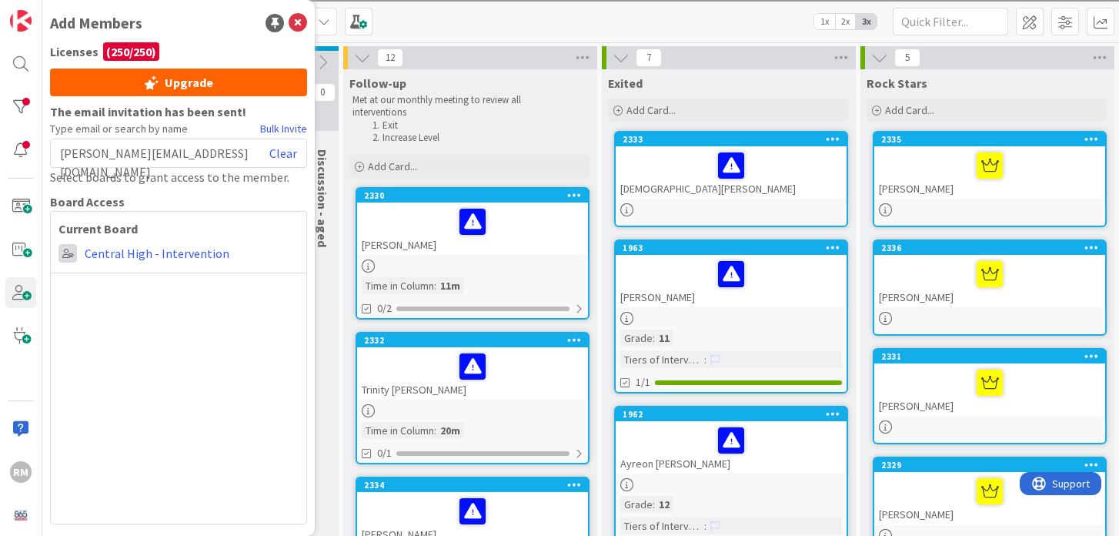
click at [71, 257] on span at bounding box center [68, 253] width 18 height 18
click at [295, 21] on icon at bounding box center [298, 23] width 18 height 18
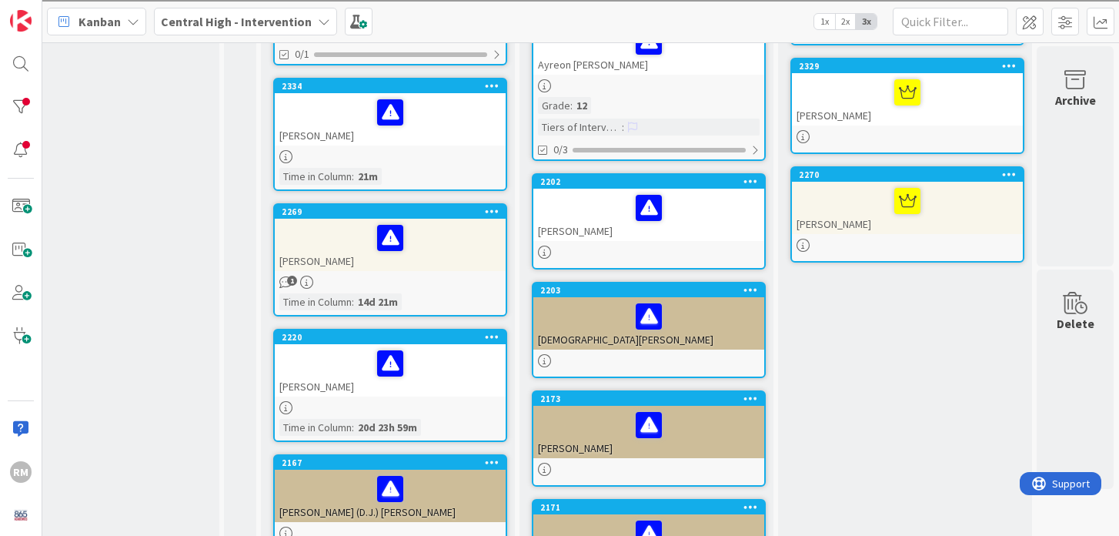
scroll to position [0, 82]
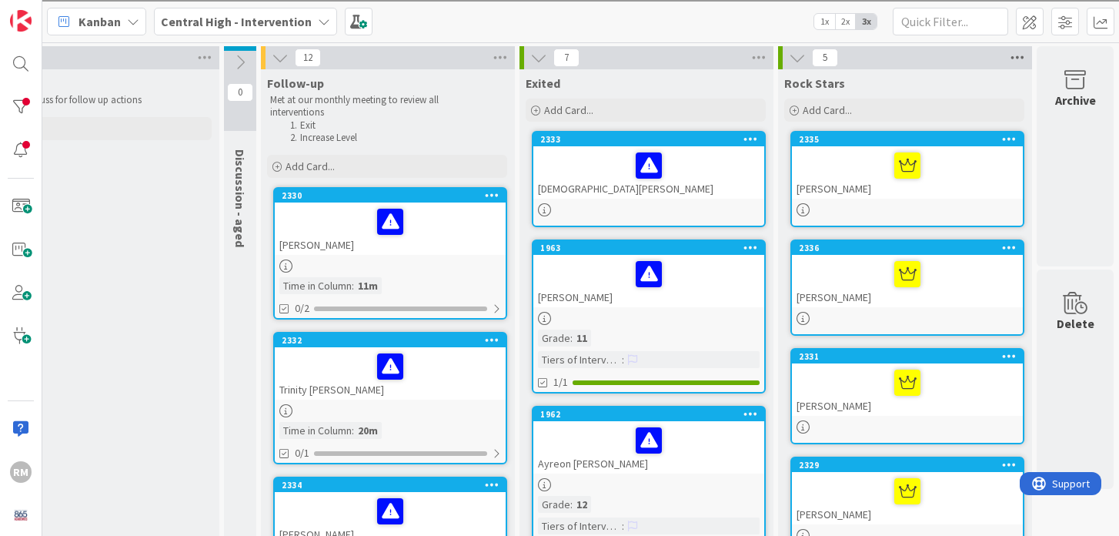
click at [1021, 56] on icon at bounding box center [1018, 57] width 20 height 23
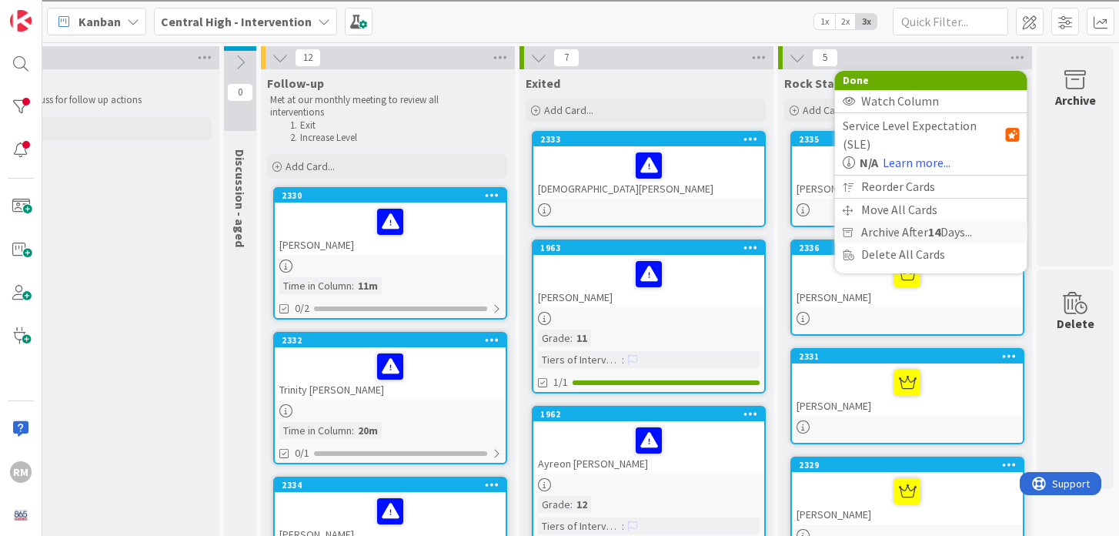
click at [919, 221] on span "Archive After 14 Days..." at bounding box center [917, 232] width 111 height 22
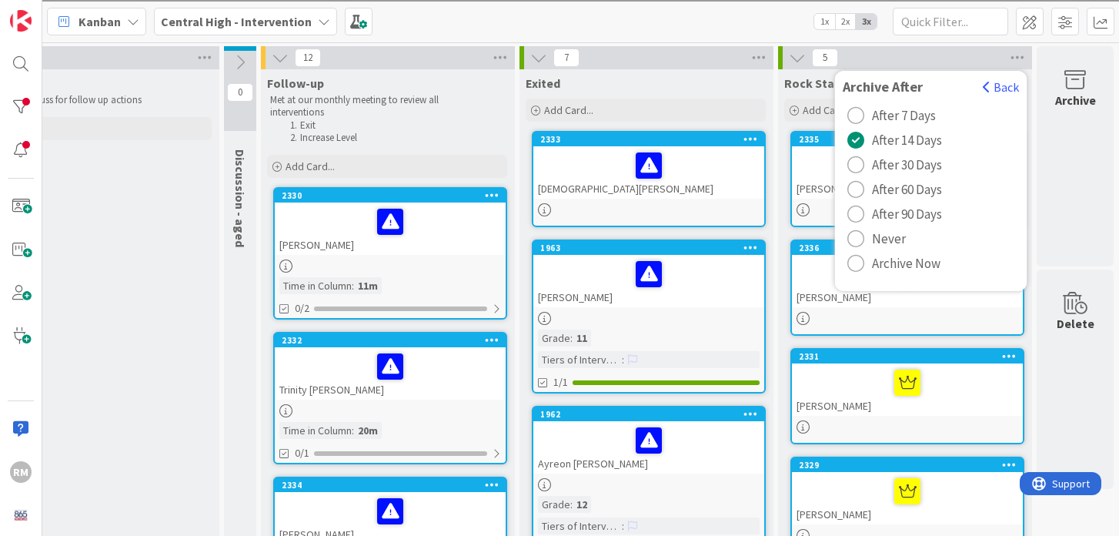
click at [861, 239] on div "radio" at bounding box center [856, 238] width 17 height 17
click at [1008, 86] on button "Back" at bounding box center [1001, 87] width 38 height 17
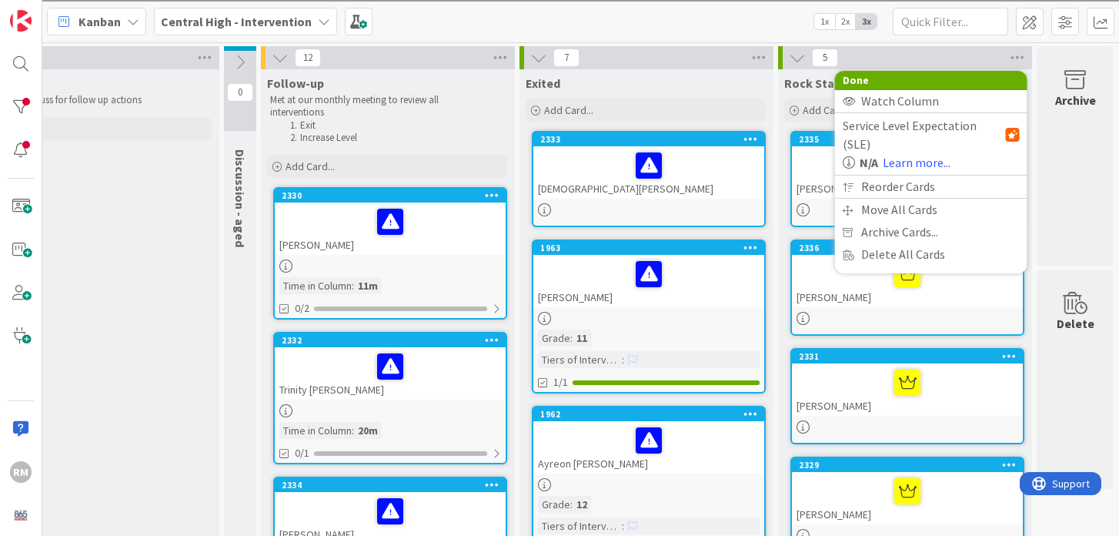
click at [895, 62] on div "5 Done Watch Column Service Level Expectation (SLE) N/A Learn more... Reorder C…" at bounding box center [905, 57] width 254 height 23
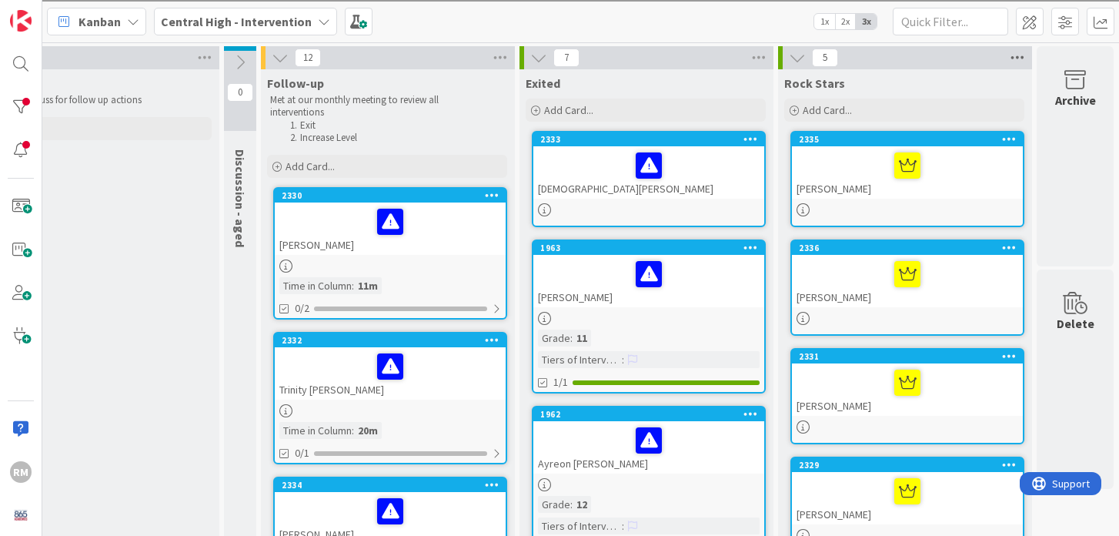
click at [1021, 61] on icon at bounding box center [1018, 57] width 20 height 23
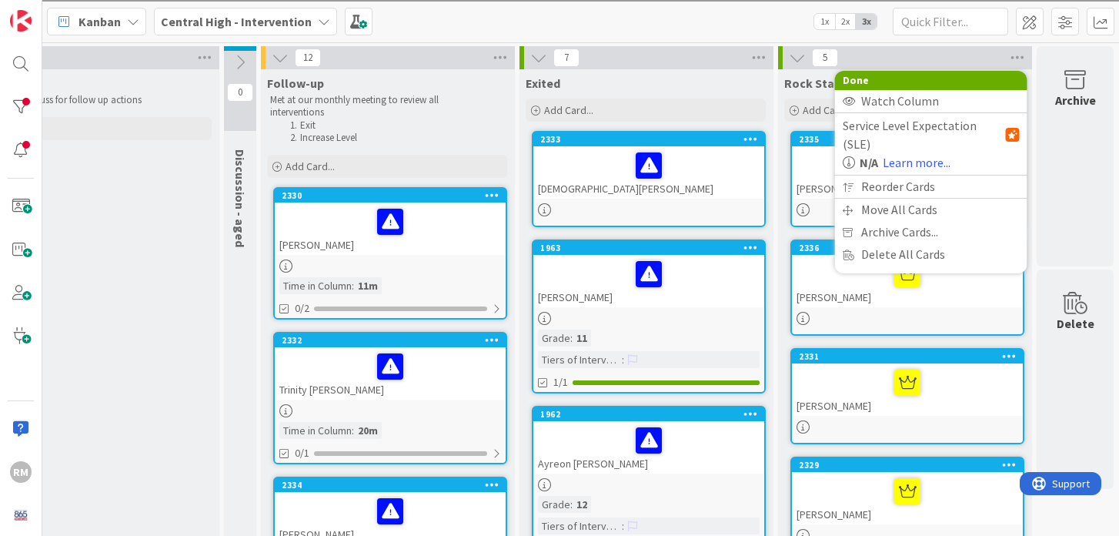
click at [962, 51] on div "5 Done Watch Column Service Level Expectation (SLE) N/A Learn more... Reorder C…" at bounding box center [905, 57] width 254 height 23
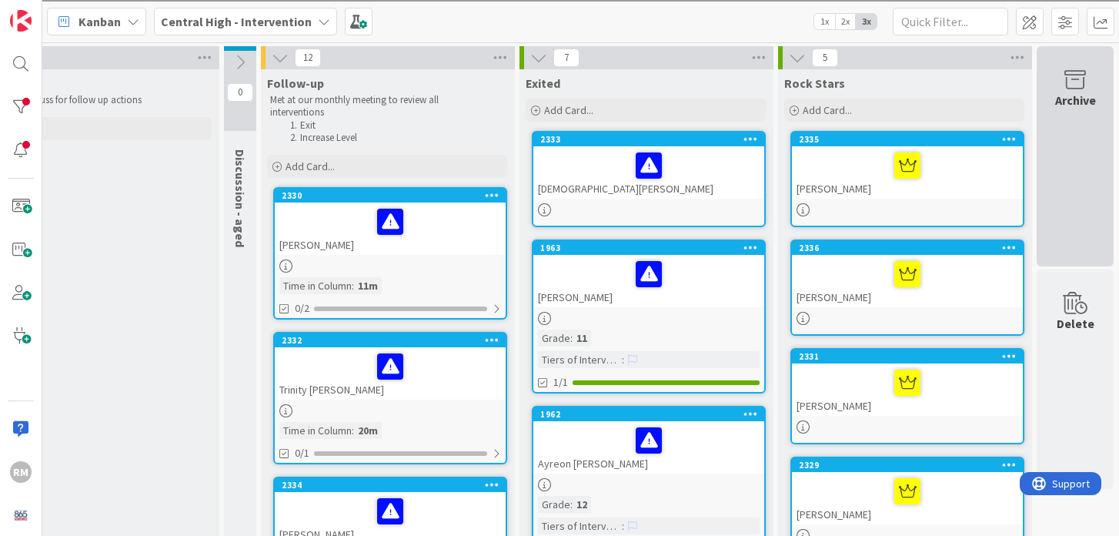
click at [1089, 117] on div "Archive" at bounding box center [1075, 156] width 77 height 220
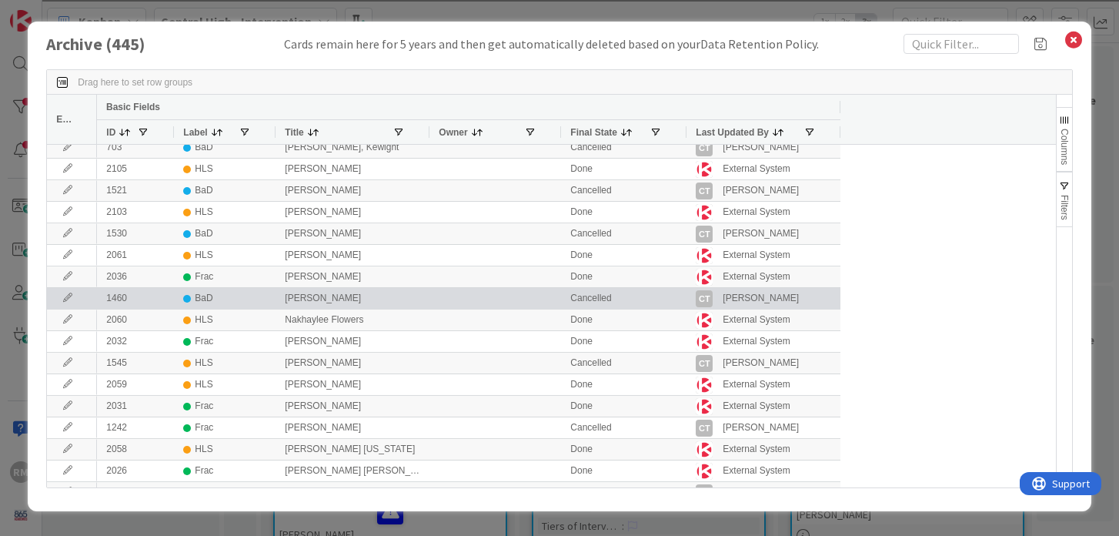
scroll to position [0, 0]
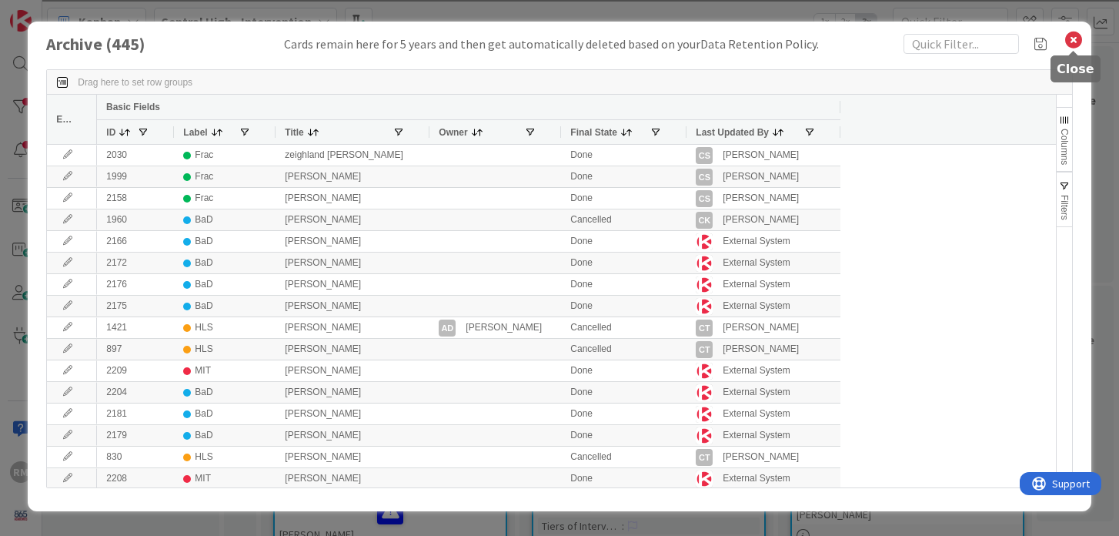
click at [1077, 47] on icon at bounding box center [1074, 40] width 20 height 22
